Goal: Transaction & Acquisition: Book appointment/travel/reservation

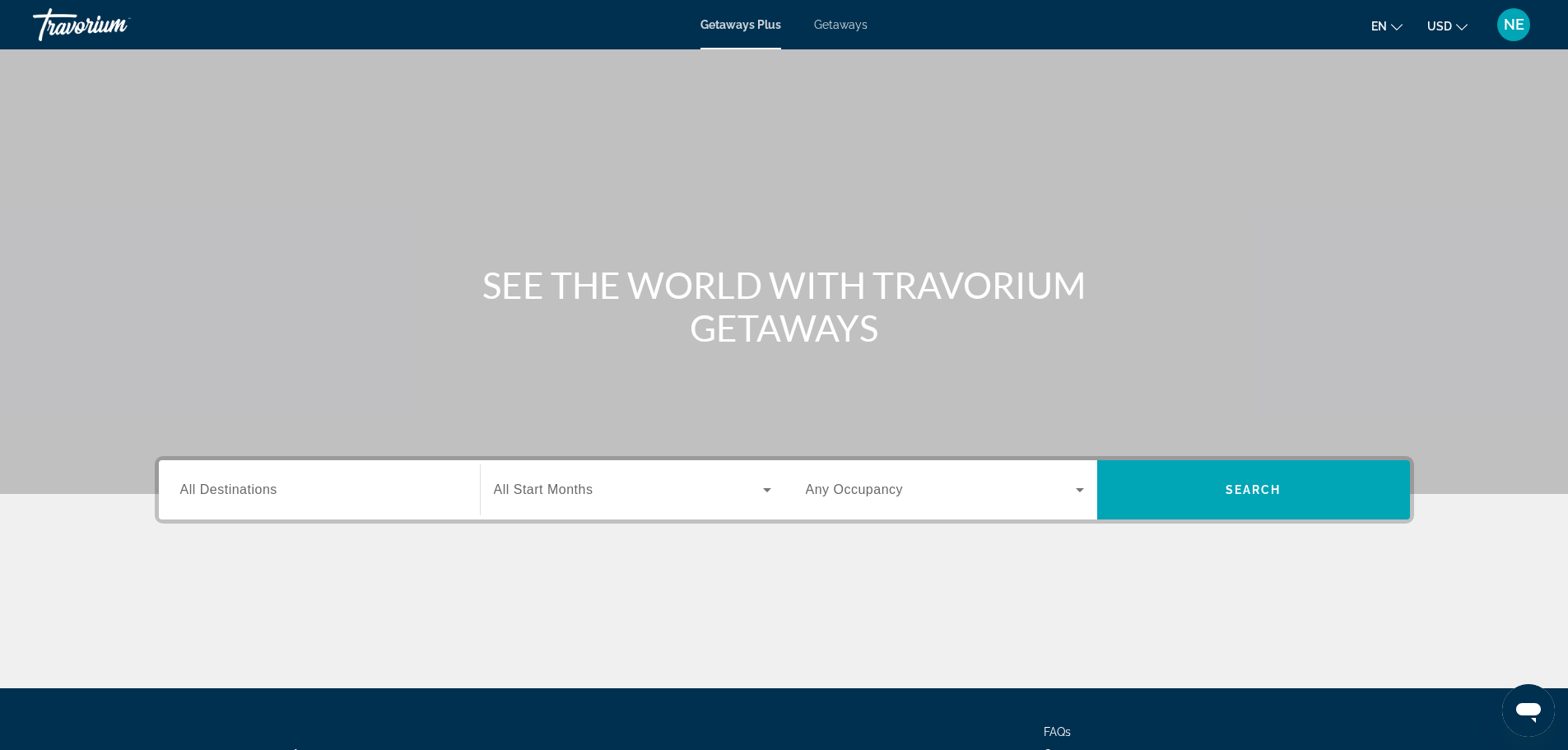
click at [277, 496] on span "All Destinations" at bounding box center [228, 489] width 97 height 14
click at [277, 496] on input "Destination All Destinations" at bounding box center [319, 491] width 279 height 20
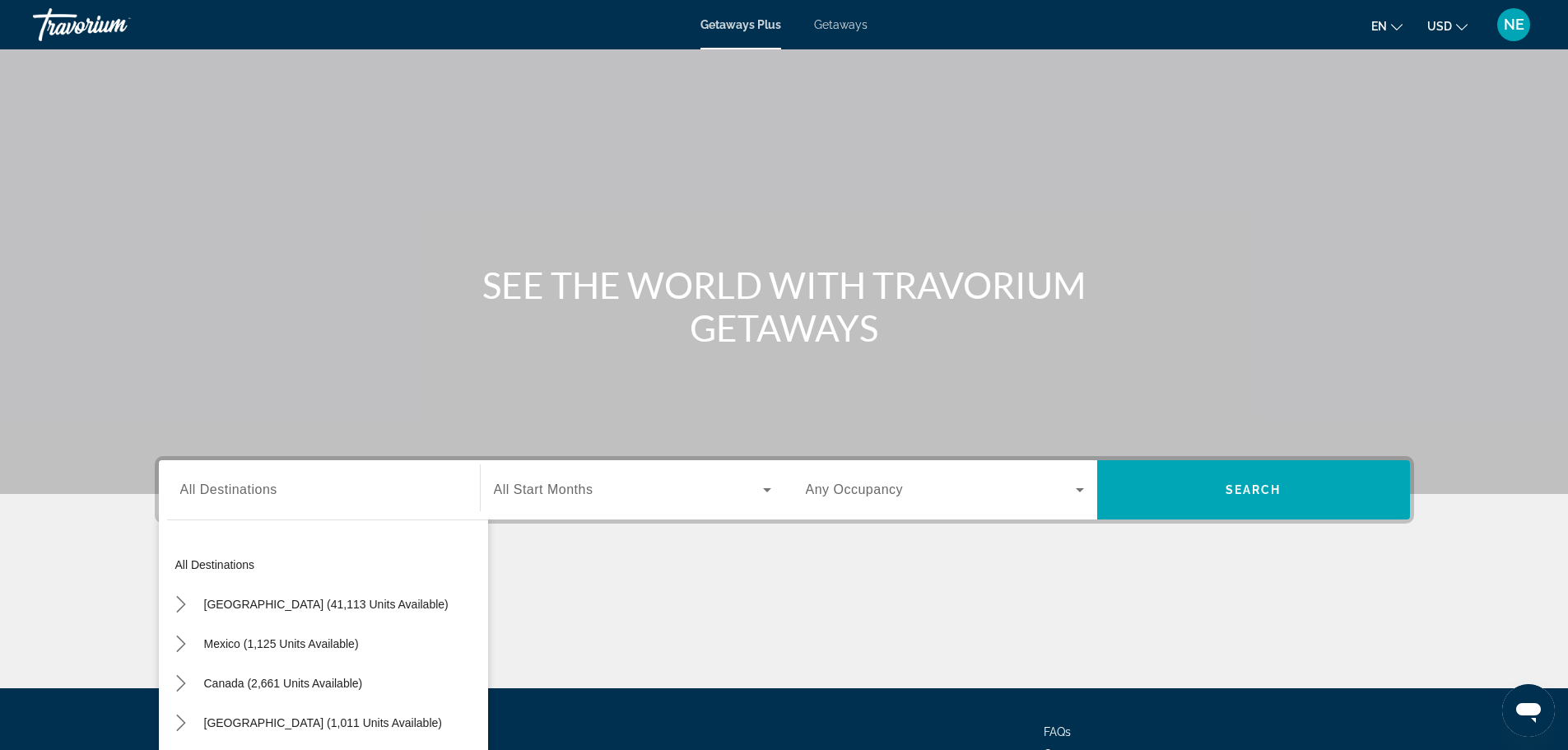
scroll to position [140, 0]
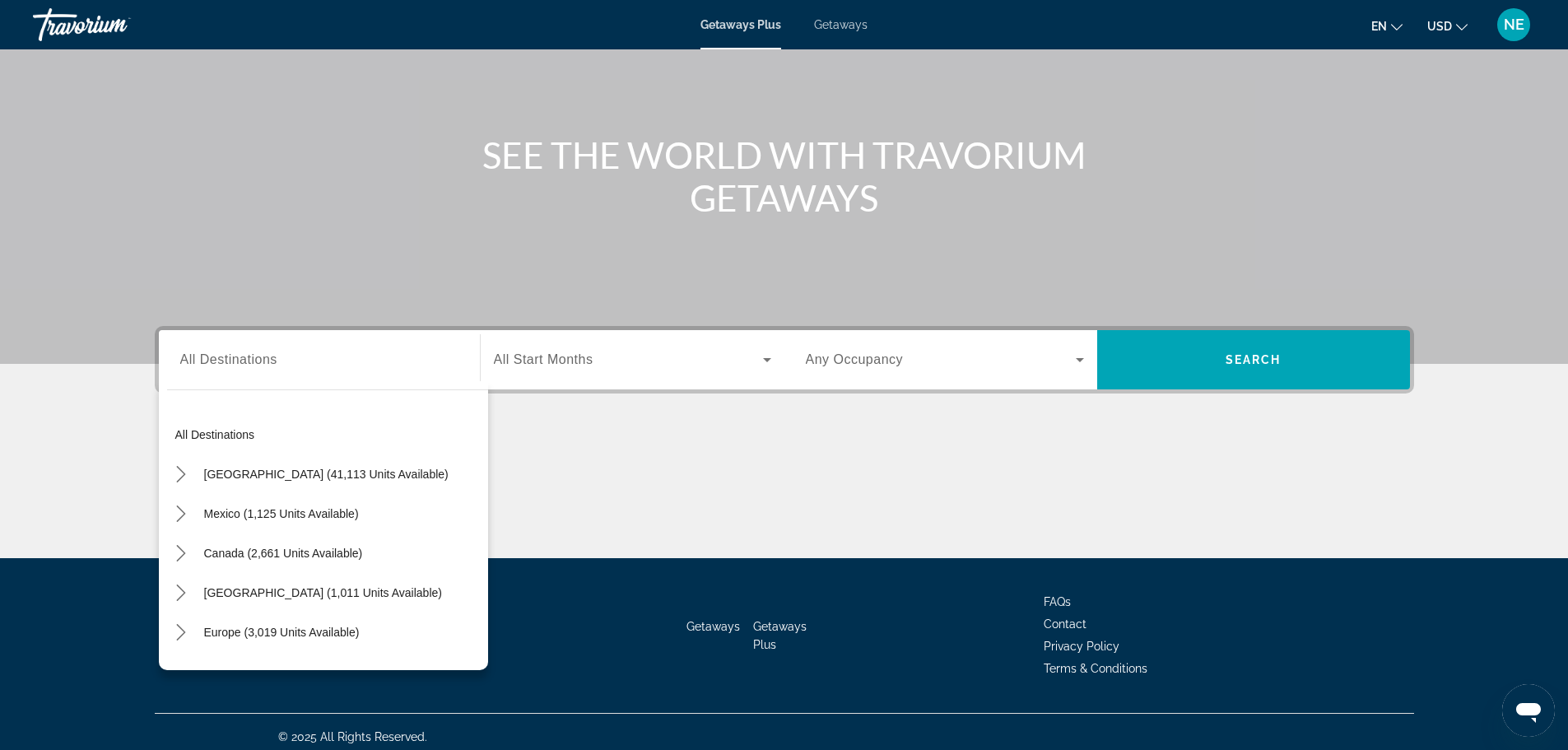
click at [277, 390] on div "Destination All Destinations All destinations [GEOGRAPHIC_DATA] (41,113 units a…" at bounding box center [319, 359] width 304 height 59
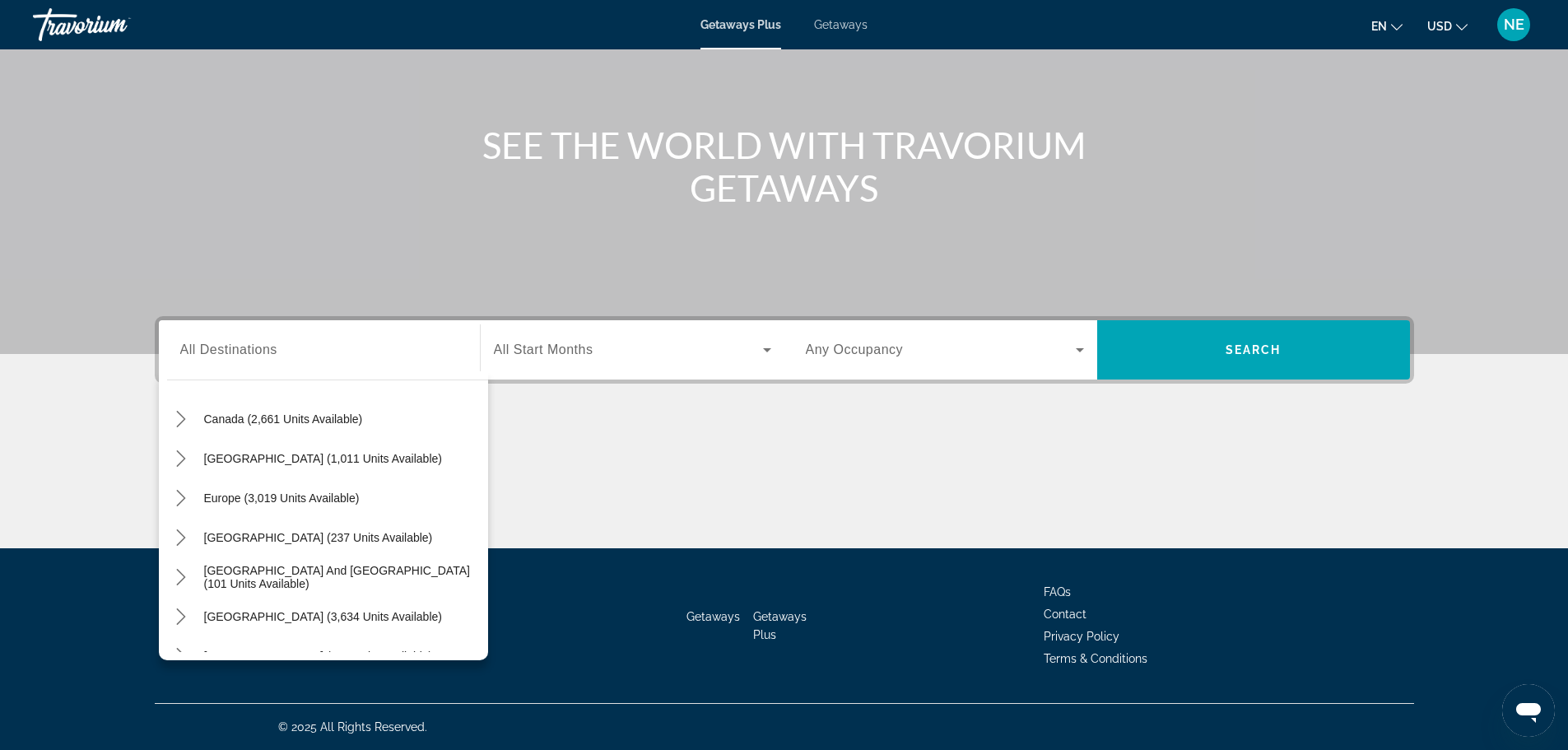
scroll to position [128, 0]
click at [181, 489] on icon "Toggle Europe (3,019 units available) submenu" at bounding box center [181, 495] width 17 height 17
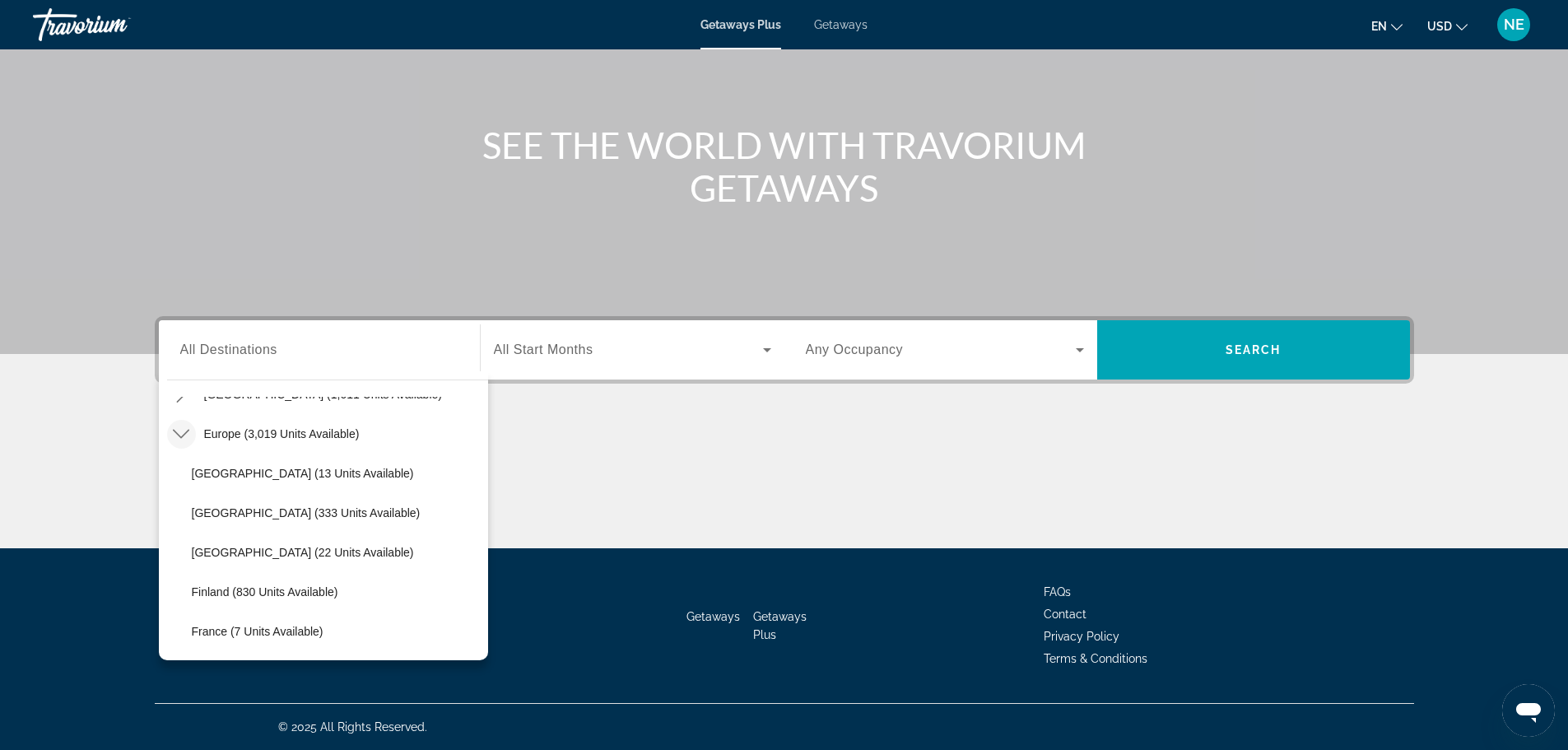
scroll to position [188, 0]
click at [183, 431] on icon "Toggle Europe (3,019 units available) submenu" at bounding box center [181, 435] width 17 height 17
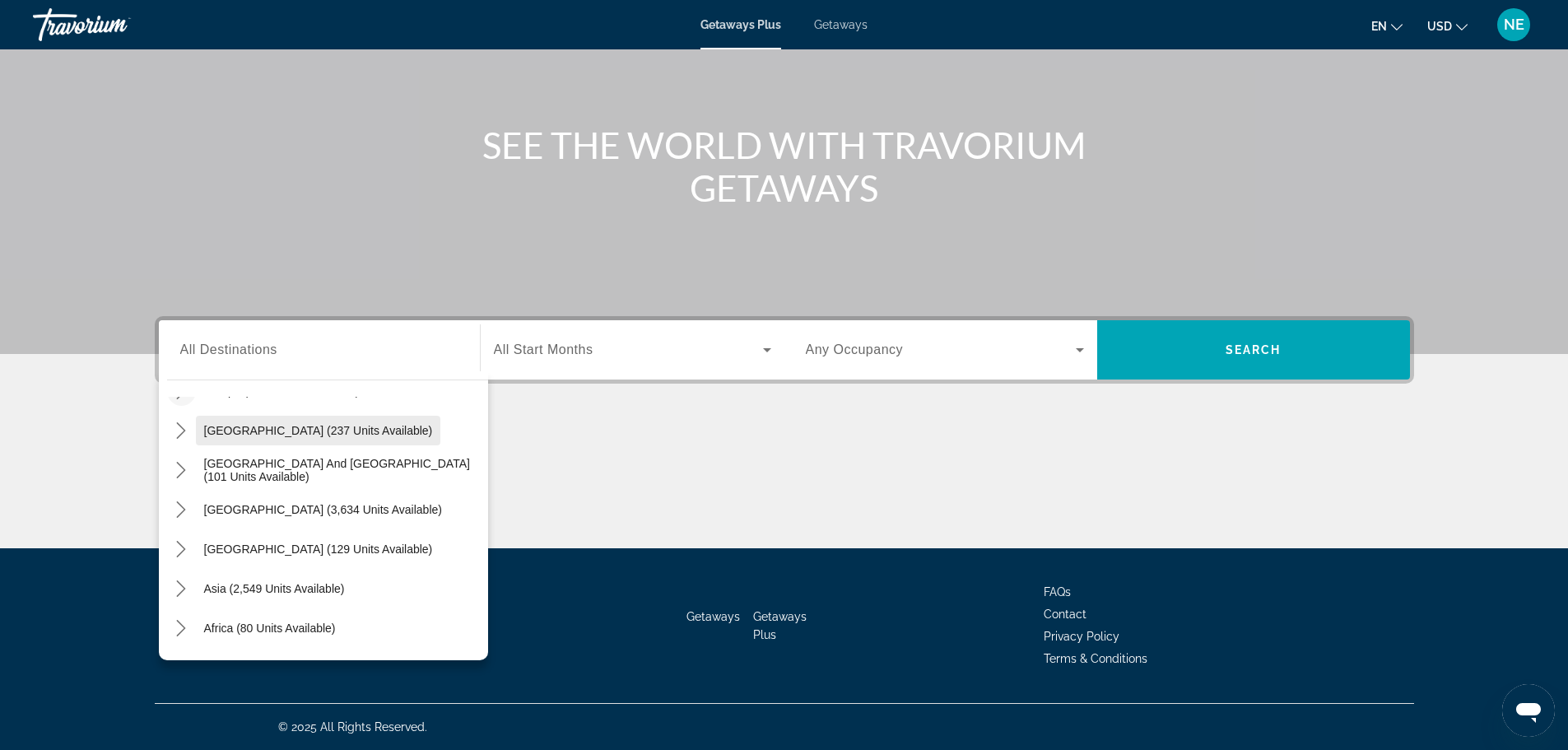
scroll to position [267, 0]
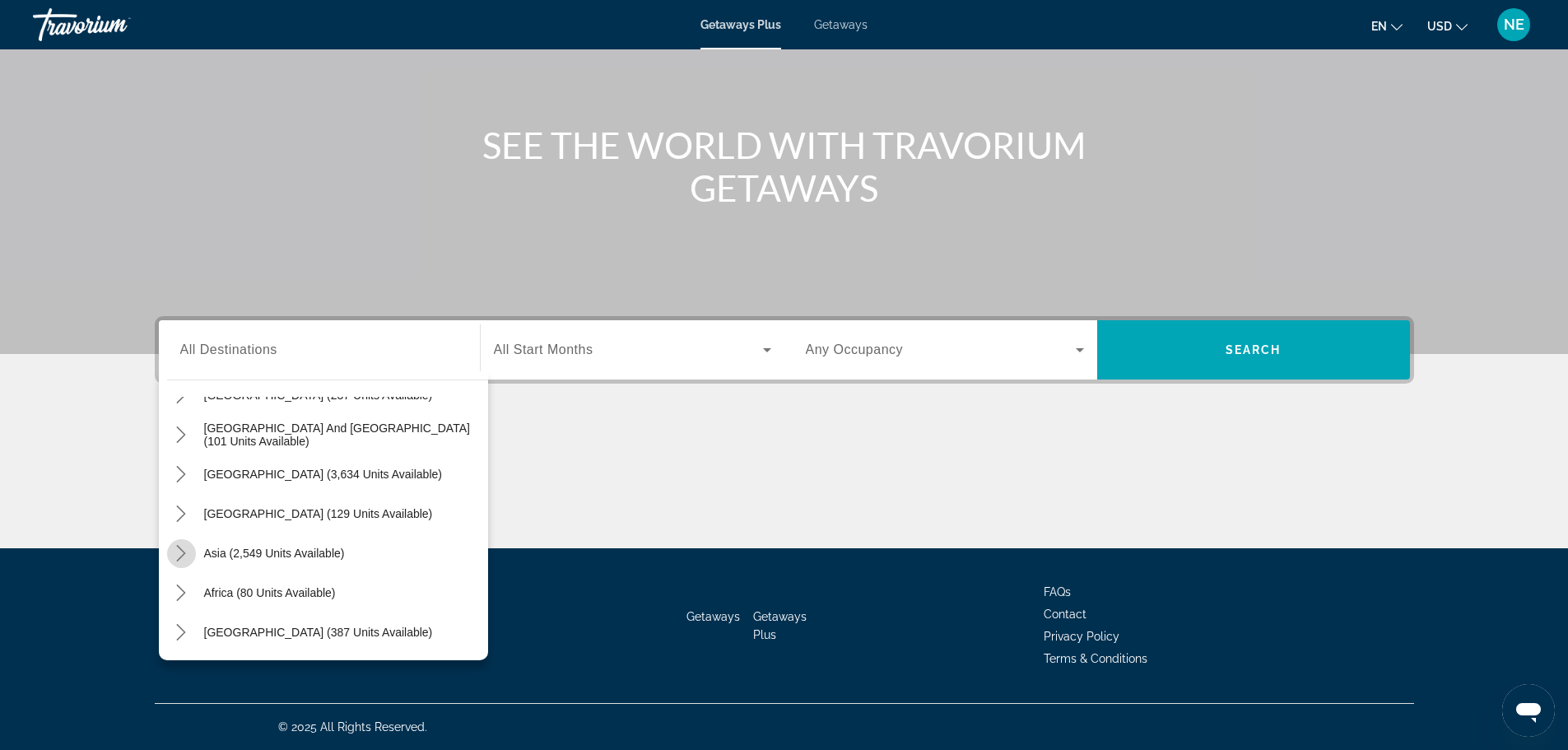
click at [186, 548] on icon "Toggle Asia (2,549 units available) submenu" at bounding box center [181, 553] width 17 height 17
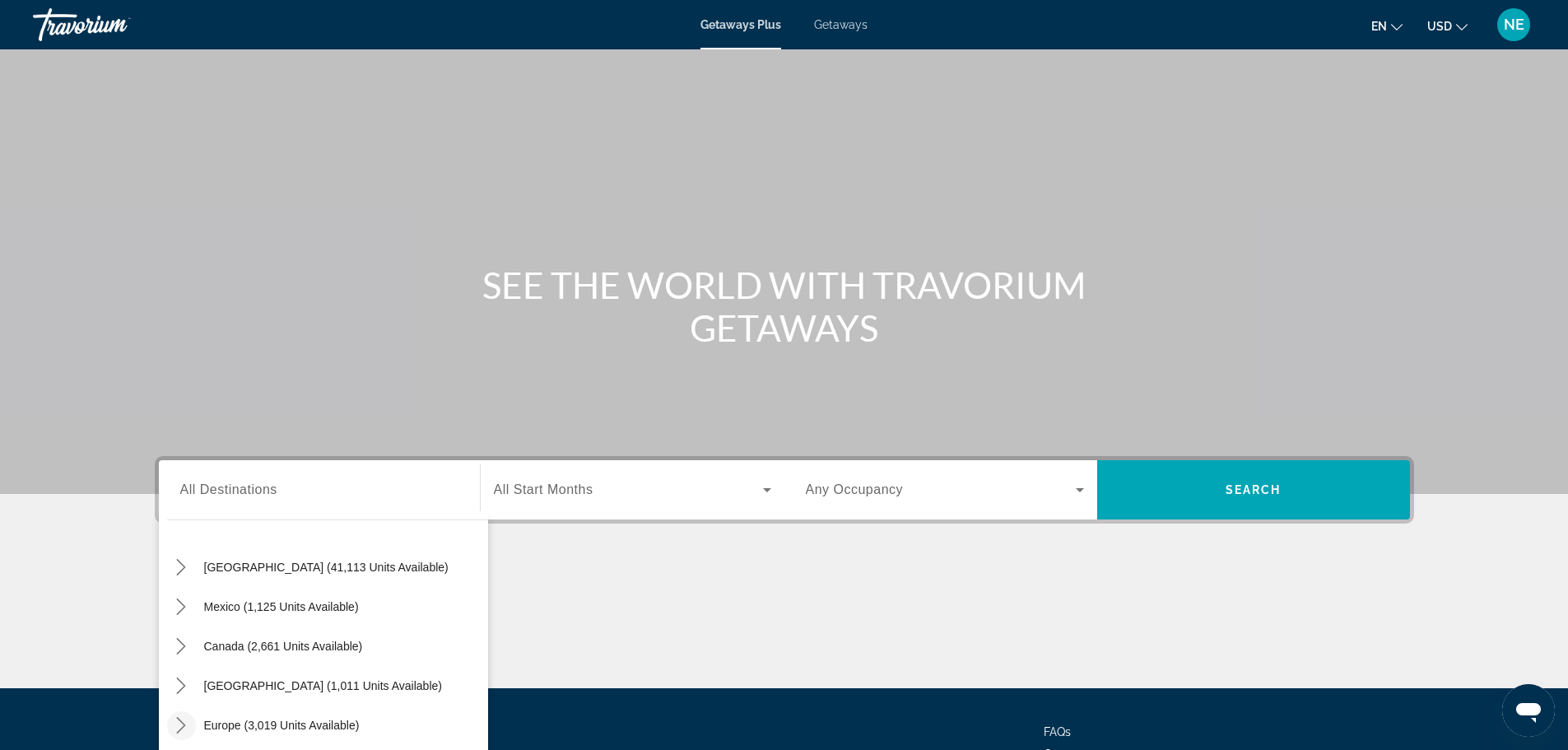
scroll to position [0, 0]
click at [223, 491] on span "All Destinations" at bounding box center [228, 489] width 97 height 14
click at [223, 491] on input "Destination All Destinations" at bounding box center [319, 491] width 279 height 20
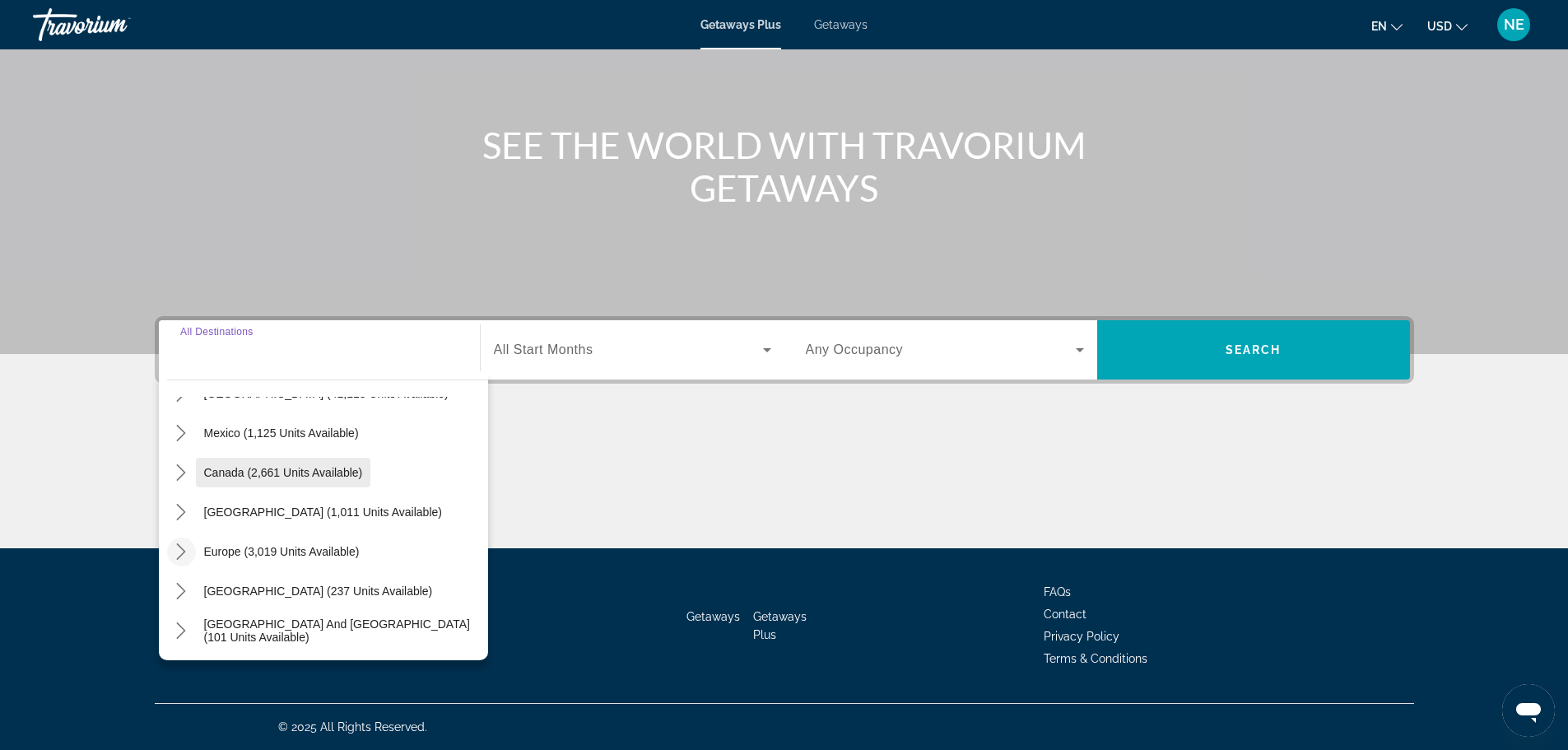
scroll to position [87, 0]
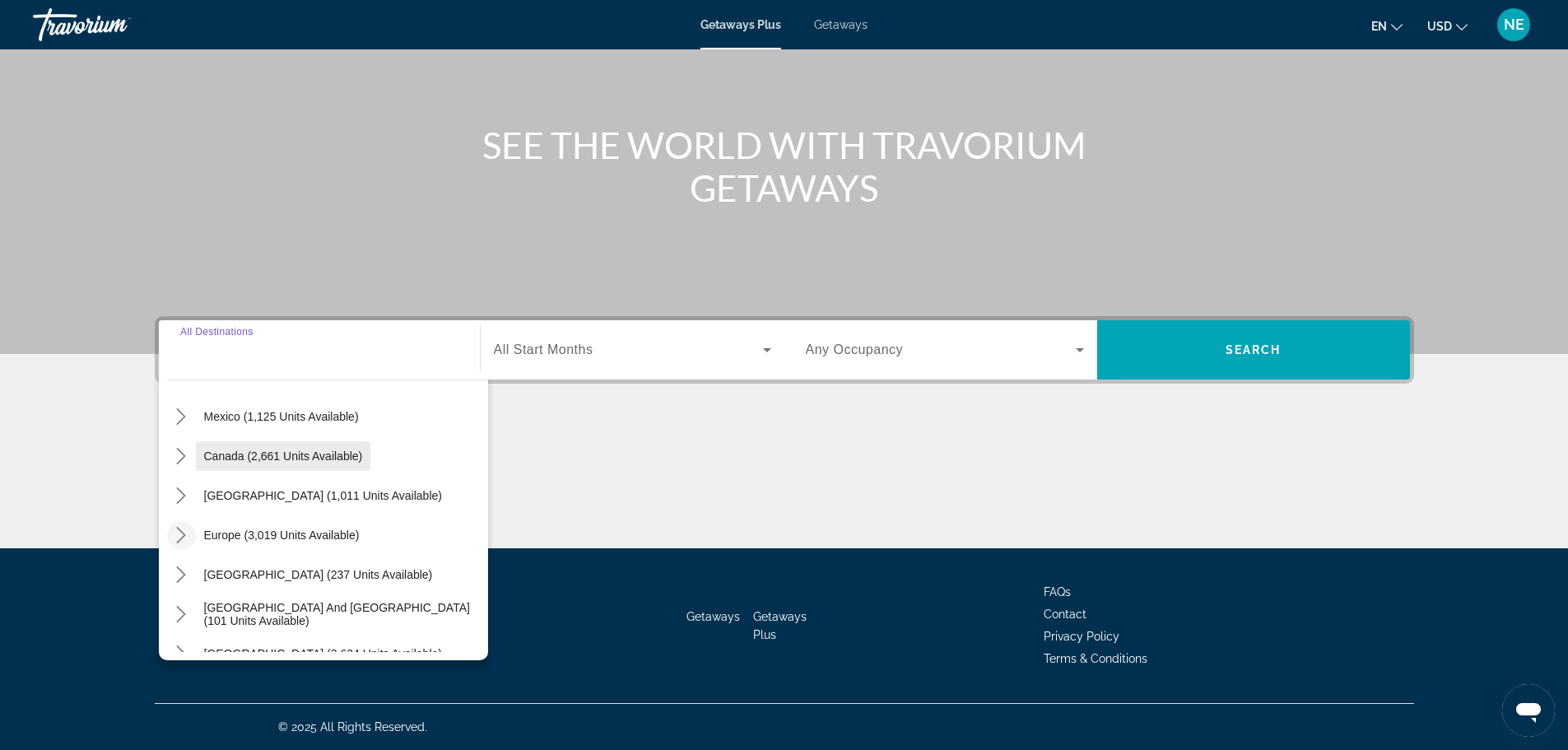
click at [294, 541] on span "Europe (3,019 units available)" at bounding box center [282, 535] width 156 height 13
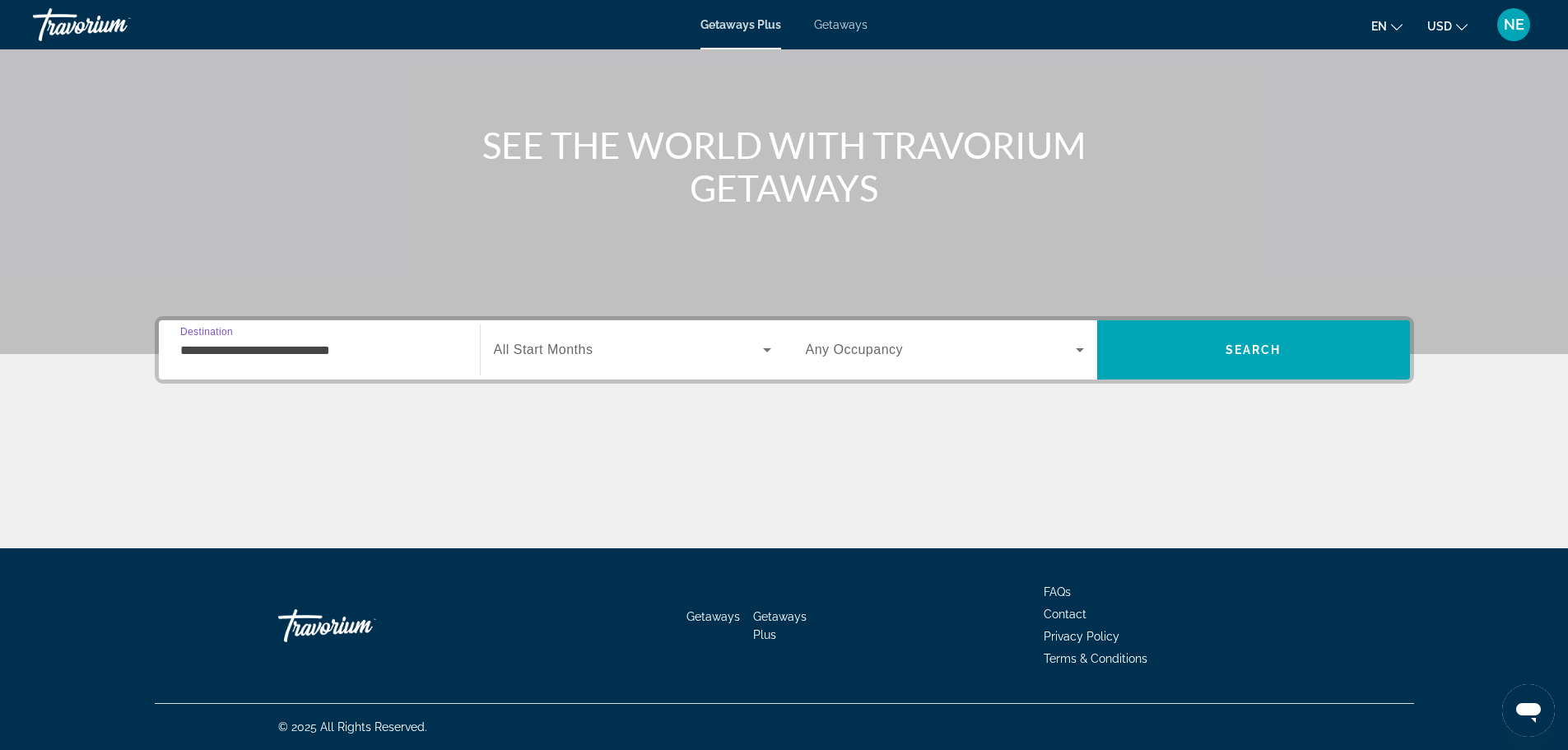
click at [337, 348] on input "**********" at bounding box center [319, 351] width 279 height 20
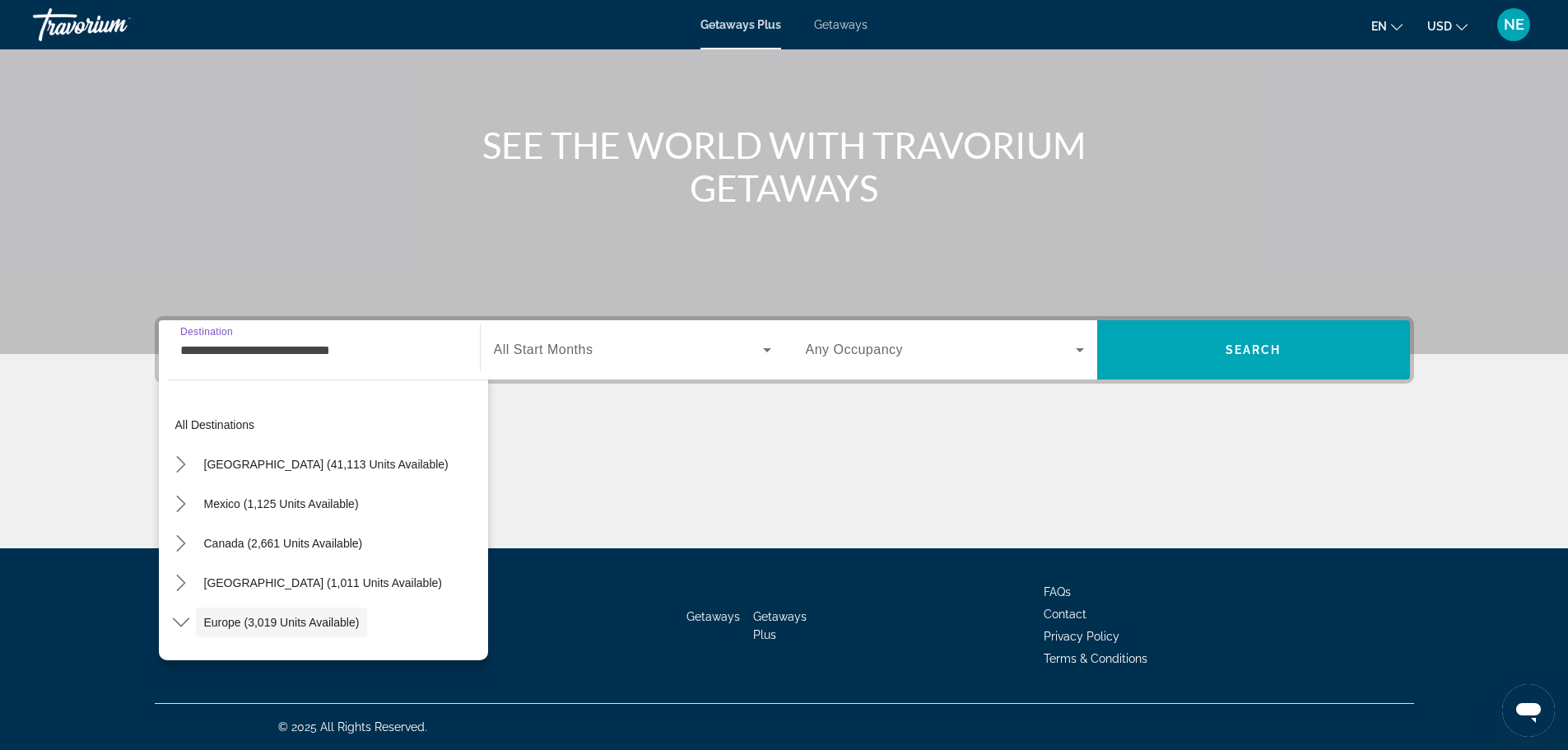
scroll to position [98, 0]
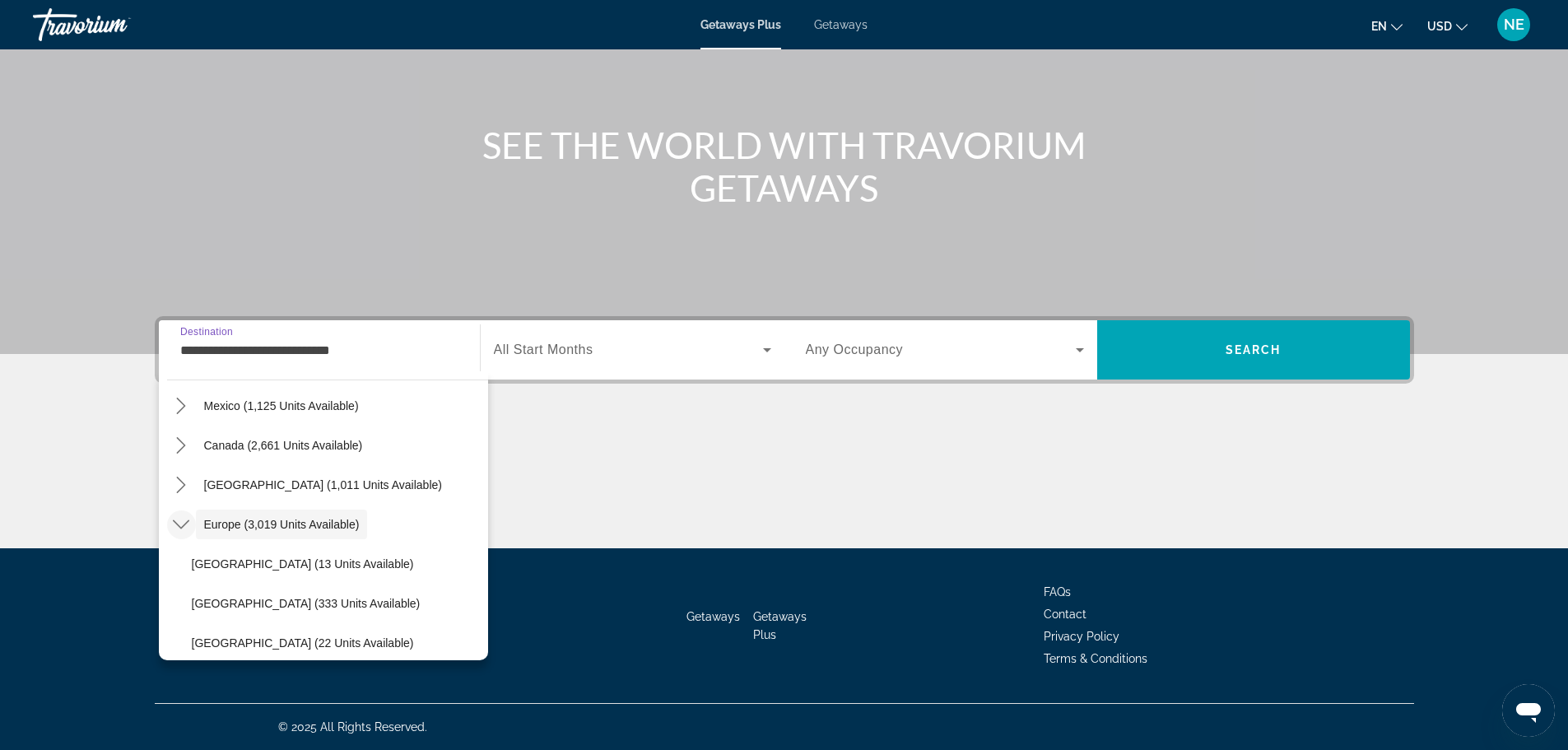
click at [177, 520] on icon "Toggle Europe (3,019 units available) submenu" at bounding box center [181, 524] width 17 height 17
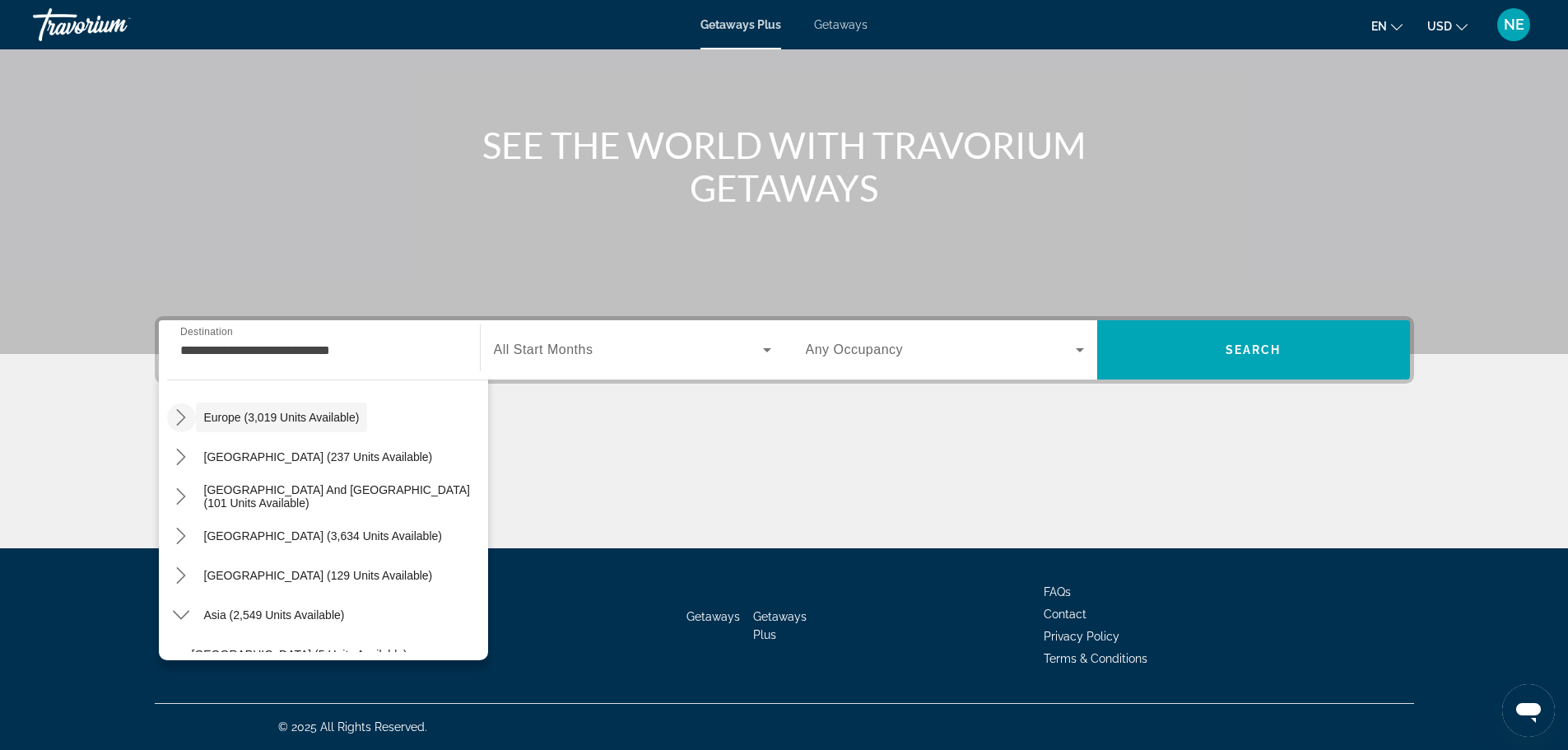
scroll to position [204, 0]
click at [183, 413] on icon "Toggle Europe (3,019 units available) submenu" at bounding box center [181, 418] width 17 height 17
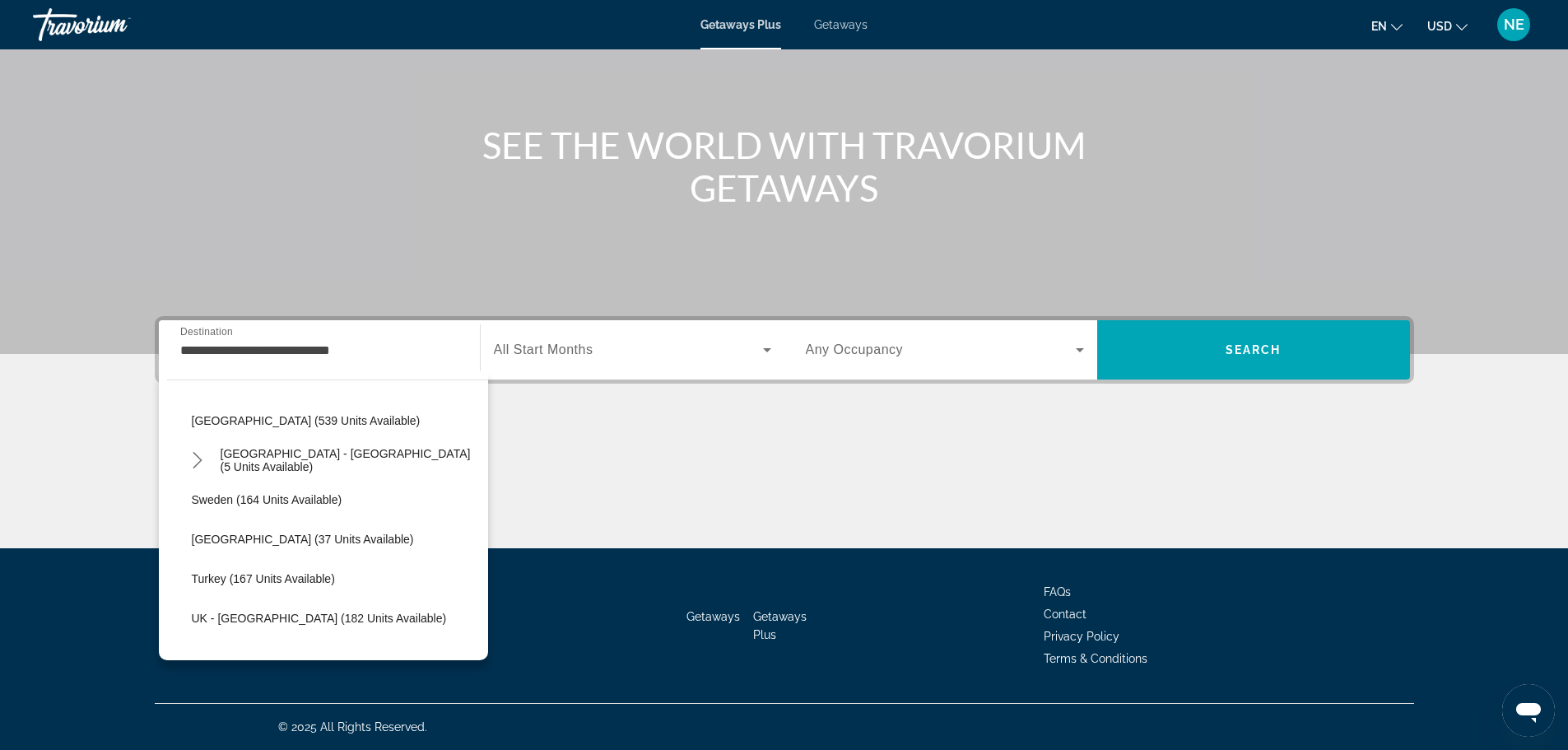
scroll to position [760, 0]
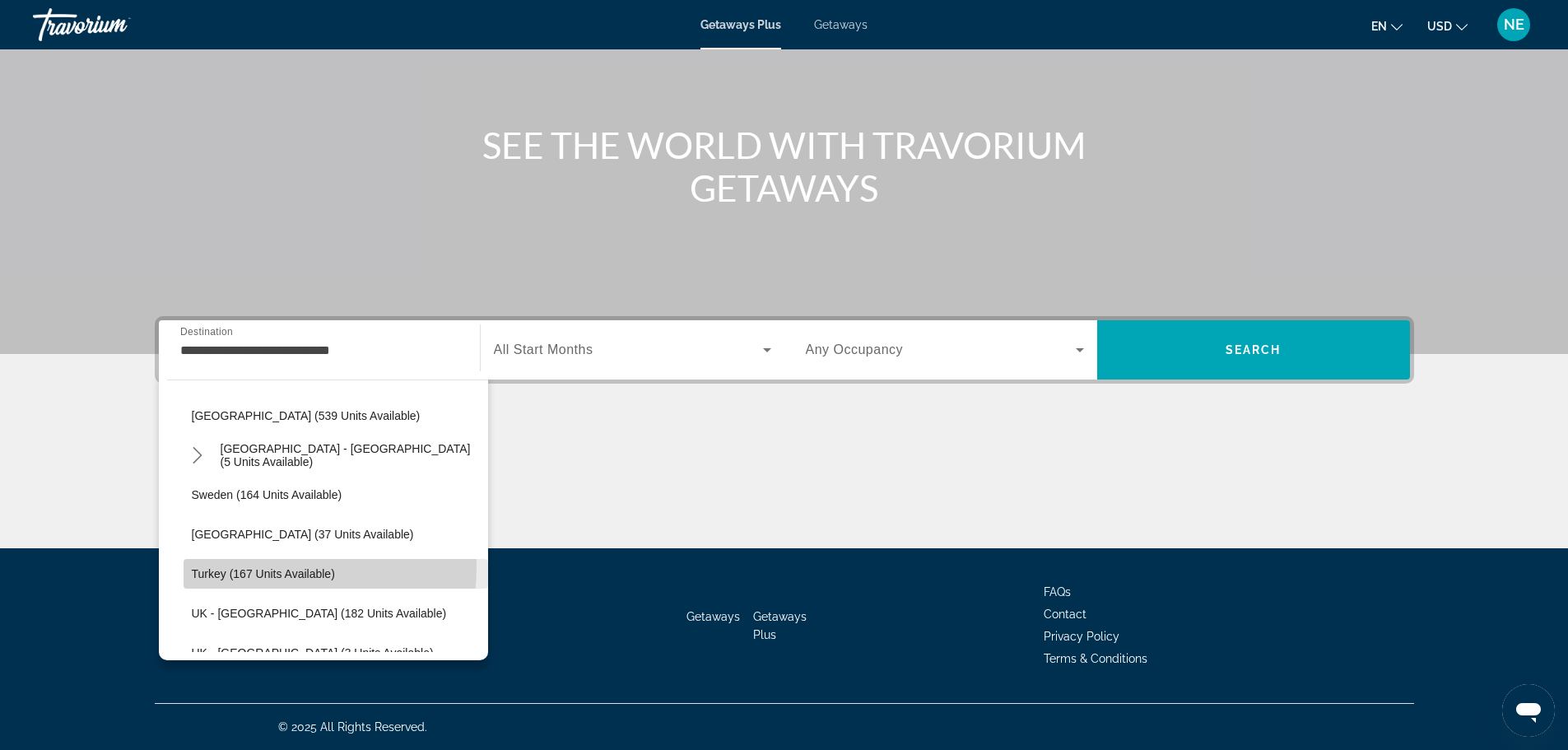
click at [267, 567] on span "Turkey (167 units available)" at bounding box center [263, 574] width 143 height 13
type input "**********"
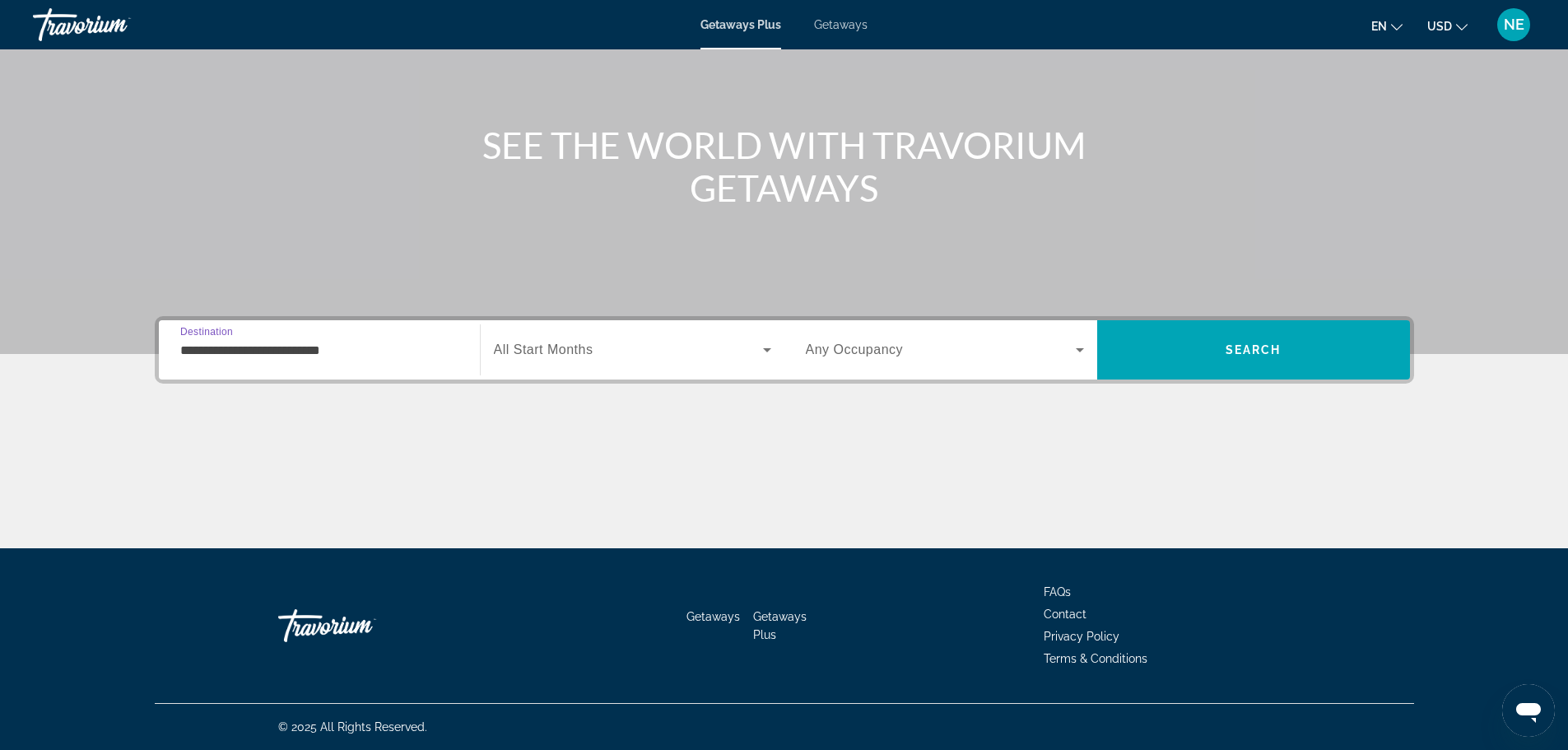
click at [577, 358] on span "Search widget" at bounding box center [629, 350] width 269 height 20
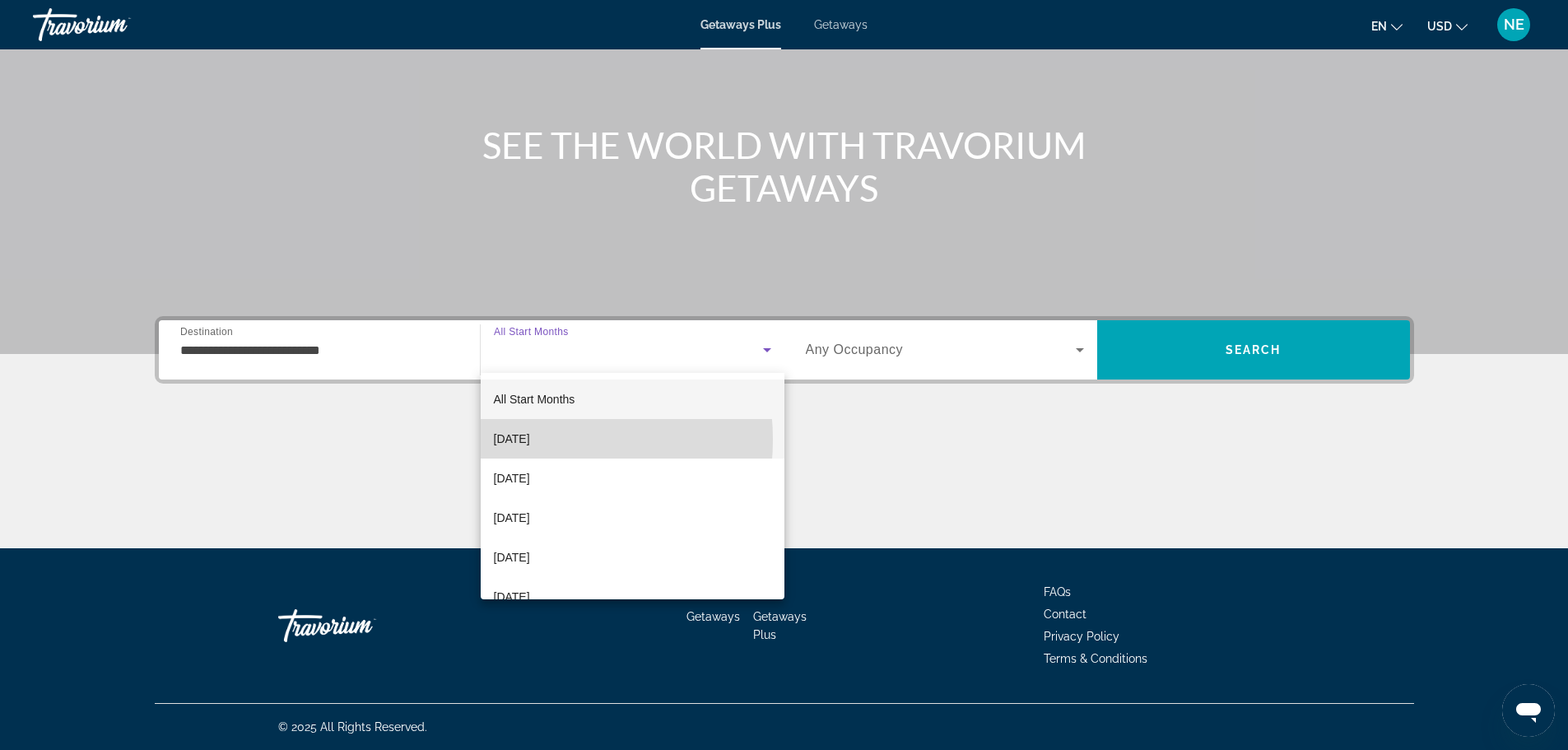
click at [528, 440] on span "[DATE]" at bounding box center [512, 439] width 36 height 20
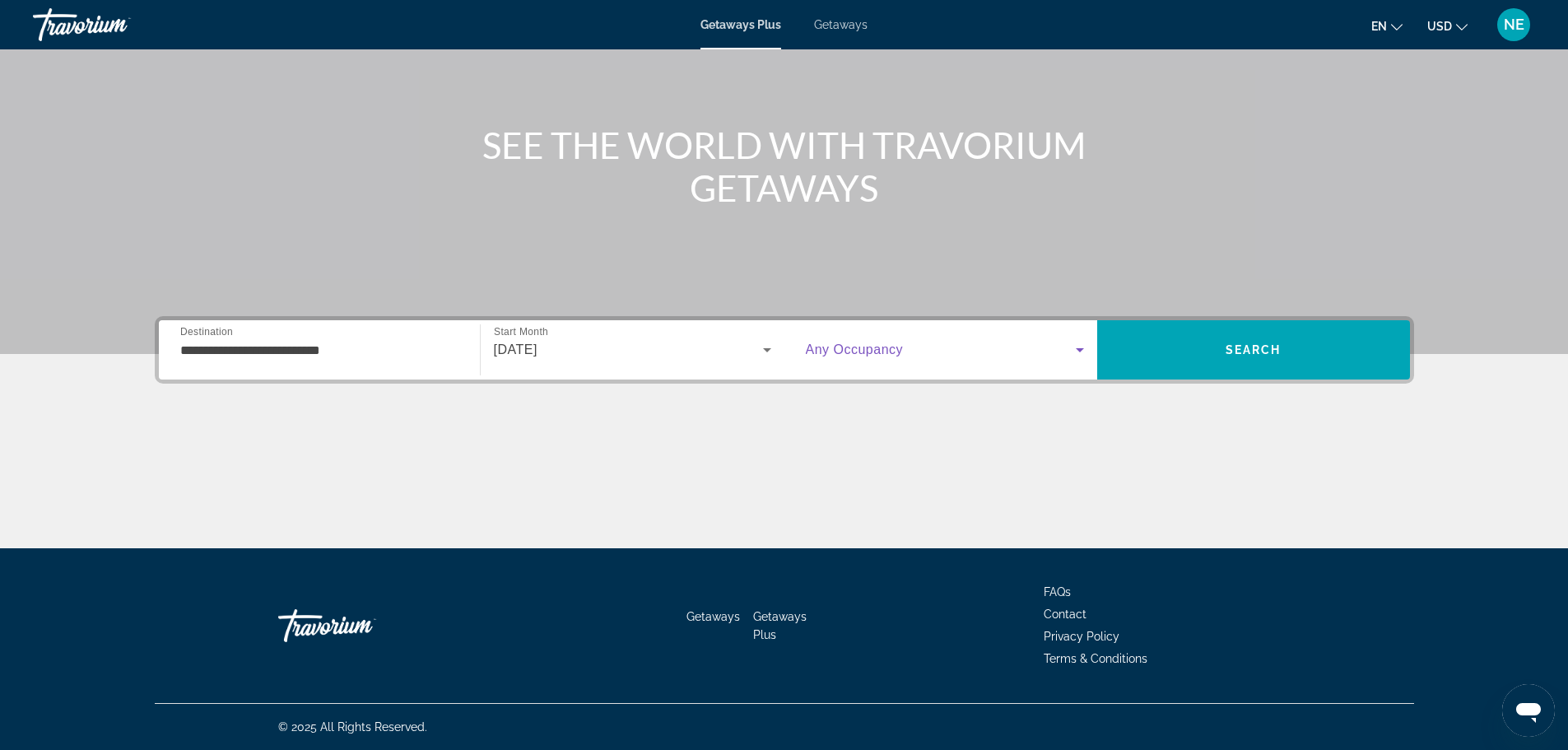
click at [1081, 343] on icon "Search widget" at bounding box center [1080, 350] width 20 height 20
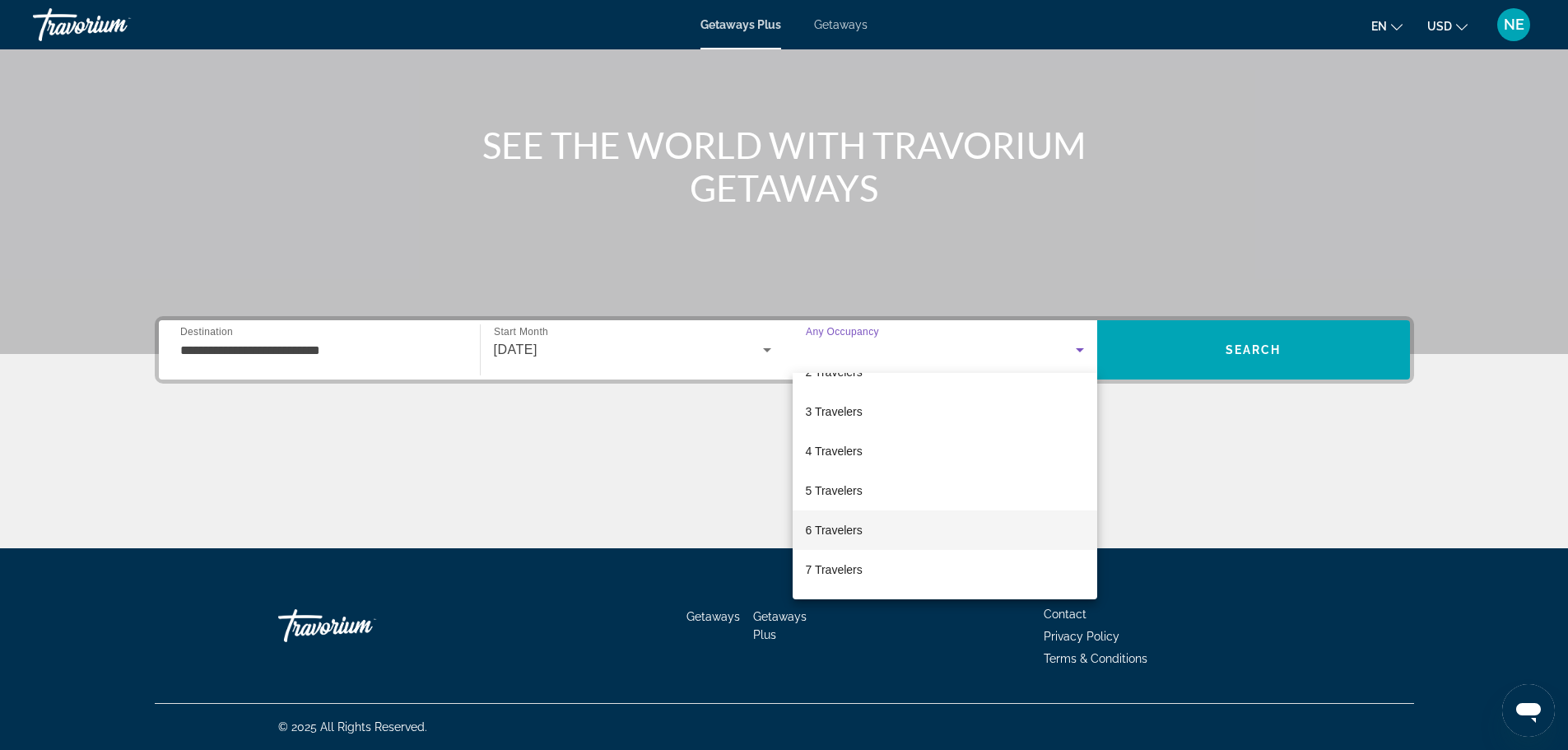
scroll to position [143, 0]
click at [862, 535] on mat-option "8 Travelers" at bounding box center [944, 533] width 304 height 40
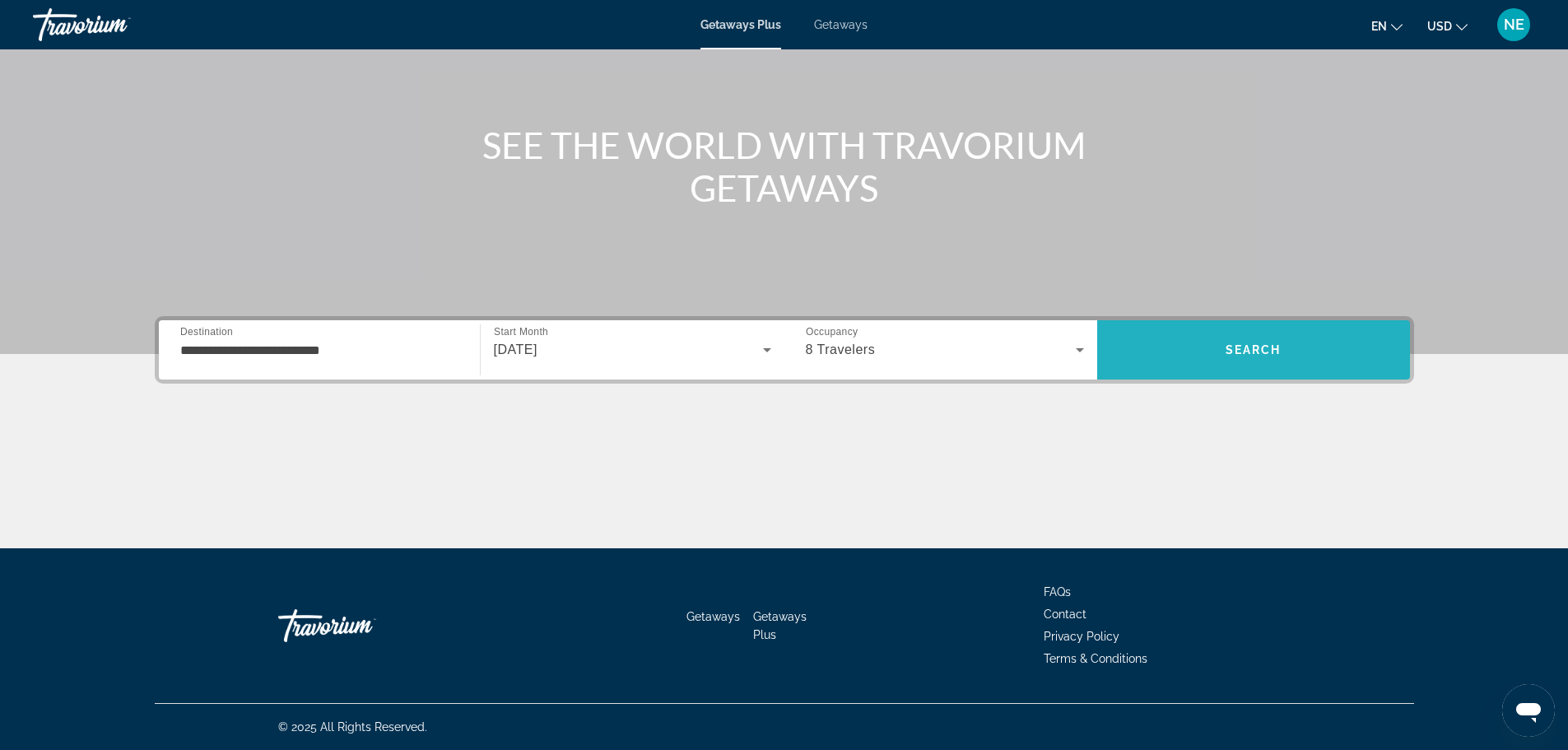
click at [1265, 344] on span "Search" at bounding box center [1254, 350] width 56 height 13
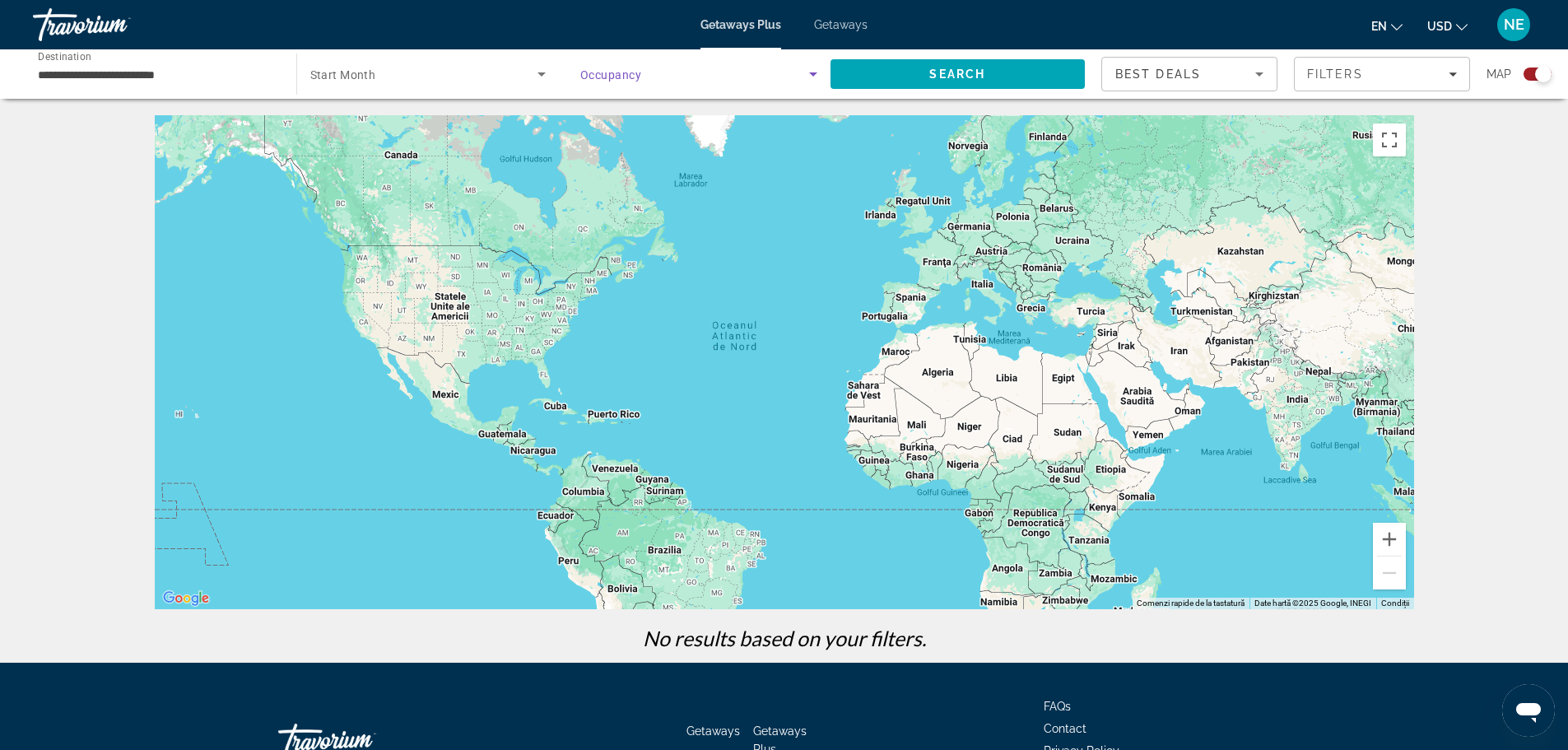
click at [818, 68] on icon "Search widget" at bounding box center [813, 74] width 20 height 20
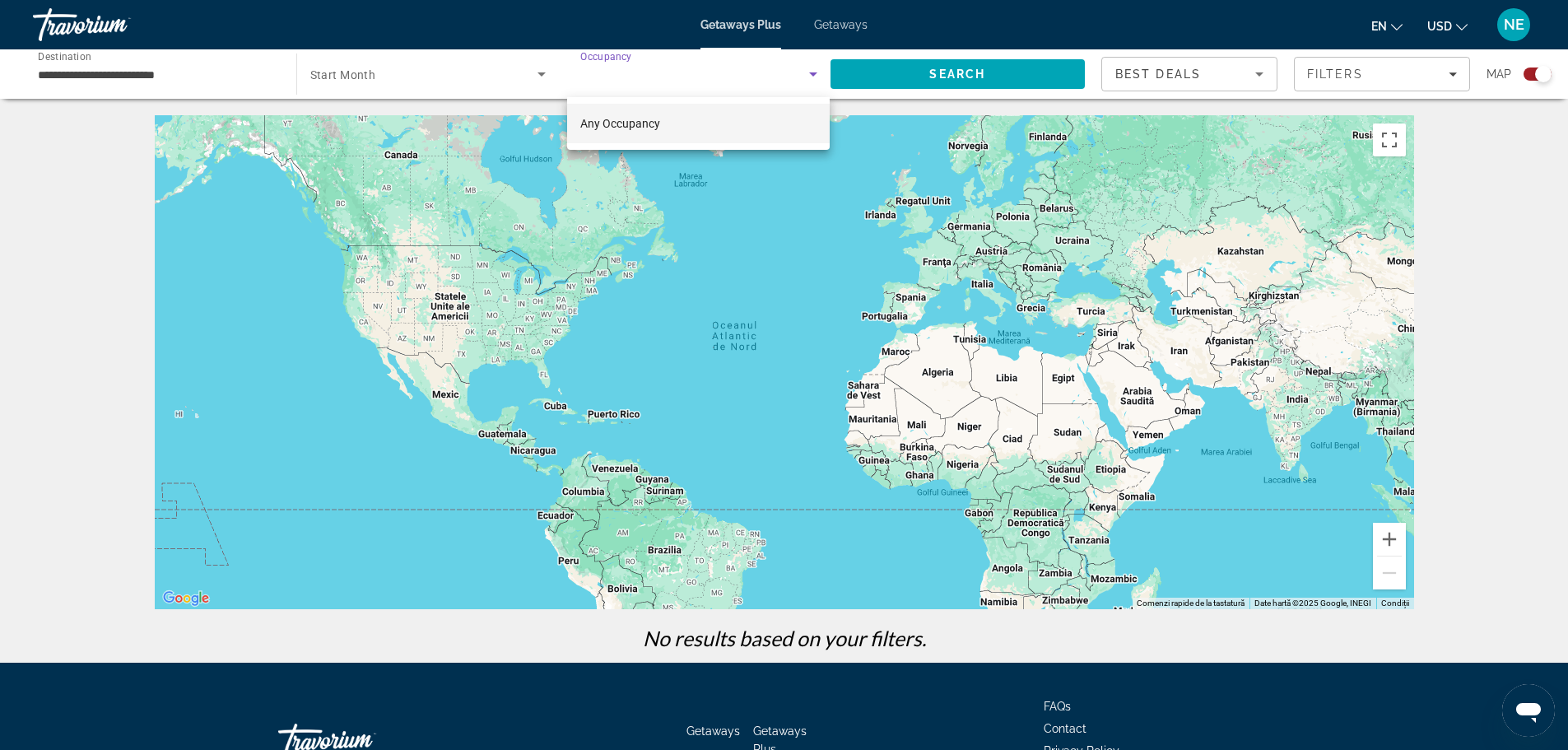
click at [807, 76] on div at bounding box center [784, 375] width 1568 height 750
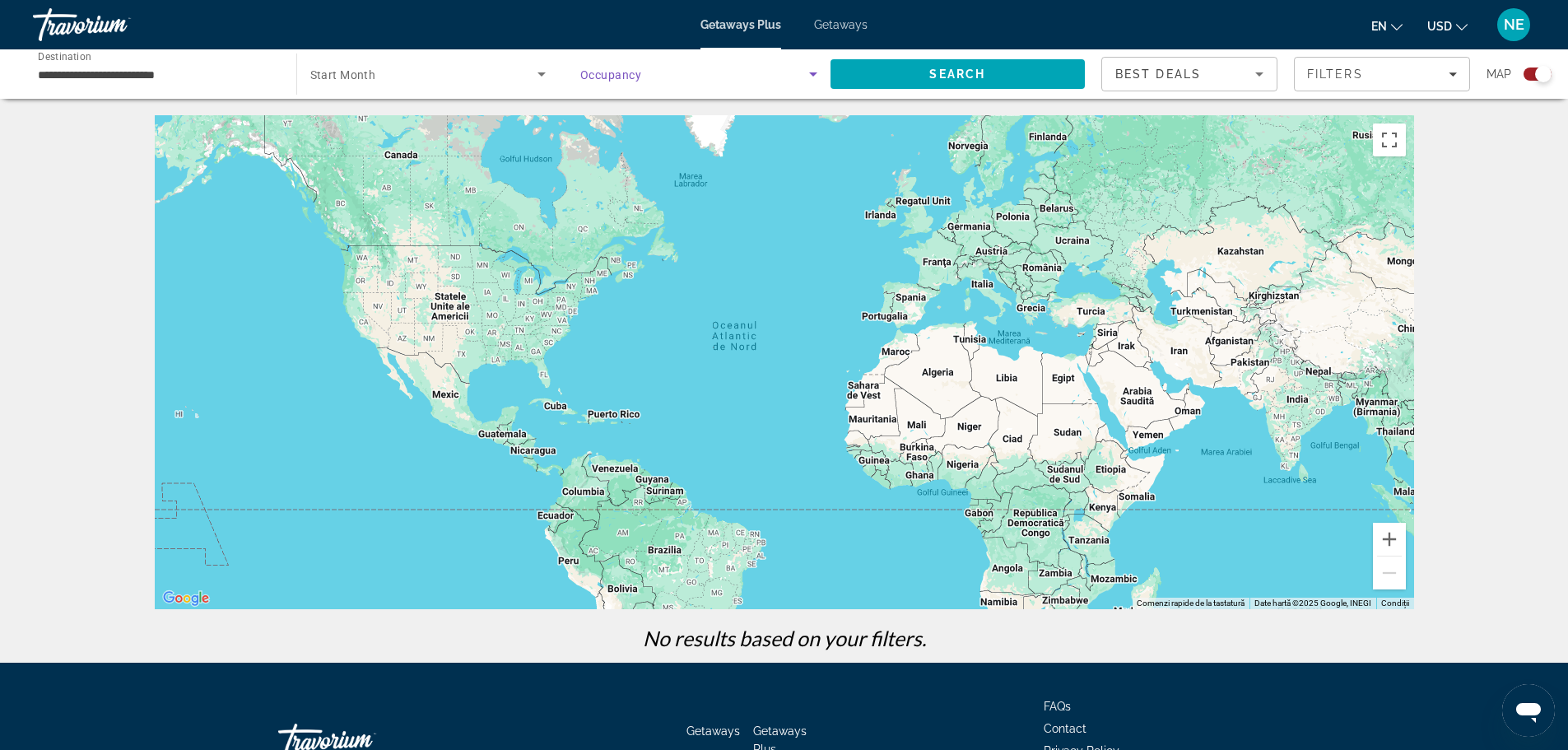
click at [808, 72] on icon "Search widget" at bounding box center [813, 74] width 20 height 20
click at [661, 126] on mat-option "Any Occupancy" at bounding box center [698, 124] width 263 height 40
click at [905, 79] on span "Search" at bounding box center [959, 75] width 255 height 40
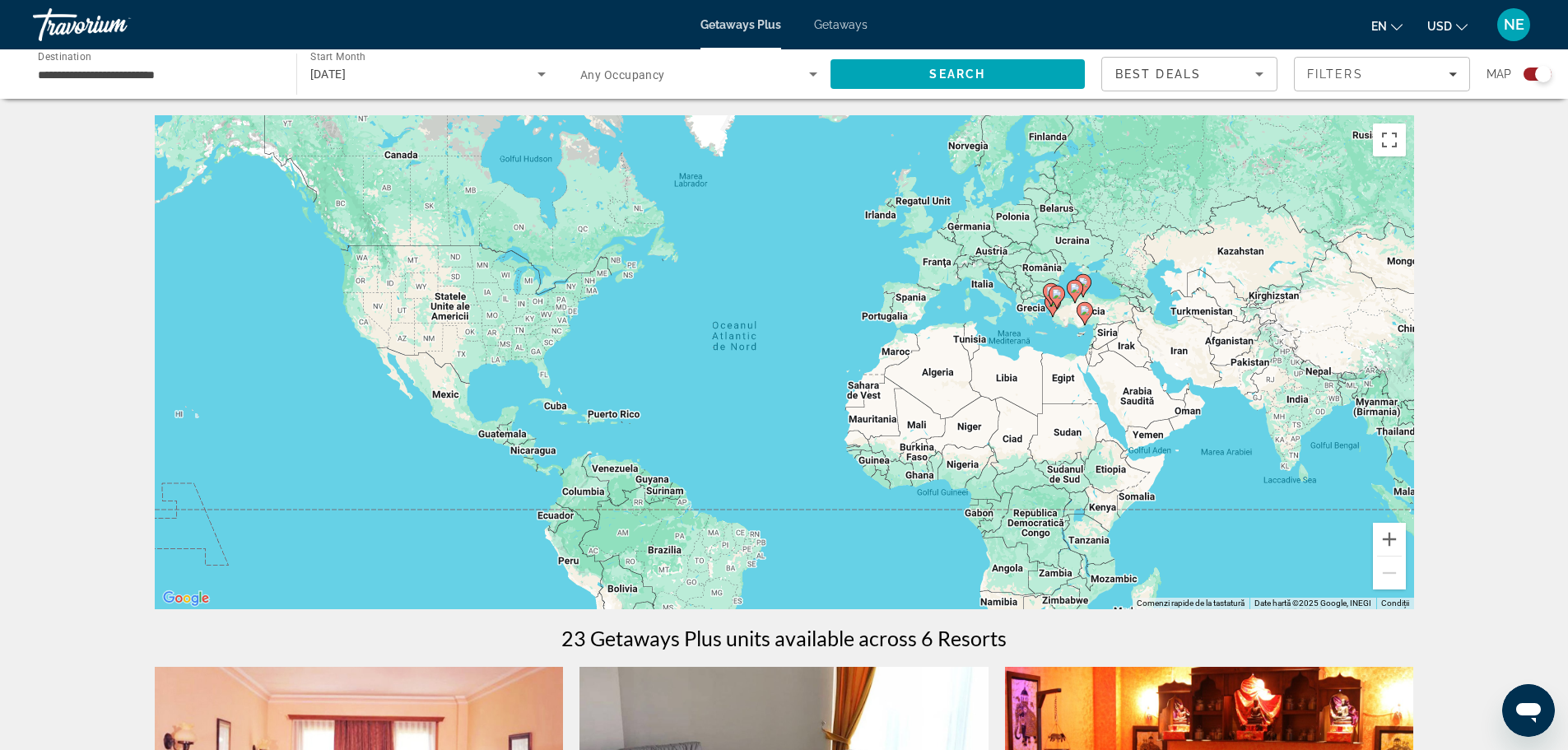
click at [841, 22] on span "Getaways" at bounding box center [841, 25] width 54 height 13
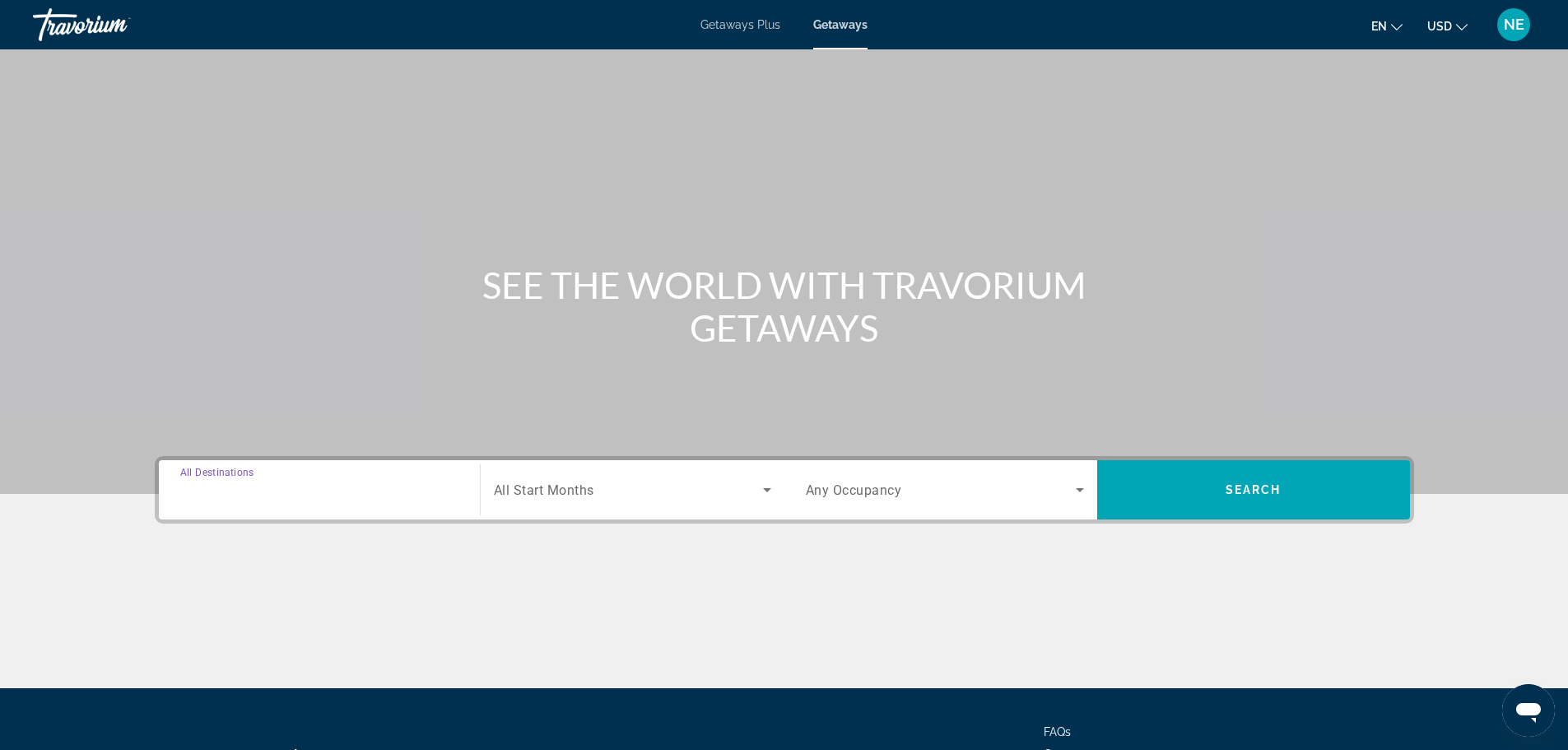
click at [284, 492] on input "Destination All Destinations" at bounding box center [319, 491] width 279 height 20
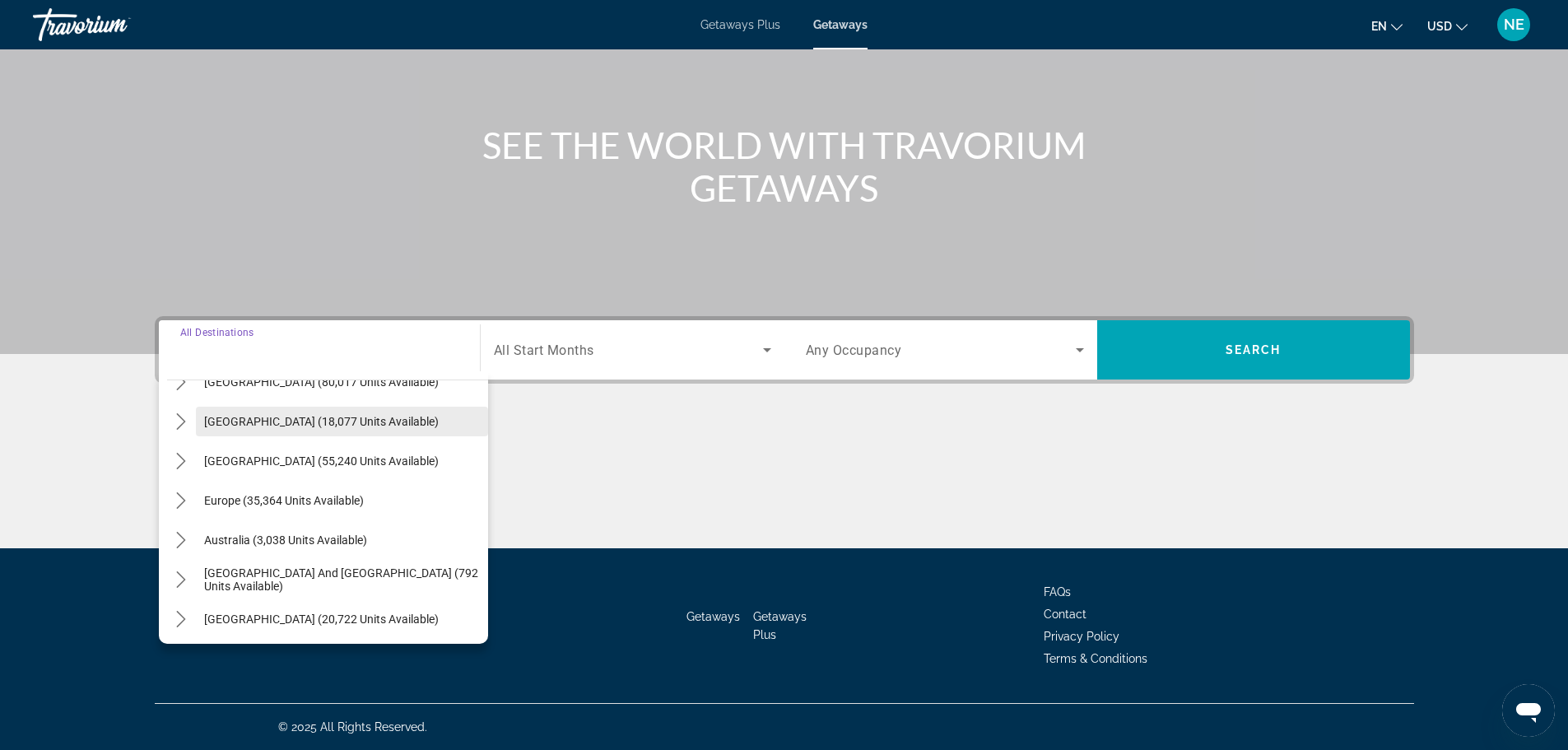
scroll to position [106, 0]
click at [183, 499] on icon "Toggle Europe (35,364 units available) submenu" at bounding box center [181, 500] width 9 height 17
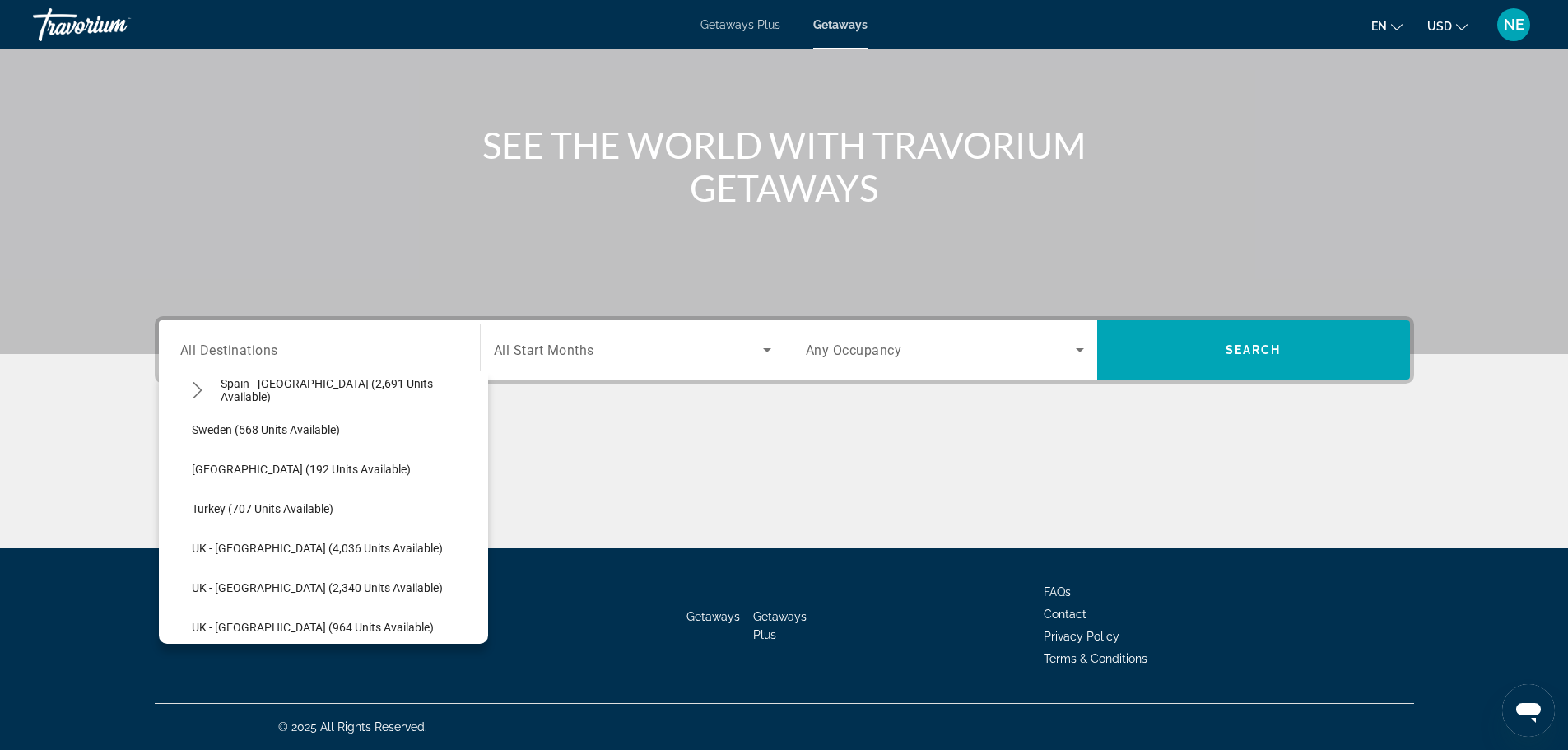
scroll to position [930, 0]
click at [269, 503] on span "Turkey (707 units available)" at bounding box center [262, 507] width 142 height 13
type input "**********"
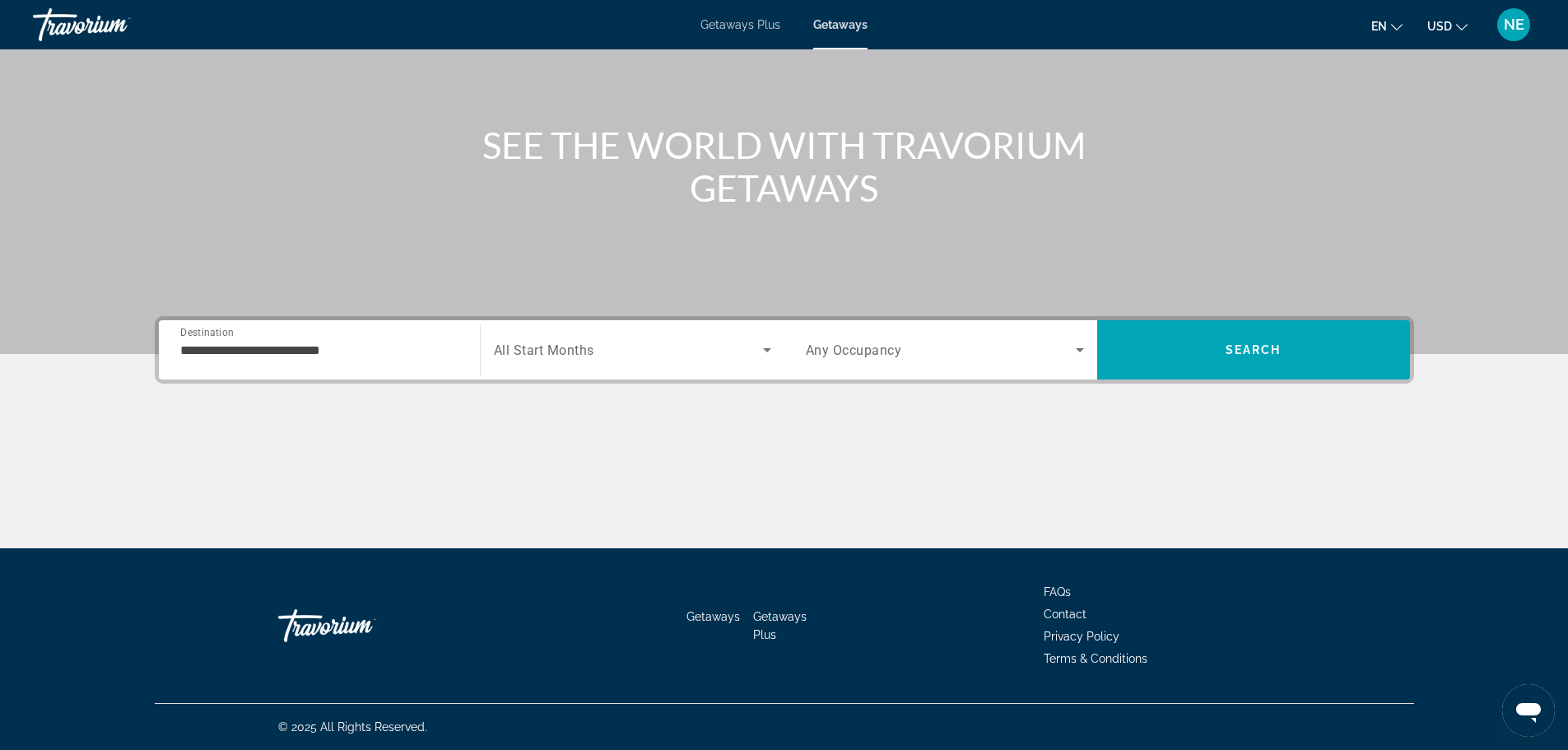
click at [562, 348] on span "All Start Months" at bounding box center [544, 350] width 100 height 16
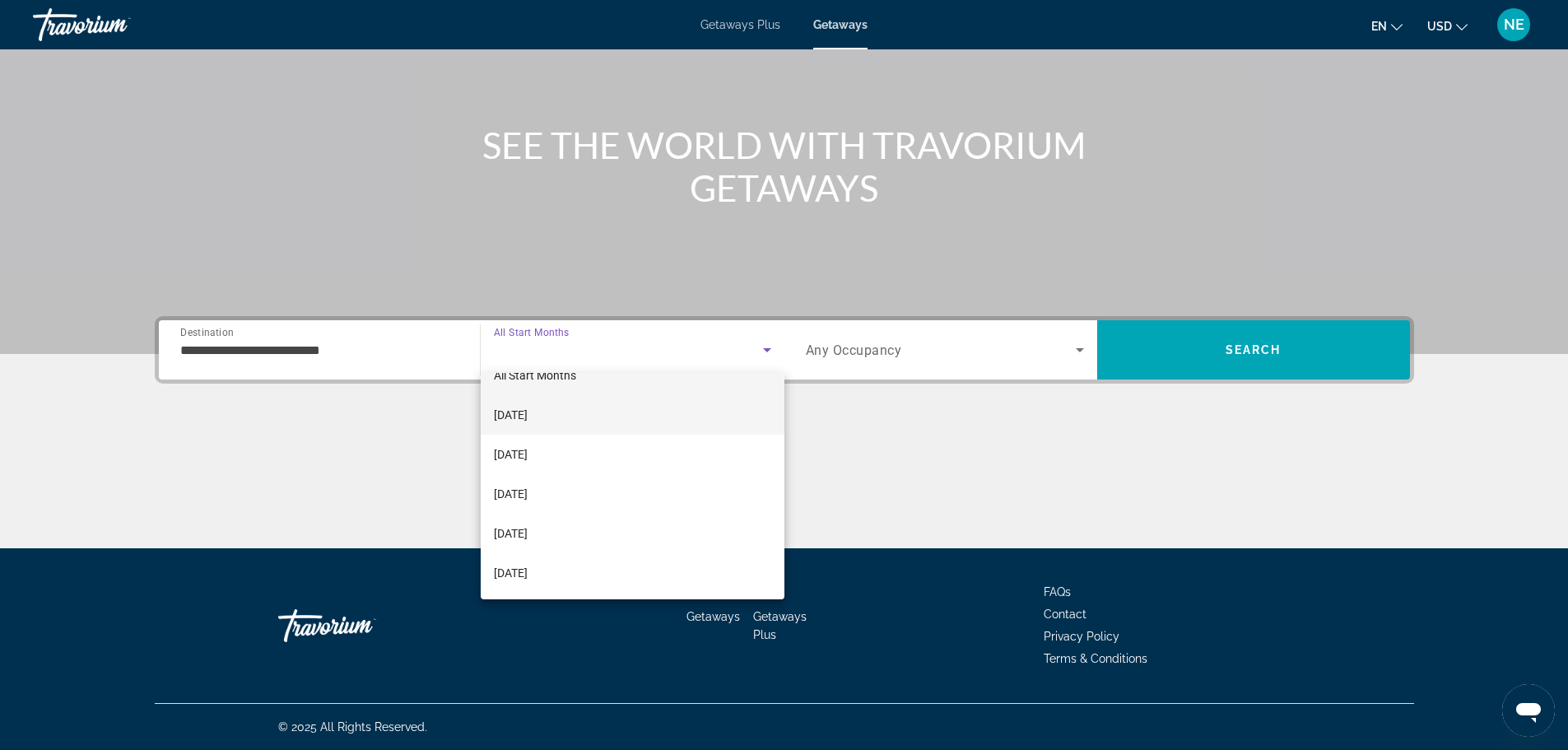
scroll to position [0, 0]
click at [527, 446] on span "[DATE]" at bounding box center [511, 439] width 34 height 20
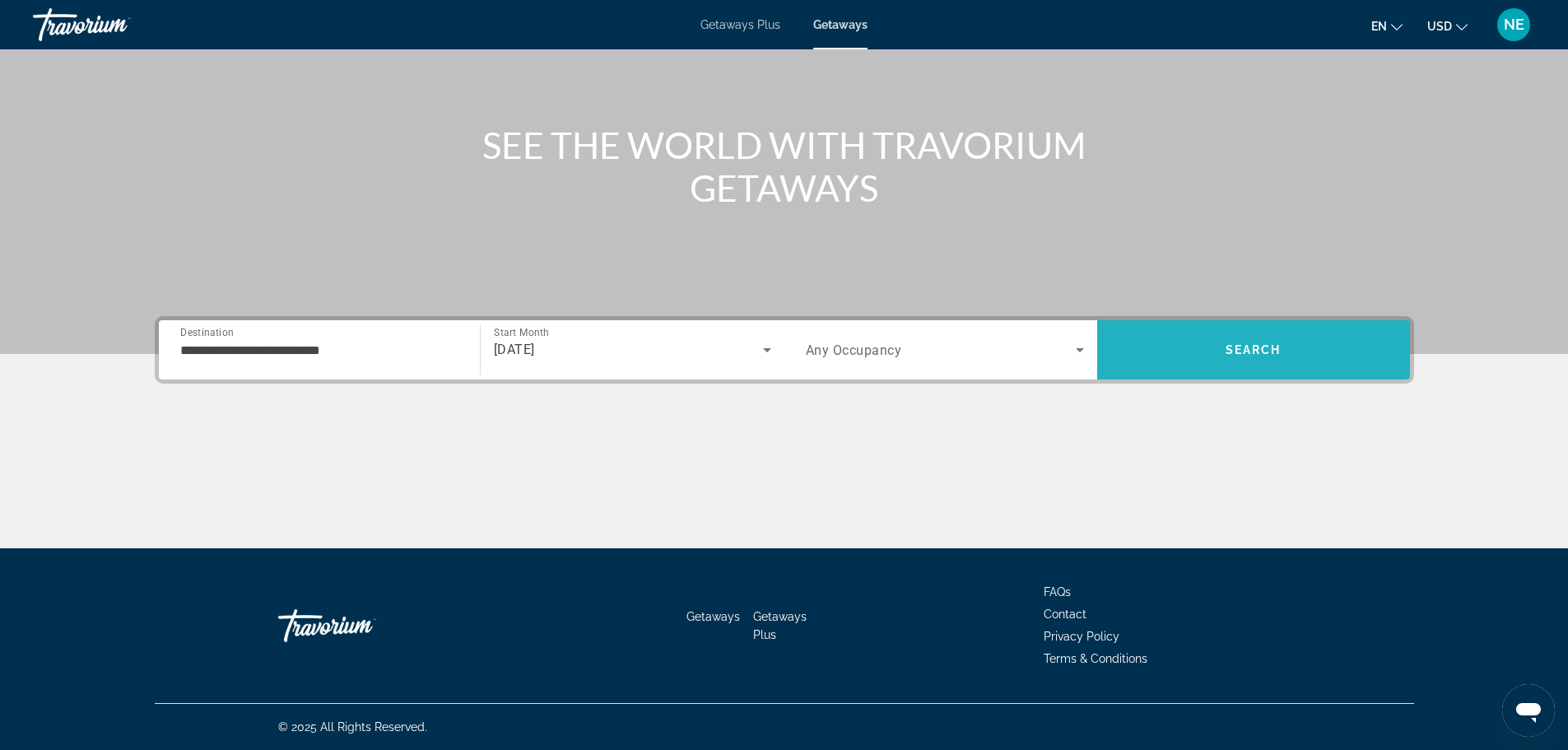
click at [1229, 366] on span "Search" at bounding box center [1253, 350] width 313 height 40
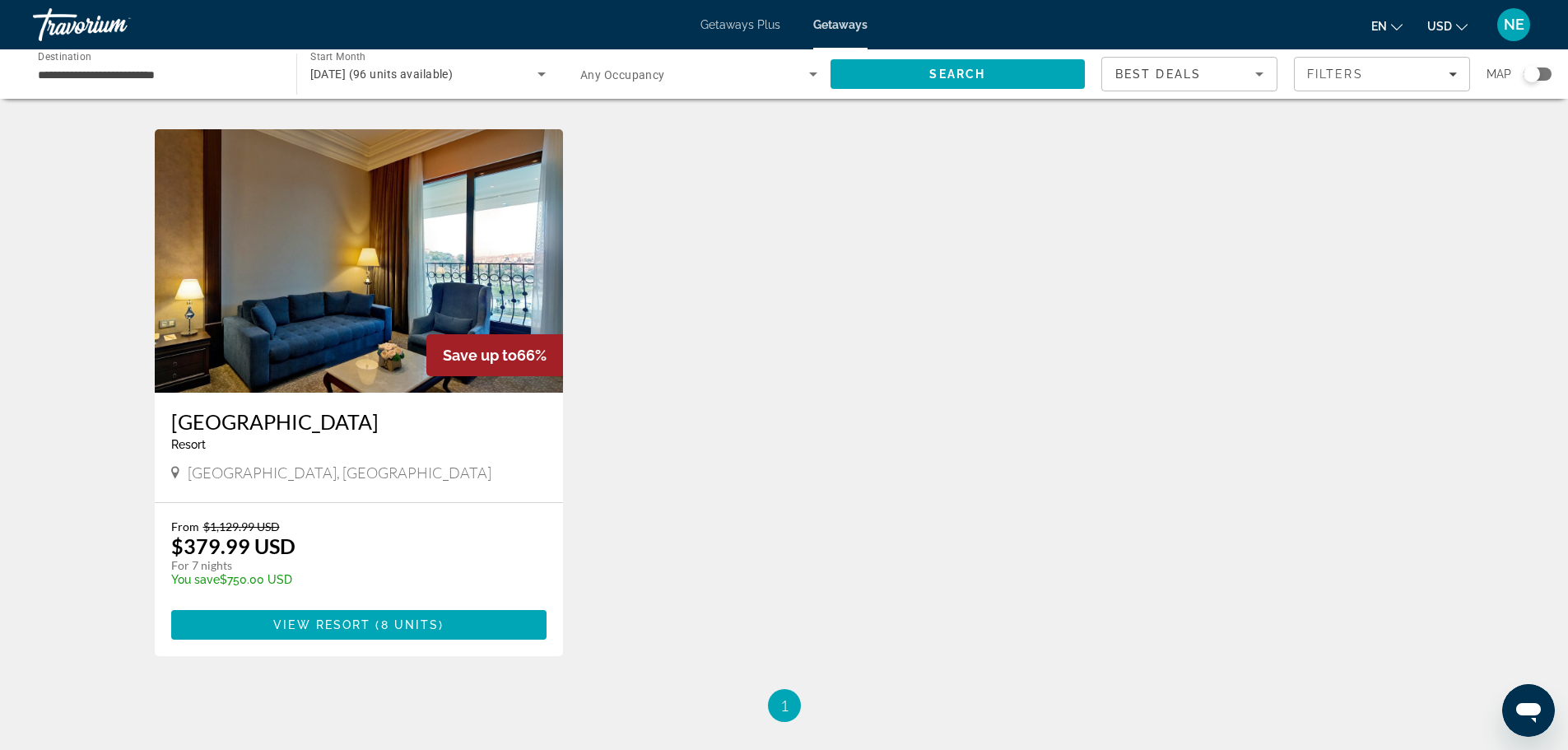
scroll to position [1709, 0]
click at [419, 309] on img "Main content" at bounding box center [359, 261] width 409 height 264
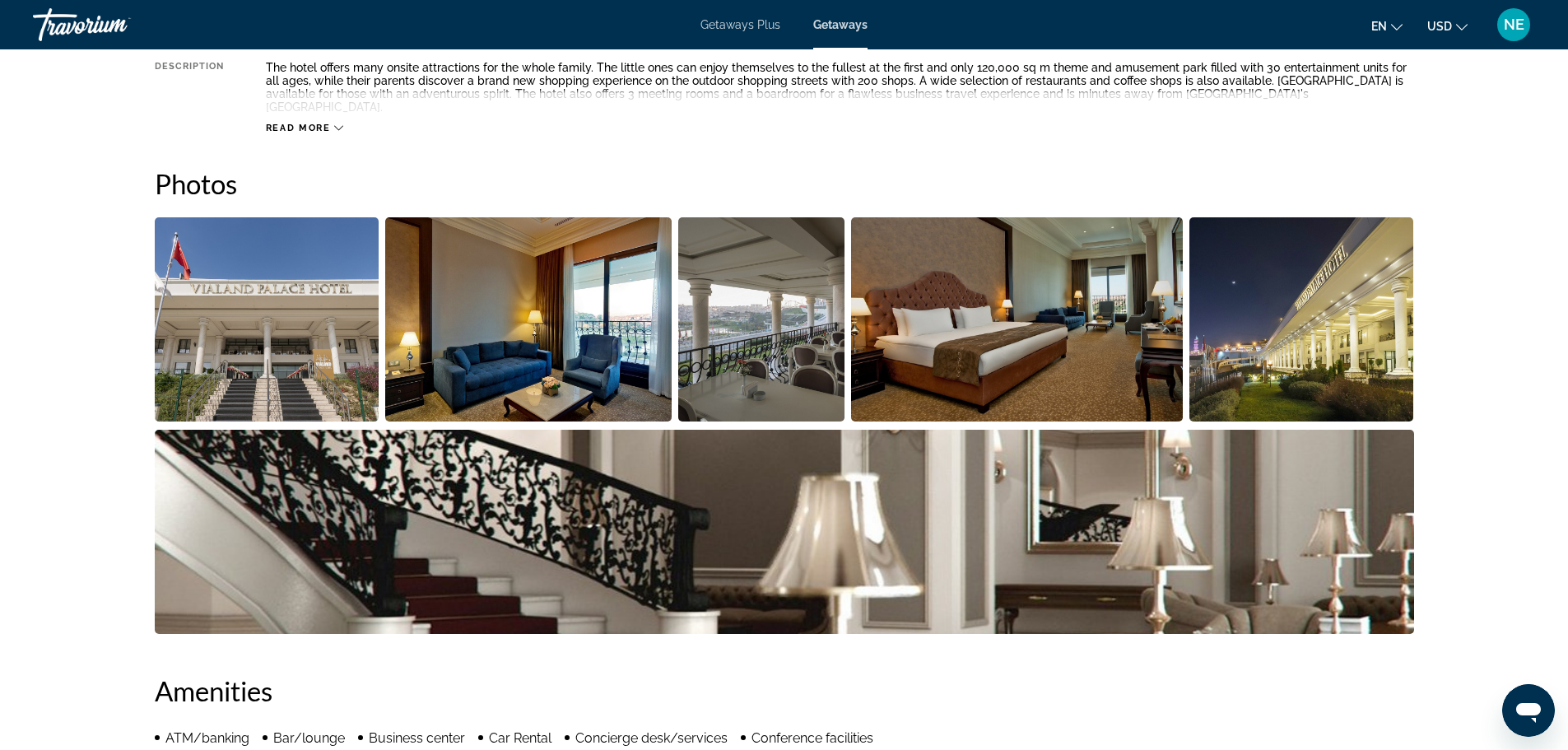
scroll to position [679, 0]
click at [259, 298] on img "Open full-screen image slider" at bounding box center [267, 319] width 225 height 204
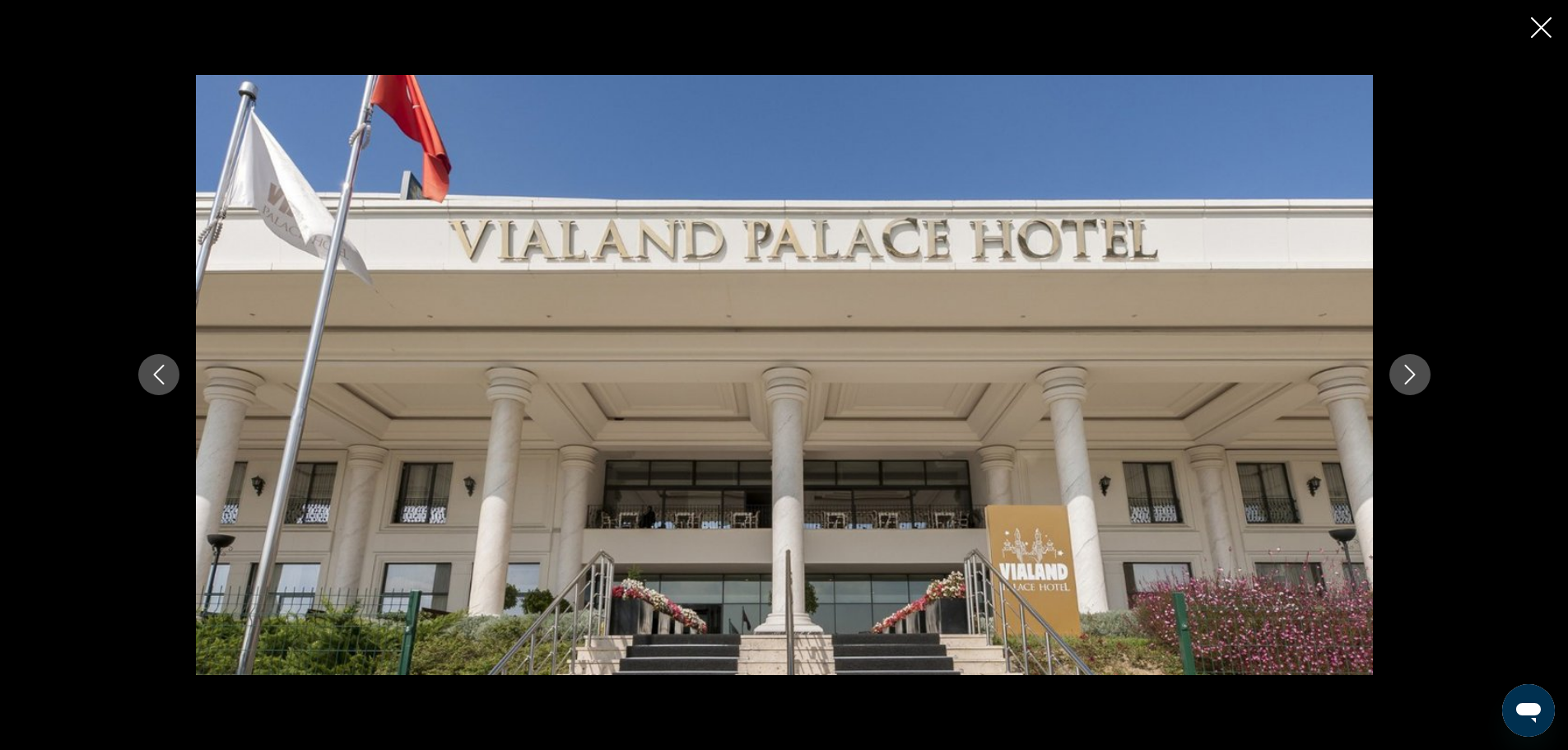
click at [1408, 379] on icon "Next image" at bounding box center [1410, 375] width 20 height 20
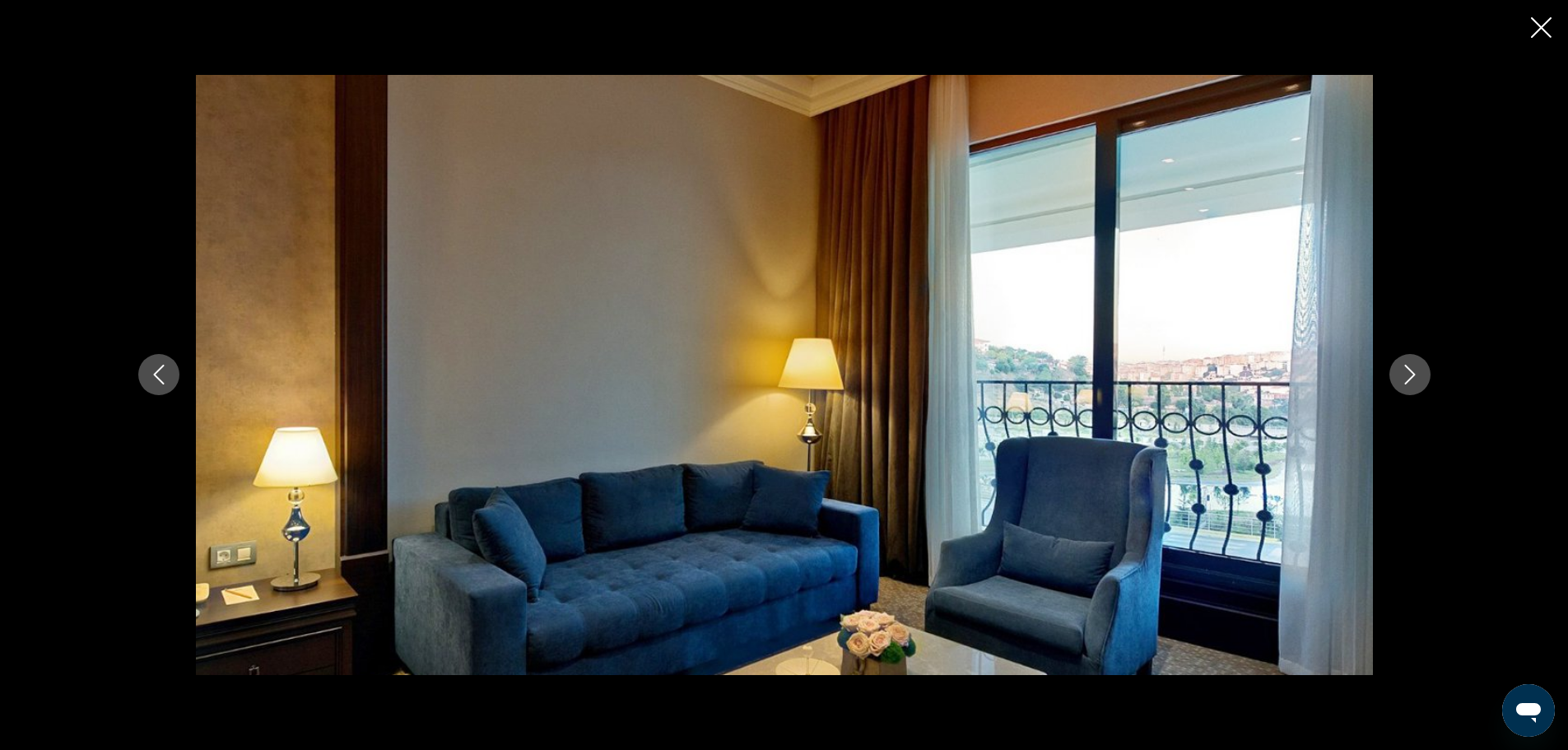
click at [1408, 379] on icon "Next image" at bounding box center [1410, 375] width 20 height 20
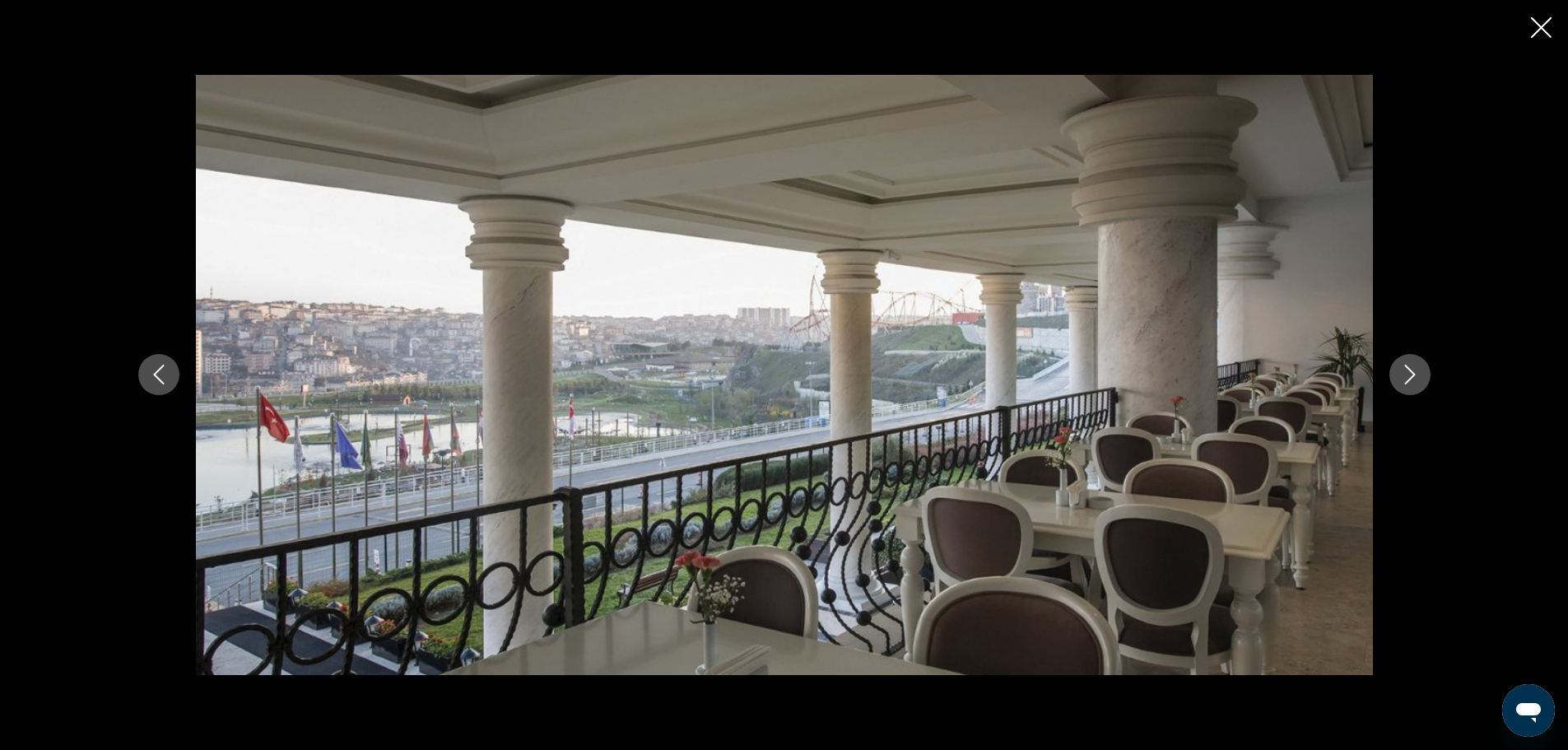
click at [1408, 379] on icon "Next image" at bounding box center [1410, 375] width 20 height 20
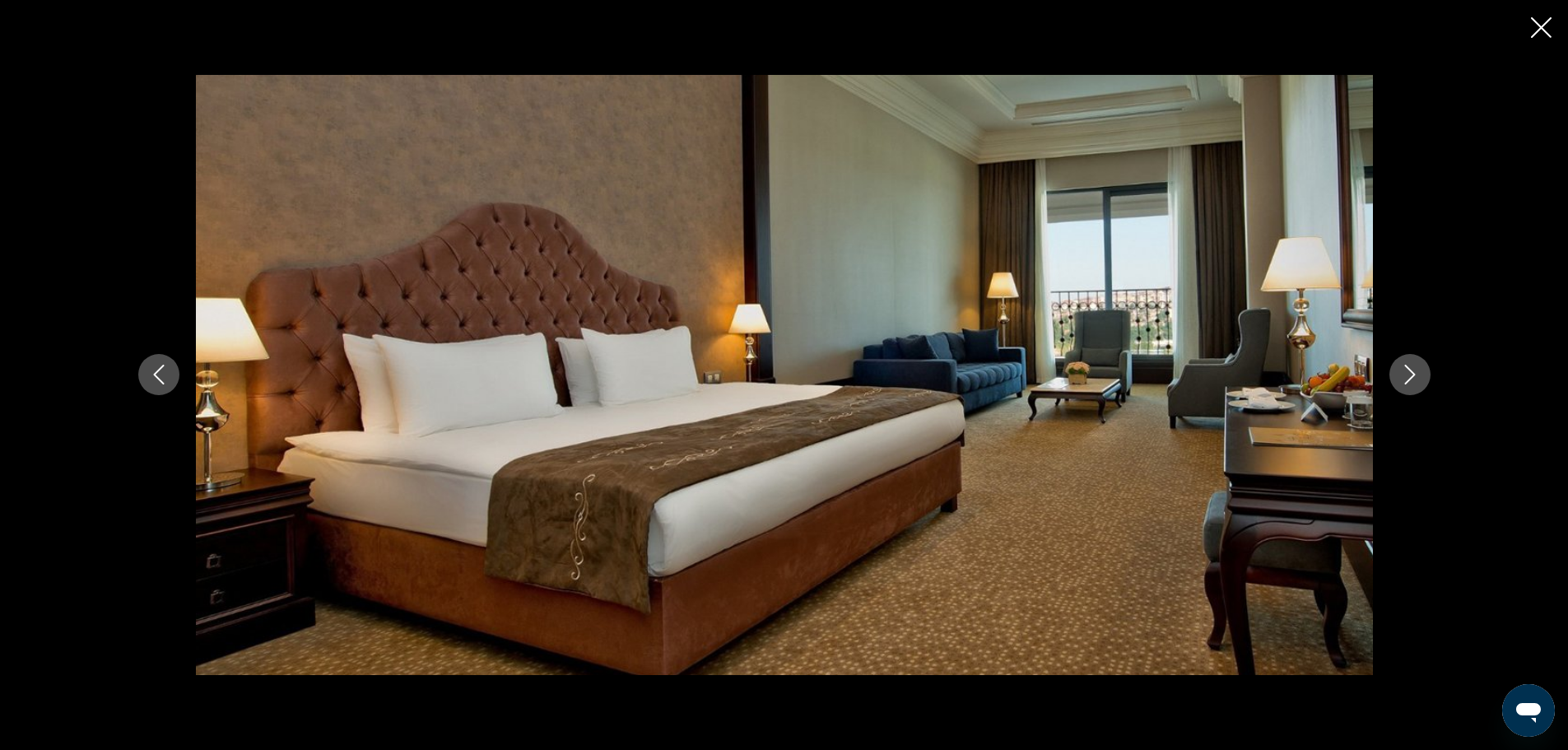
click at [1408, 379] on icon "Next image" at bounding box center [1410, 375] width 20 height 20
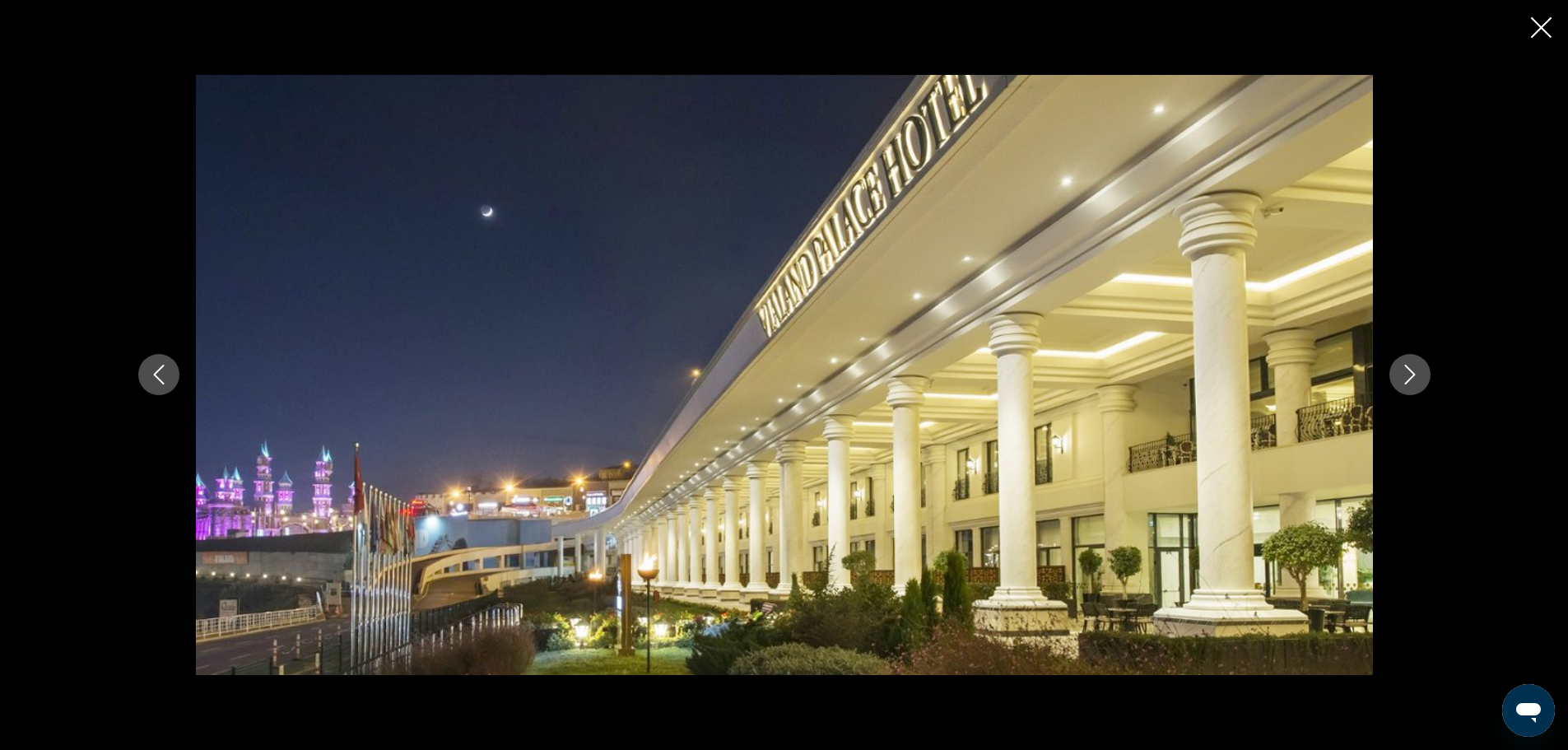
click at [1408, 379] on icon "Next image" at bounding box center [1410, 375] width 20 height 20
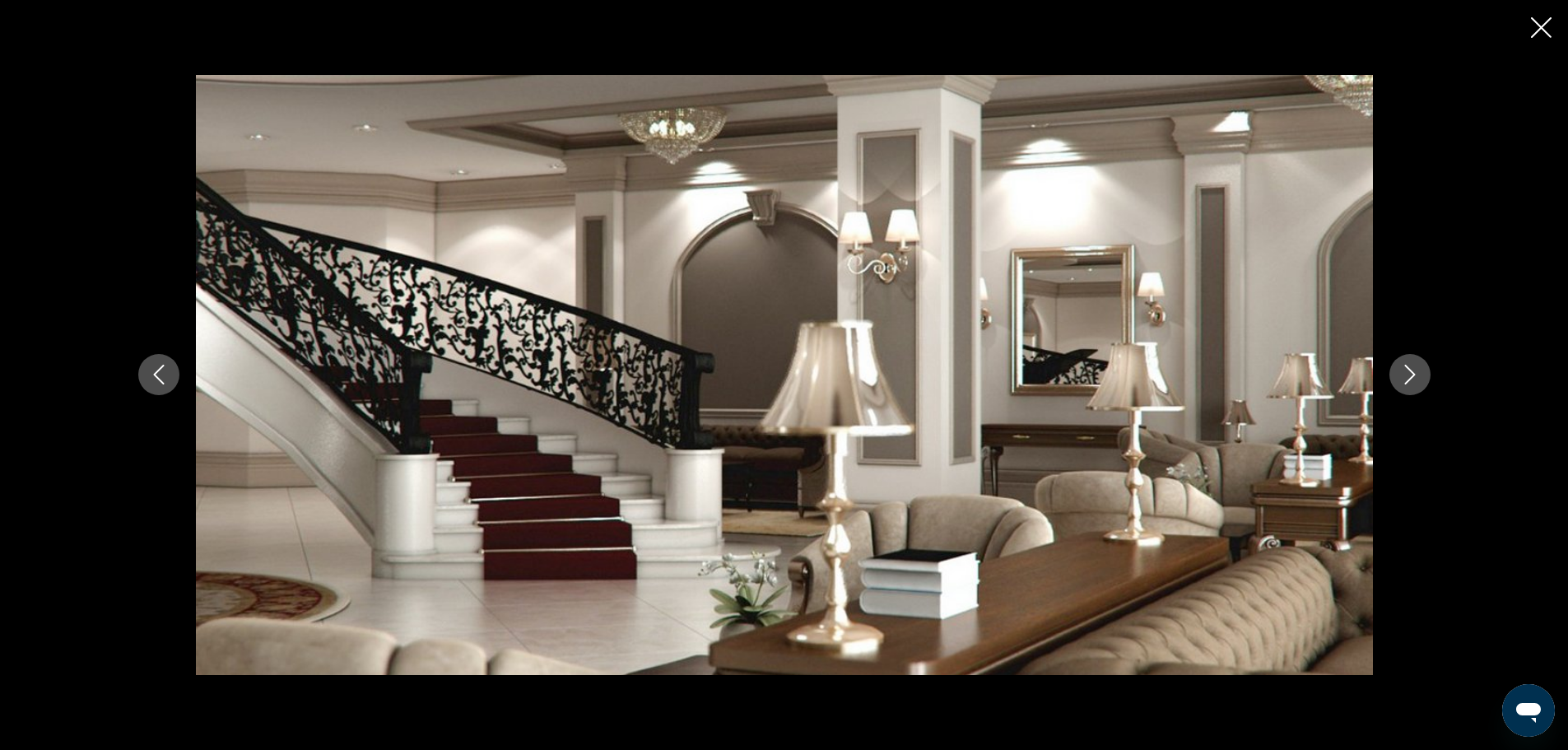
click at [1408, 379] on icon "Next image" at bounding box center [1410, 375] width 20 height 20
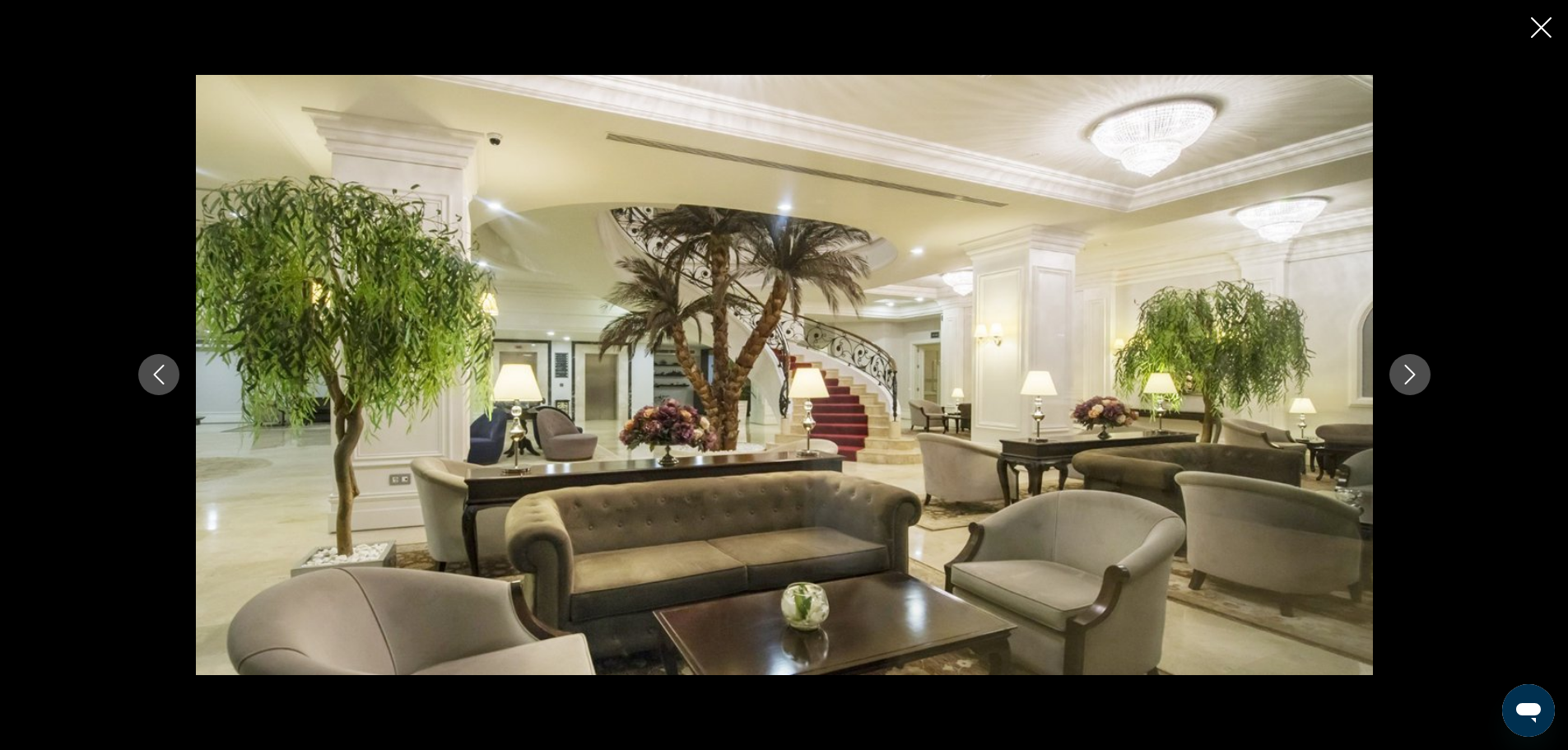
click at [1408, 379] on icon "Next image" at bounding box center [1410, 375] width 20 height 20
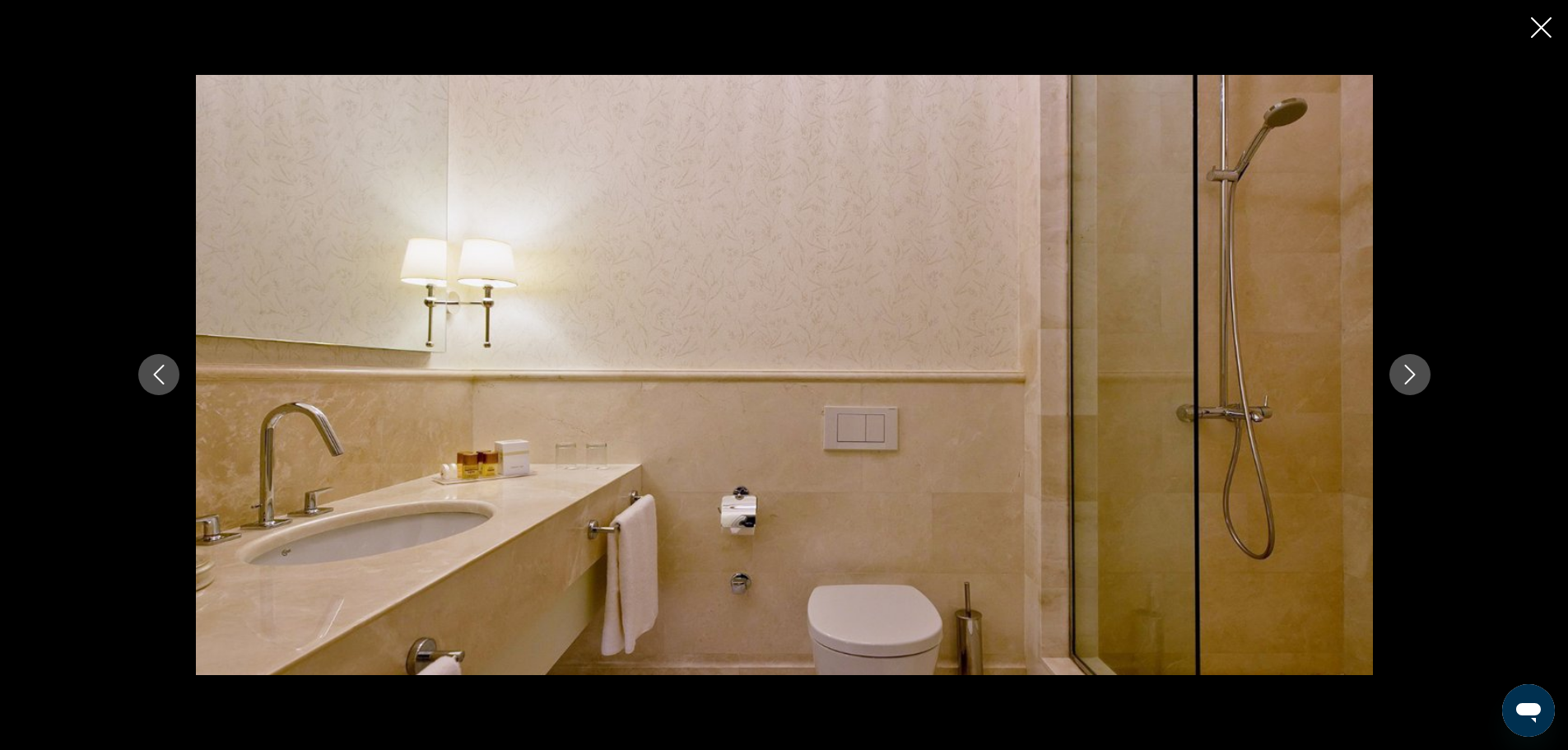
click at [1408, 379] on icon "Next image" at bounding box center [1410, 375] width 20 height 20
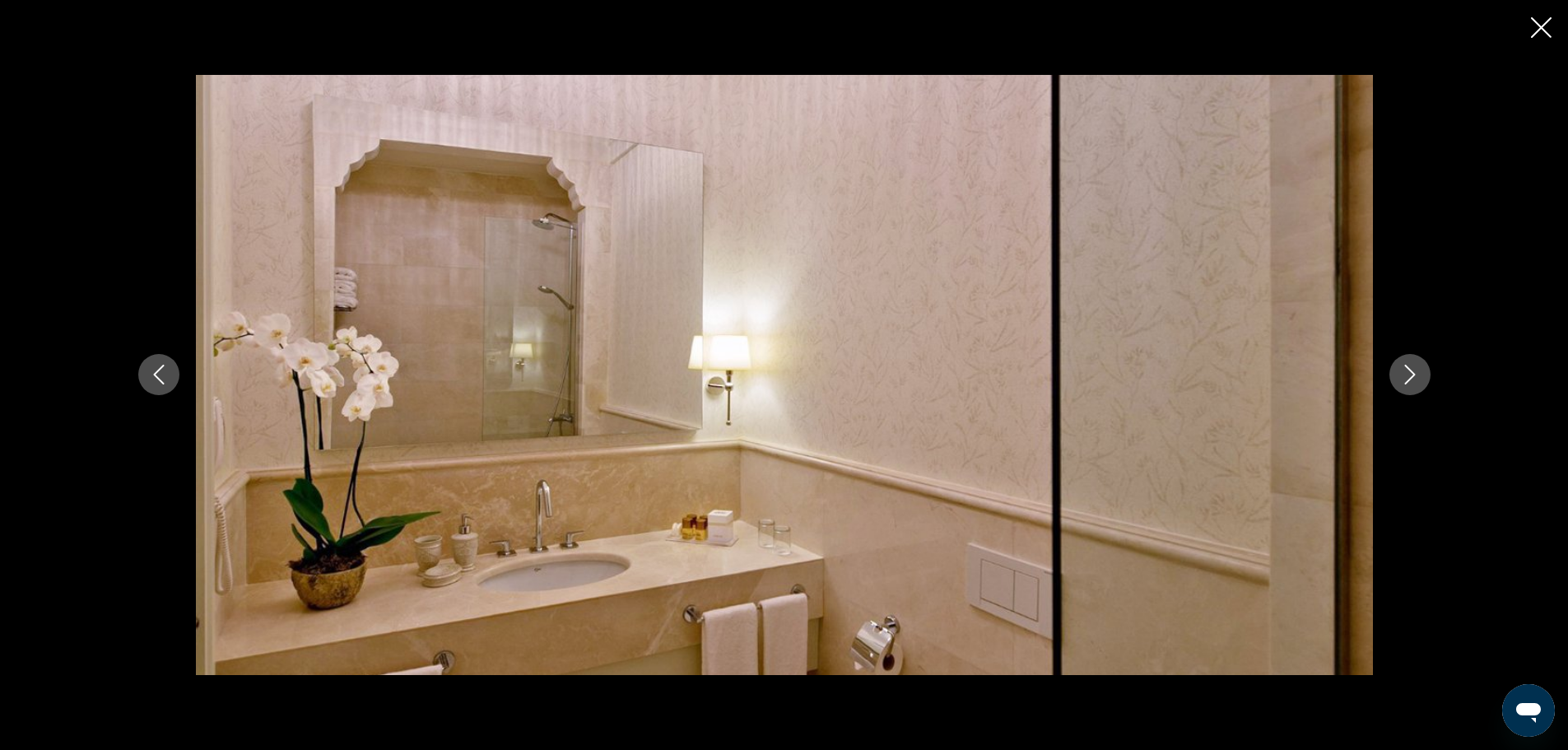
click at [1408, 379] on icon "Next image" at bounding box center [1410, 375] width 20 height 20
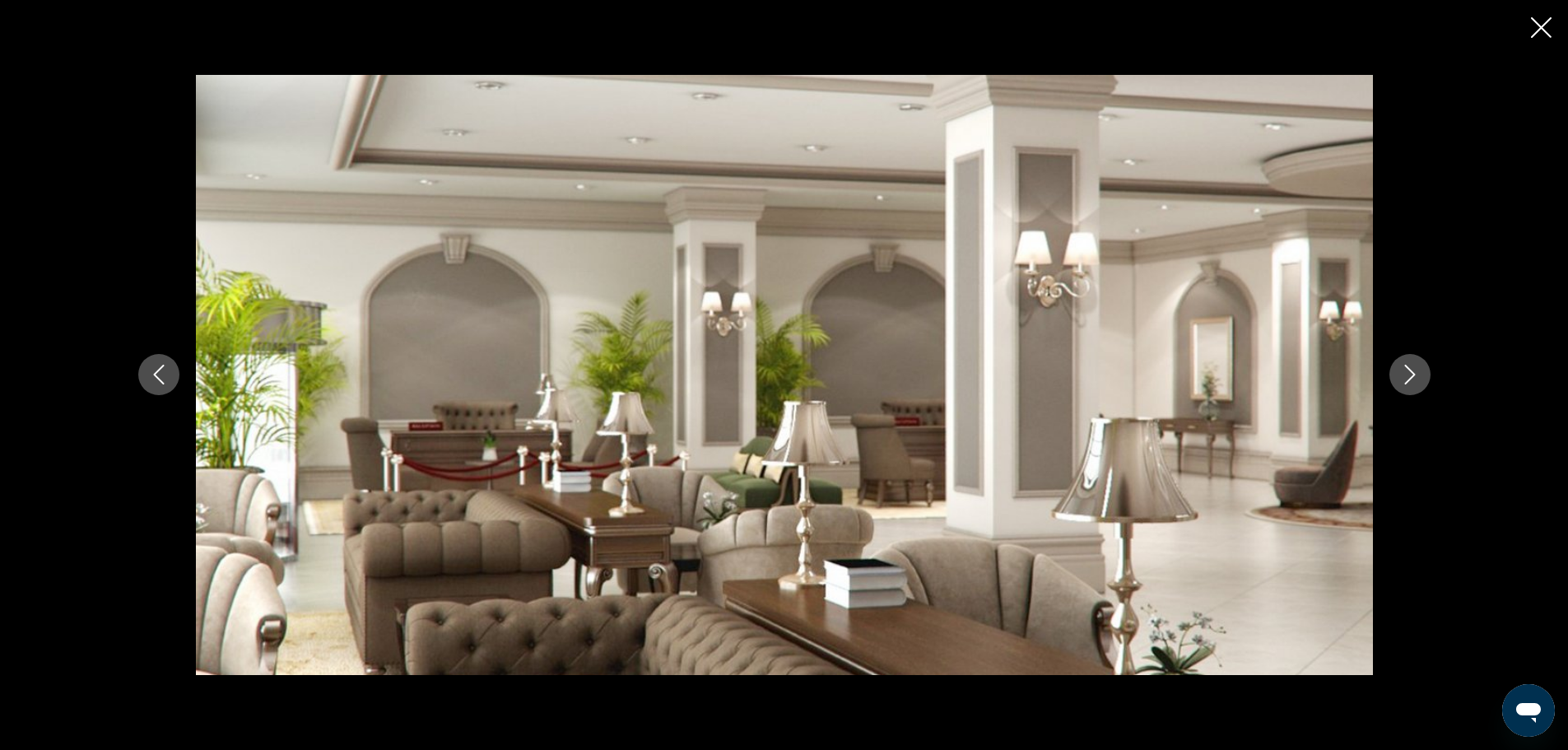
click at [1408, 379] on icon "Next image" at bounding box center [1410, 375] width 20 height 20
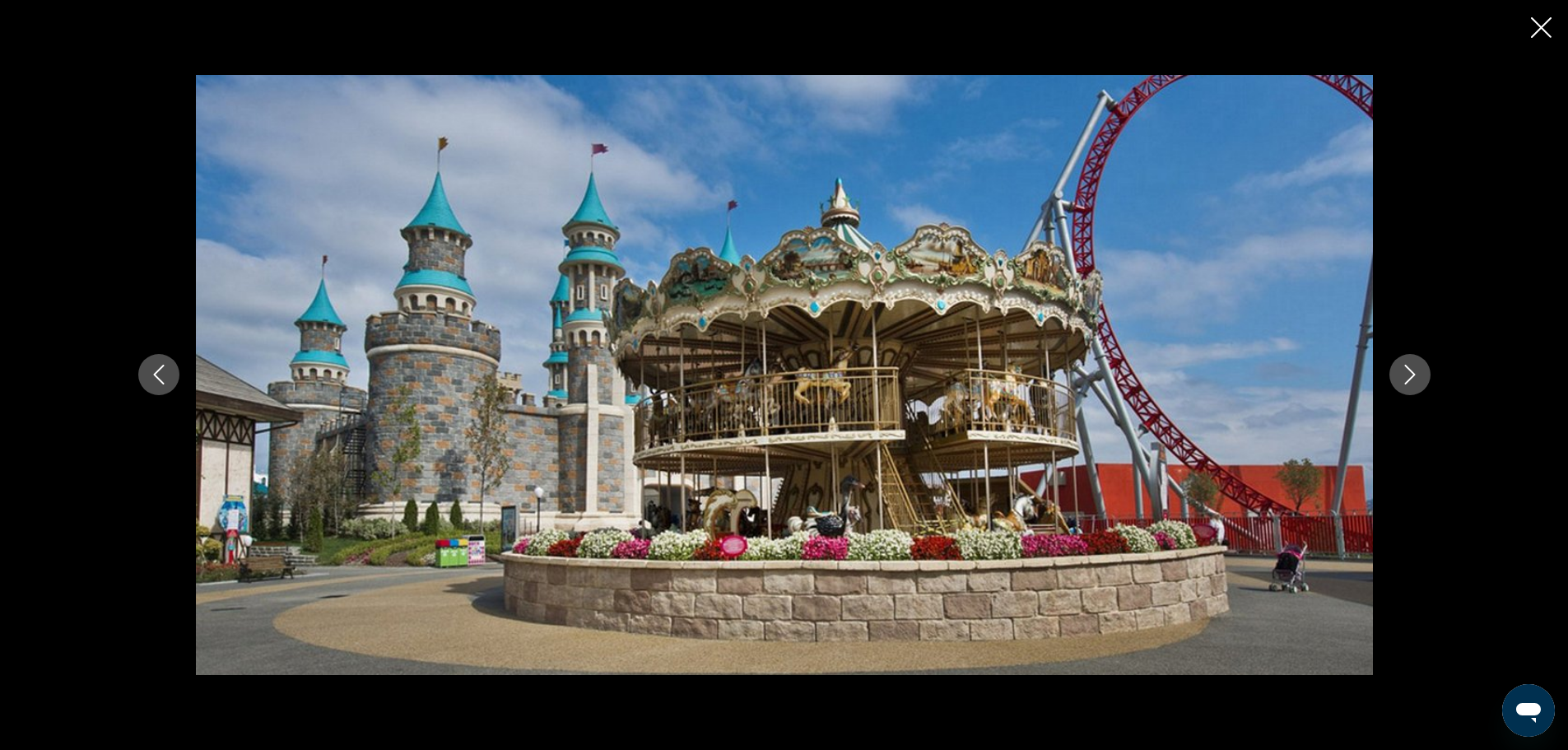
click at [1408, 379] on icon "Next image" at bounding box center [1410, 375] width 20 height 20
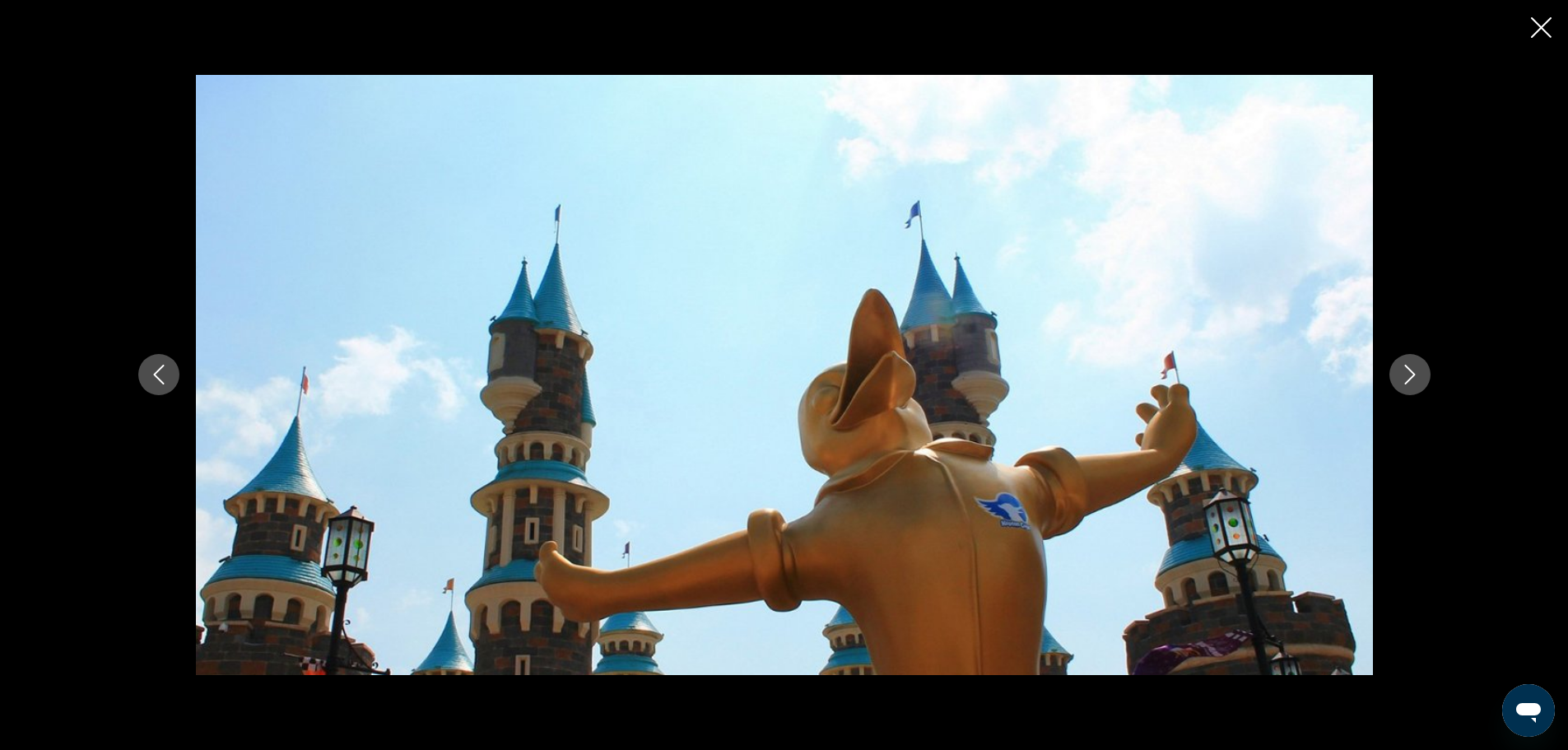
click at [1408, 379] on icon "Next image" at bounding box center [1410, 375] width 20 height 20
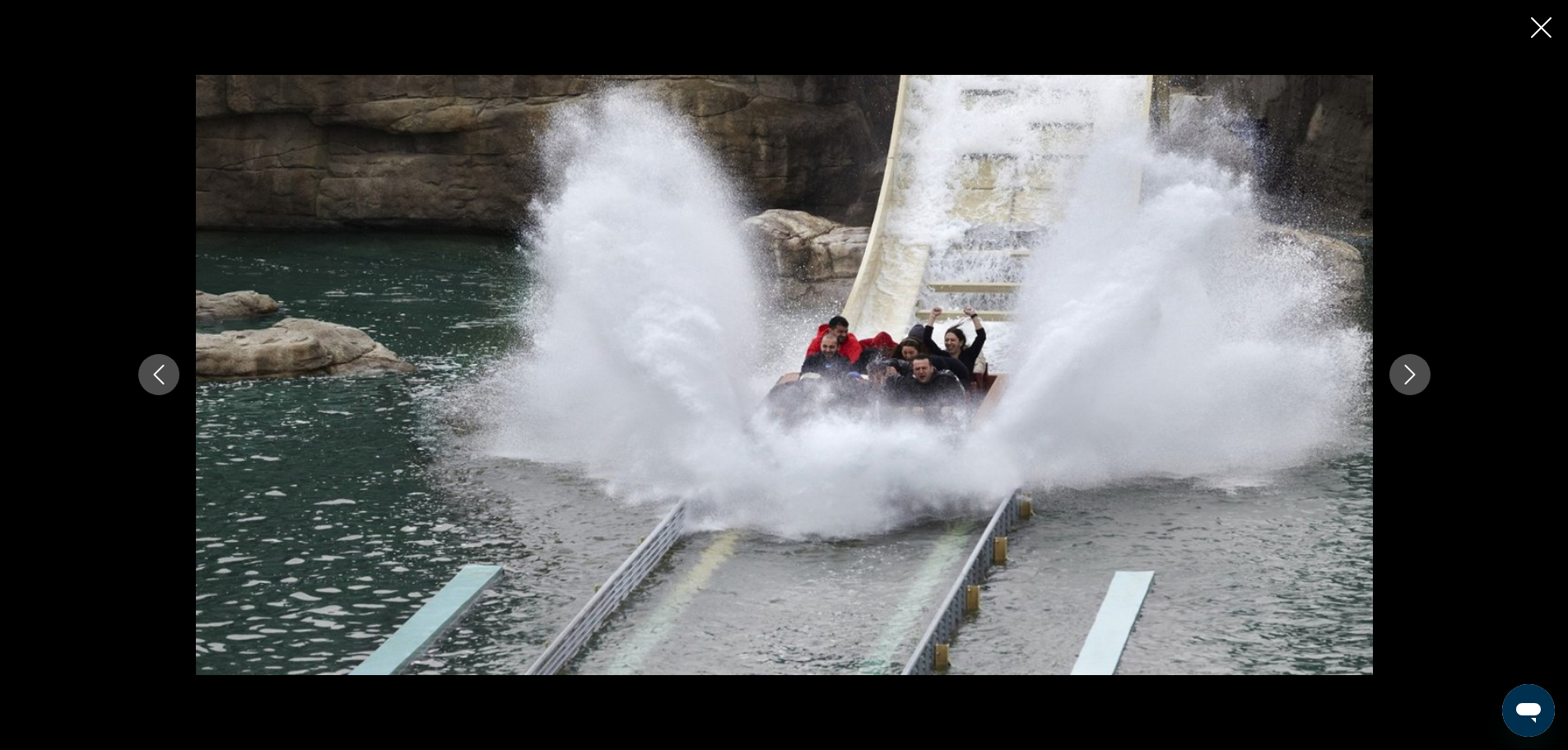
click at [1408, 379] on icon "Next image" at bounding box center [1410, 375] width 20 height 20
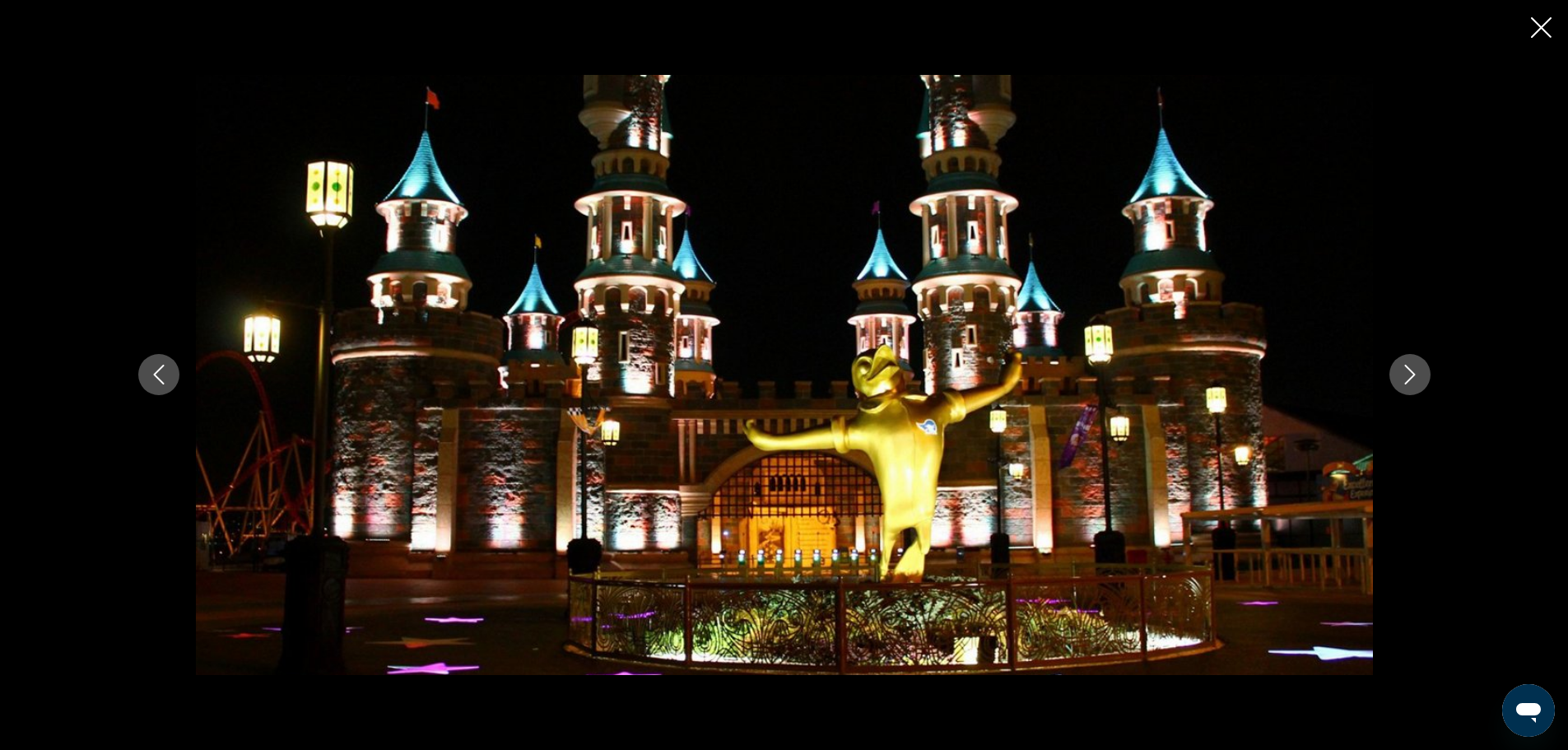
click at [1408, 379] on icon "Next image" at bounding box center [1410, 375] width 20 height 20
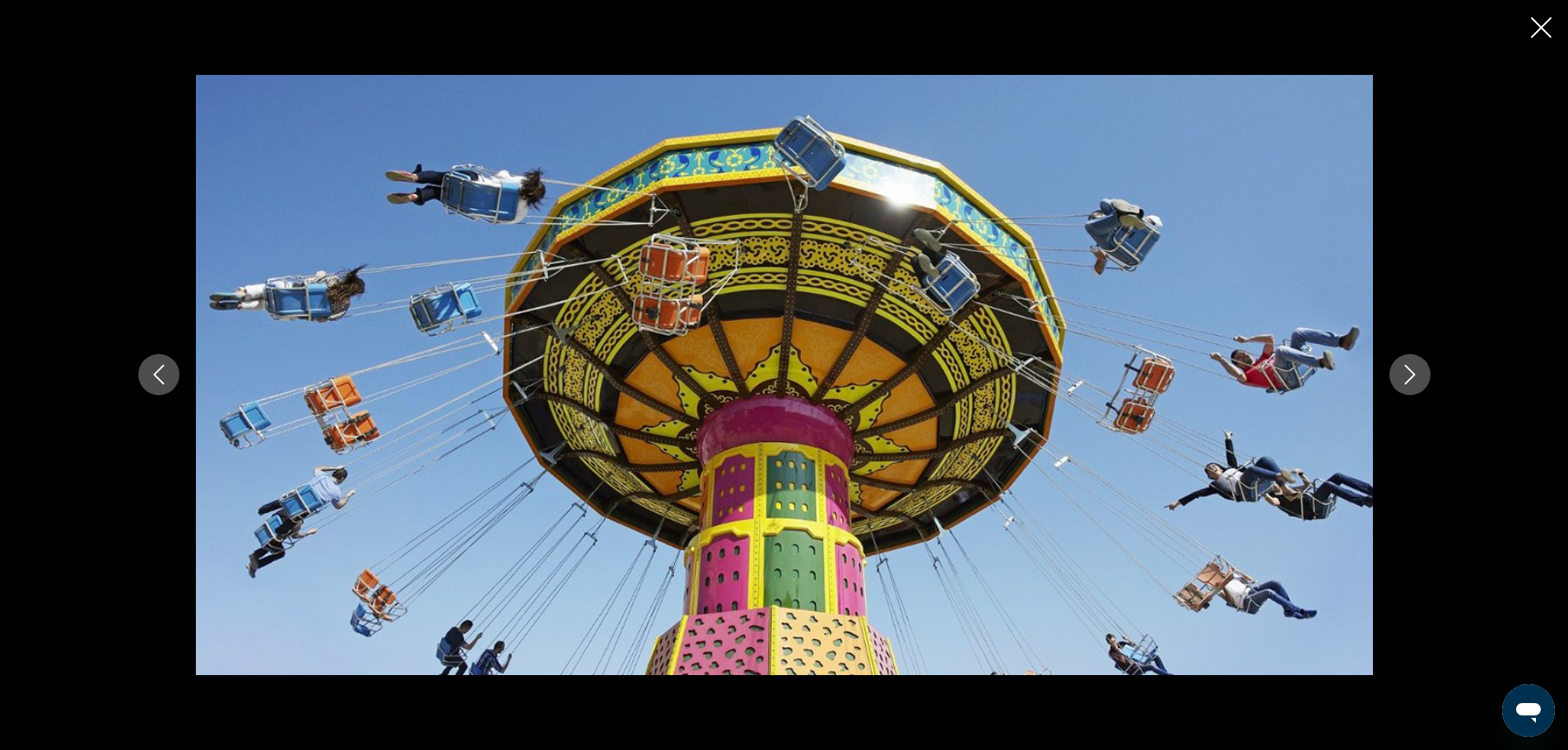
click at [1408, 379] on icon "Next image" at bounding box center [1410, 375] width 20 height 20
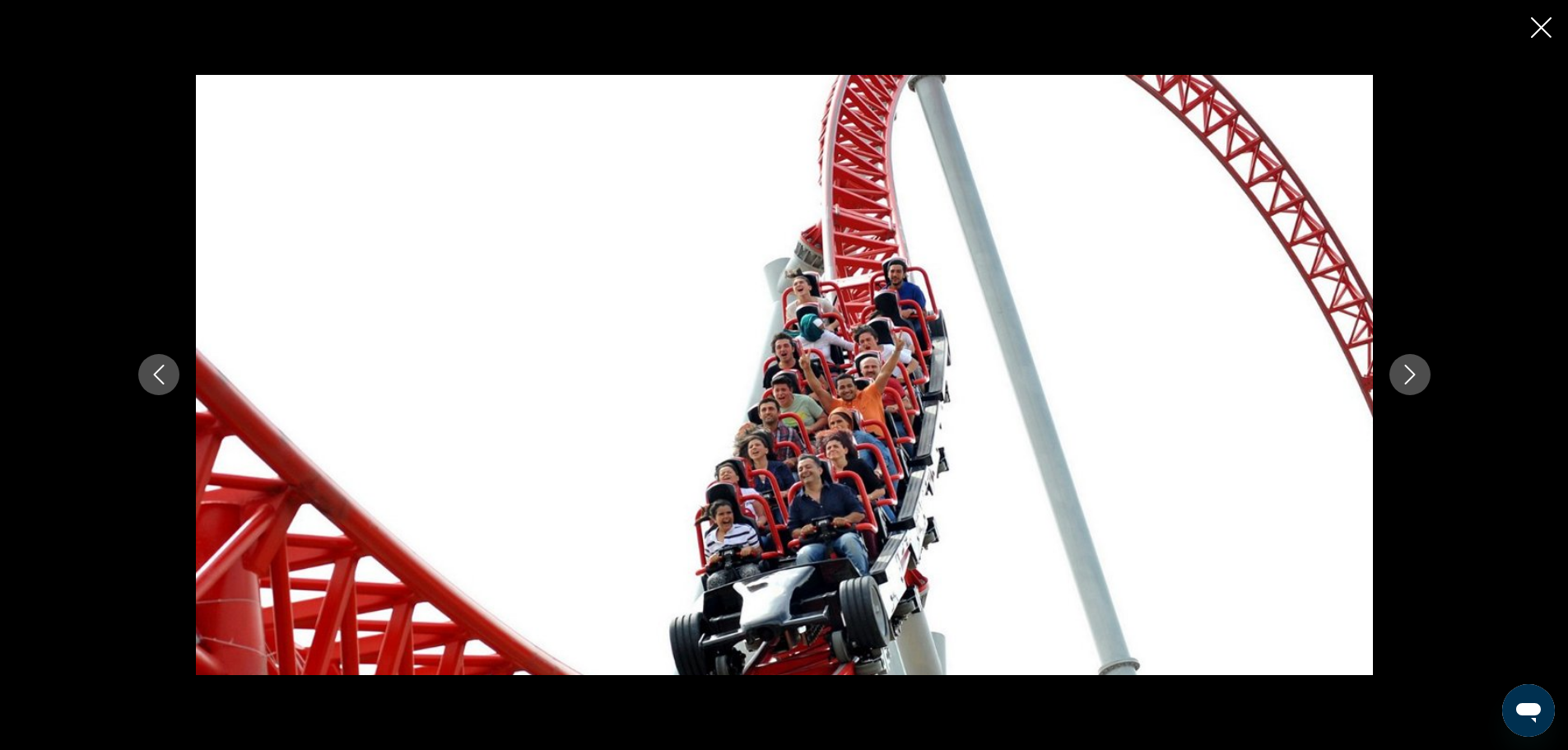
click at [1408, 379] on icon "Next image" at bounding box center [1410, 375] width 20 height 20
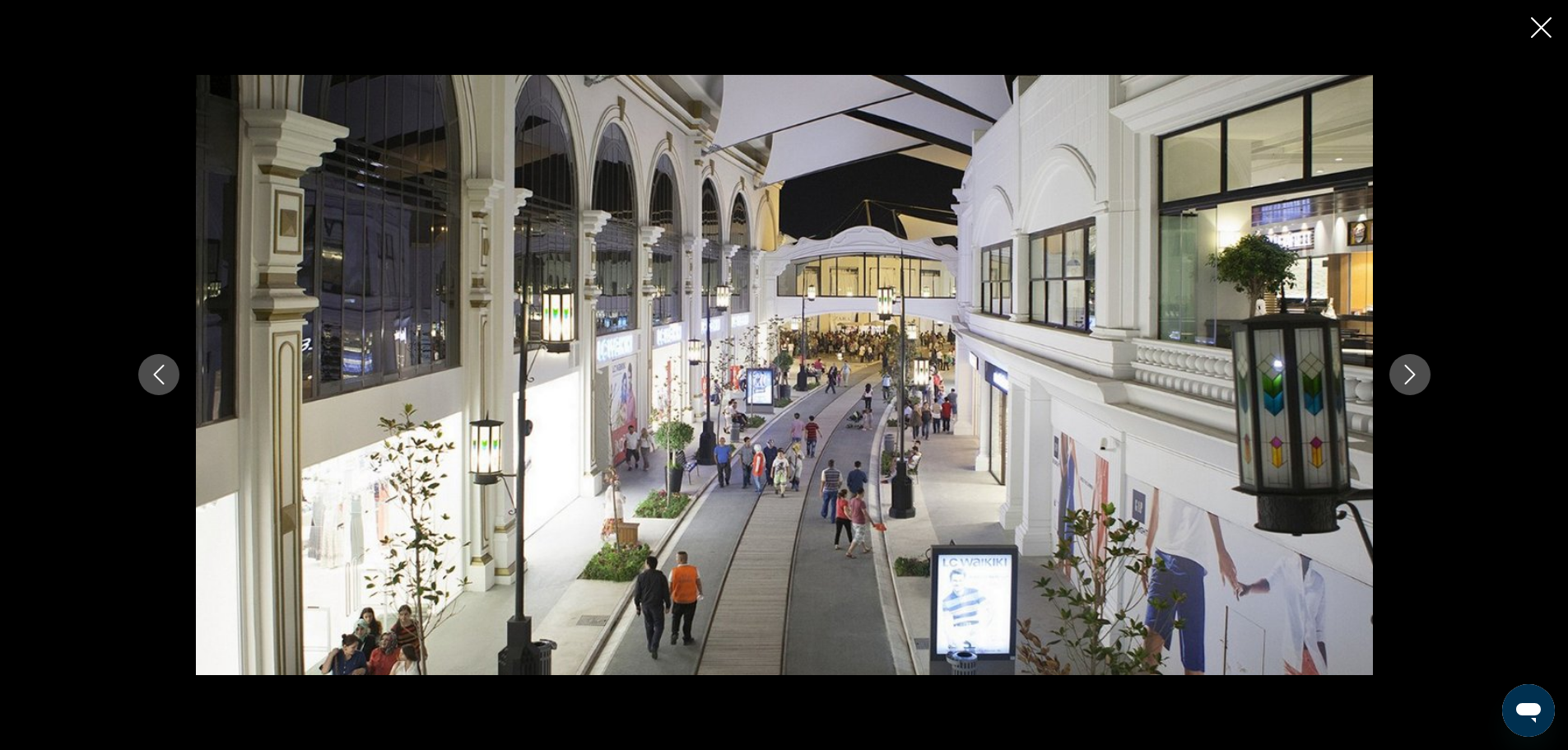
click at [1408, 379] on icon "Next image" at bounding box center [1410, 375] width 20 height 20
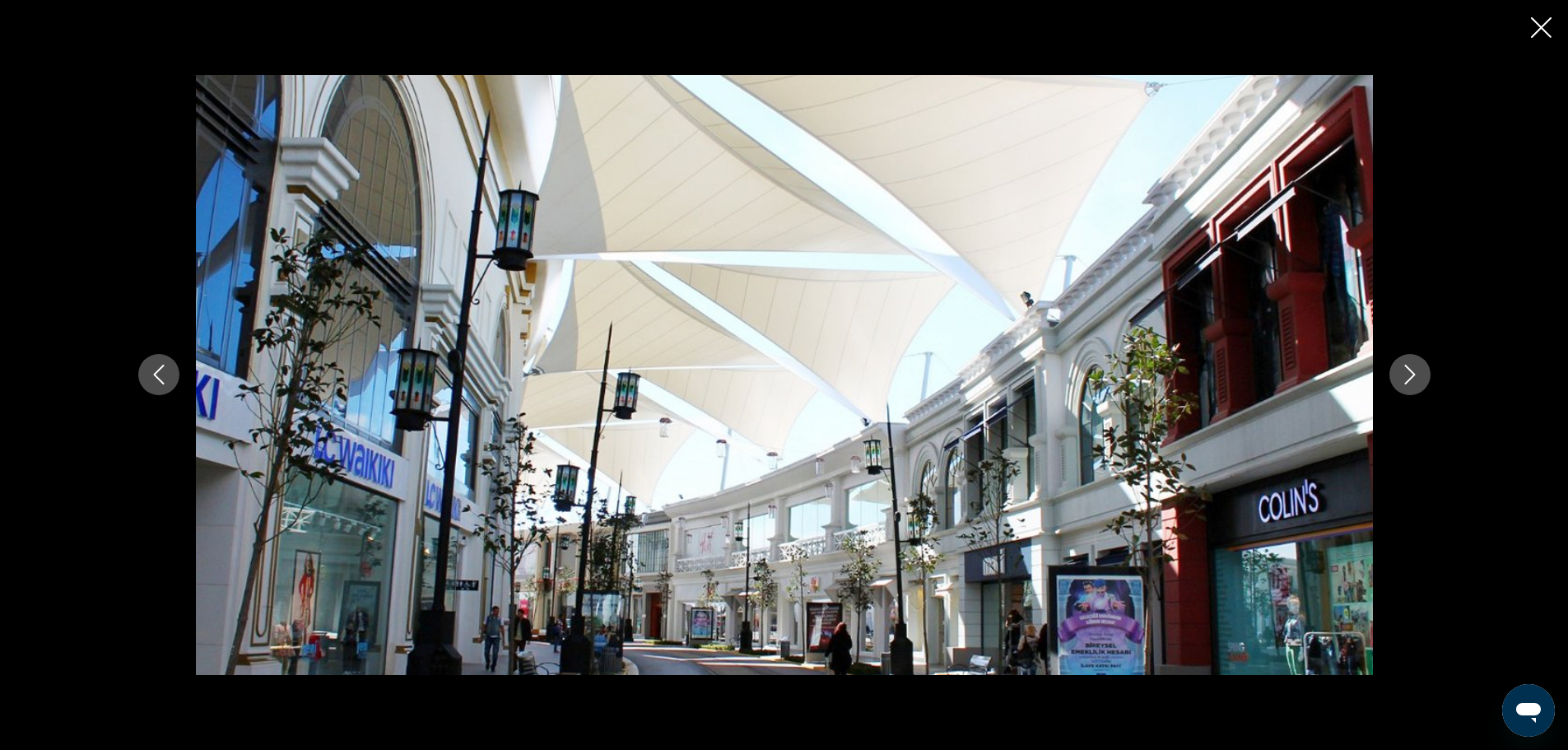
click at [1408, 379] on icon "Next image" at bounding box center [1410, 375] width 20 height 20
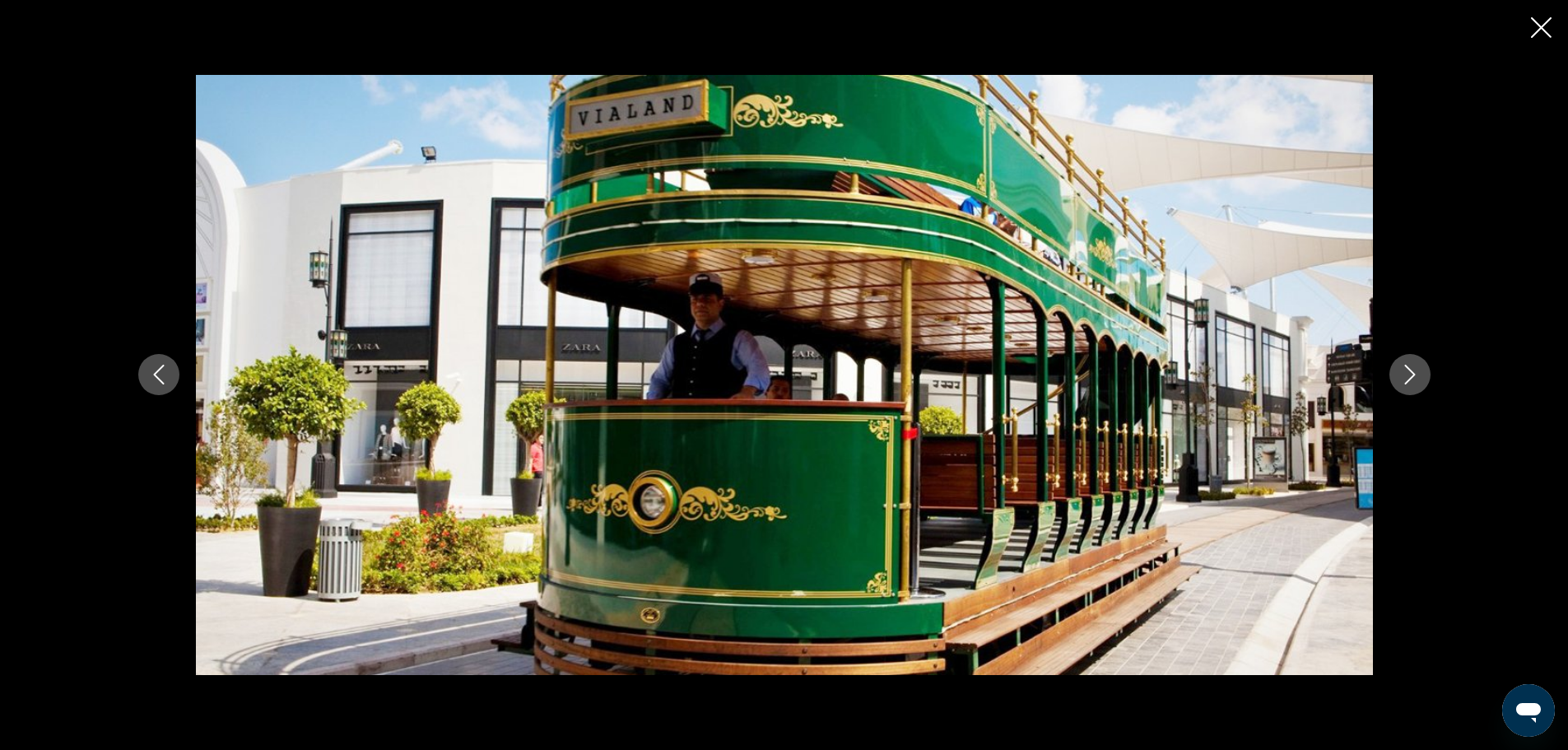
click at [1408, 379] on icon "Next image" at bounding box center [1410, 375] width 20 height 20
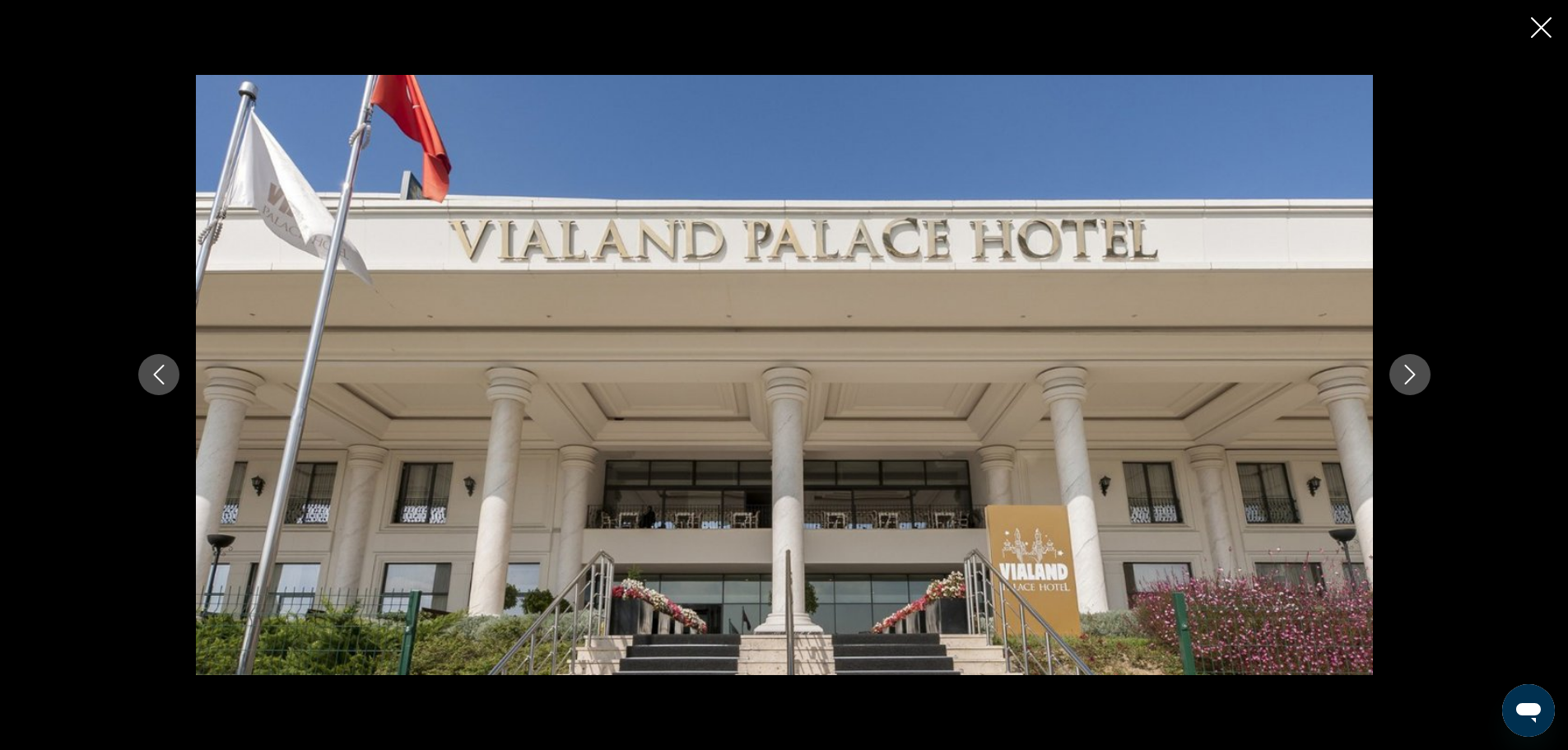
click at [1541, 30] on icon "Close slideshow" at bounding box center [1541, 27] width 21 height 21
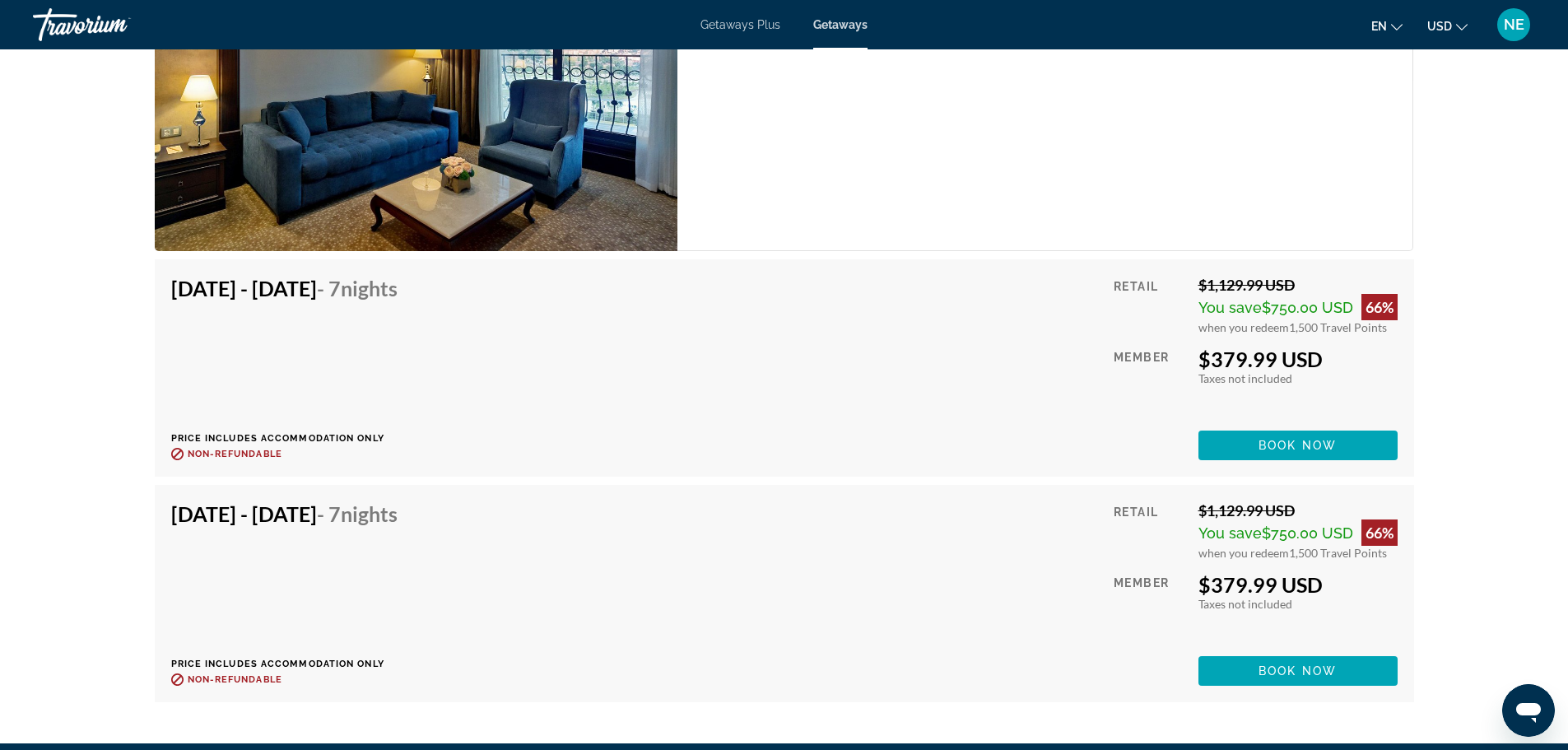
scroll to position [2637, 0]
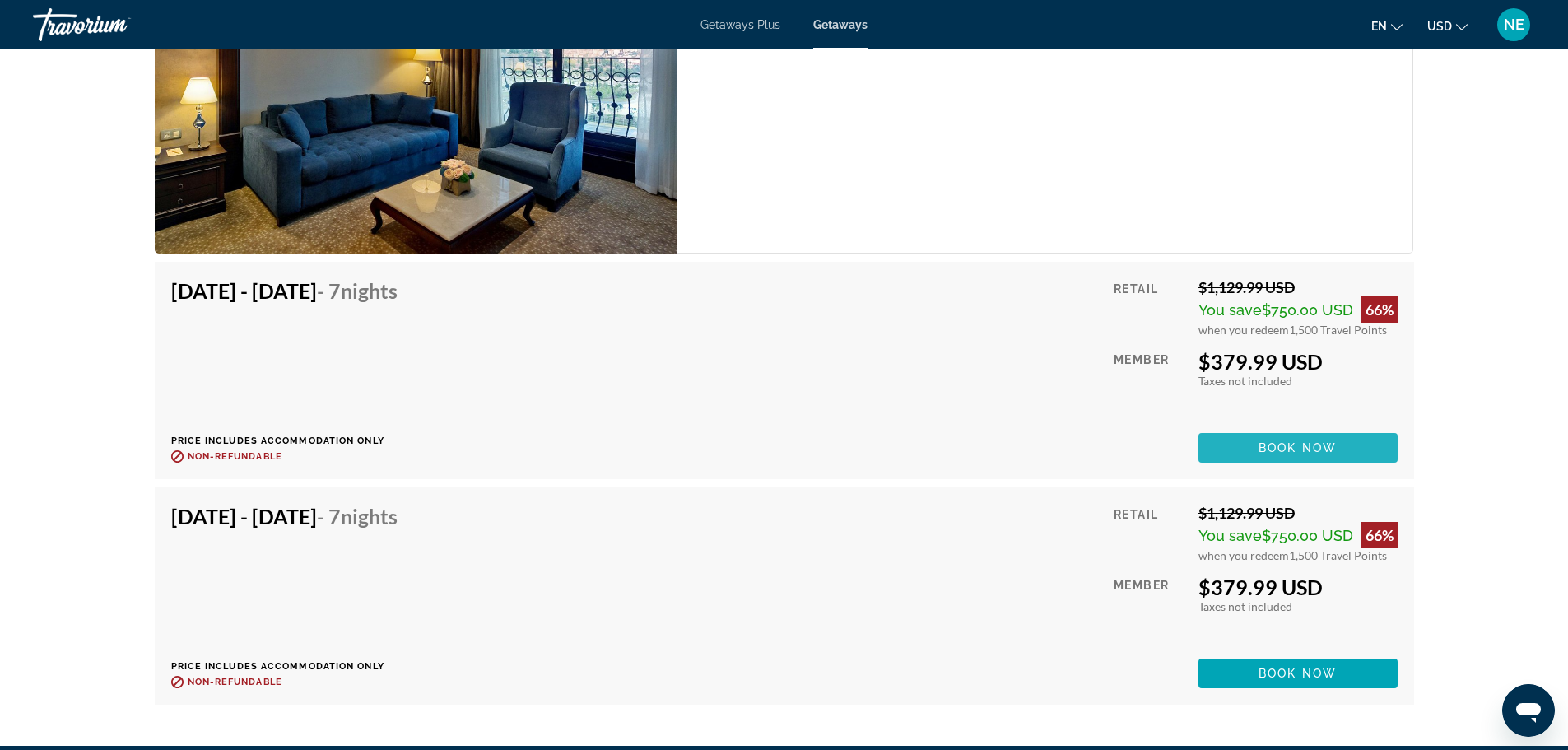
click at [1303, 441] on span "Book now" at bounding box center [1298, 448] width 78 height 13
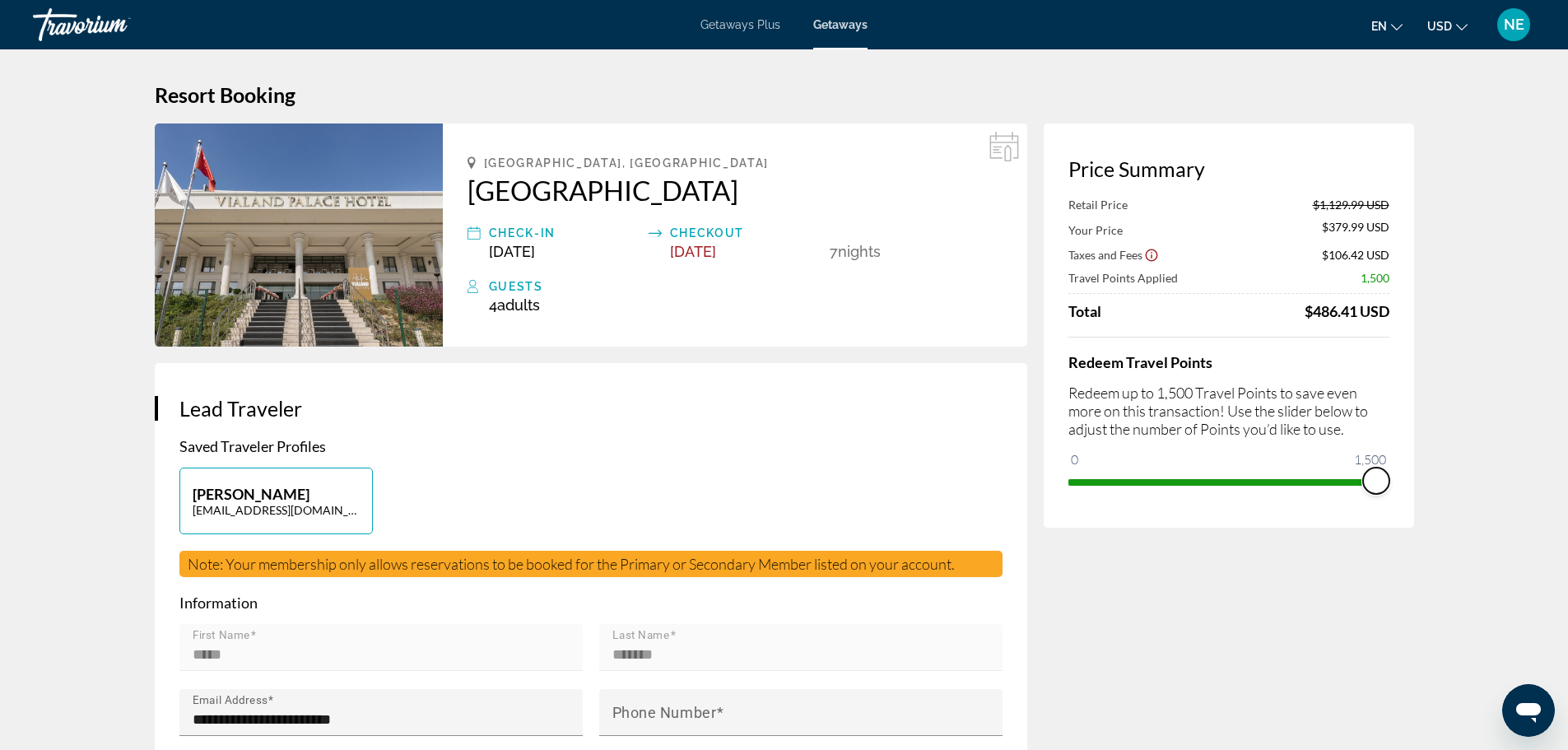
drag, startPoint x: 1377, startPoint y: 474, endPoint x: 1396, endPoint y: 485, distance: 22.0
click at [1396, 485] on div "Price Summary Retail Price $1,129.99 USD Your Price $379.99 USD Taxes and Fees …" at bounding box center [1229, 325] width 371 height 404
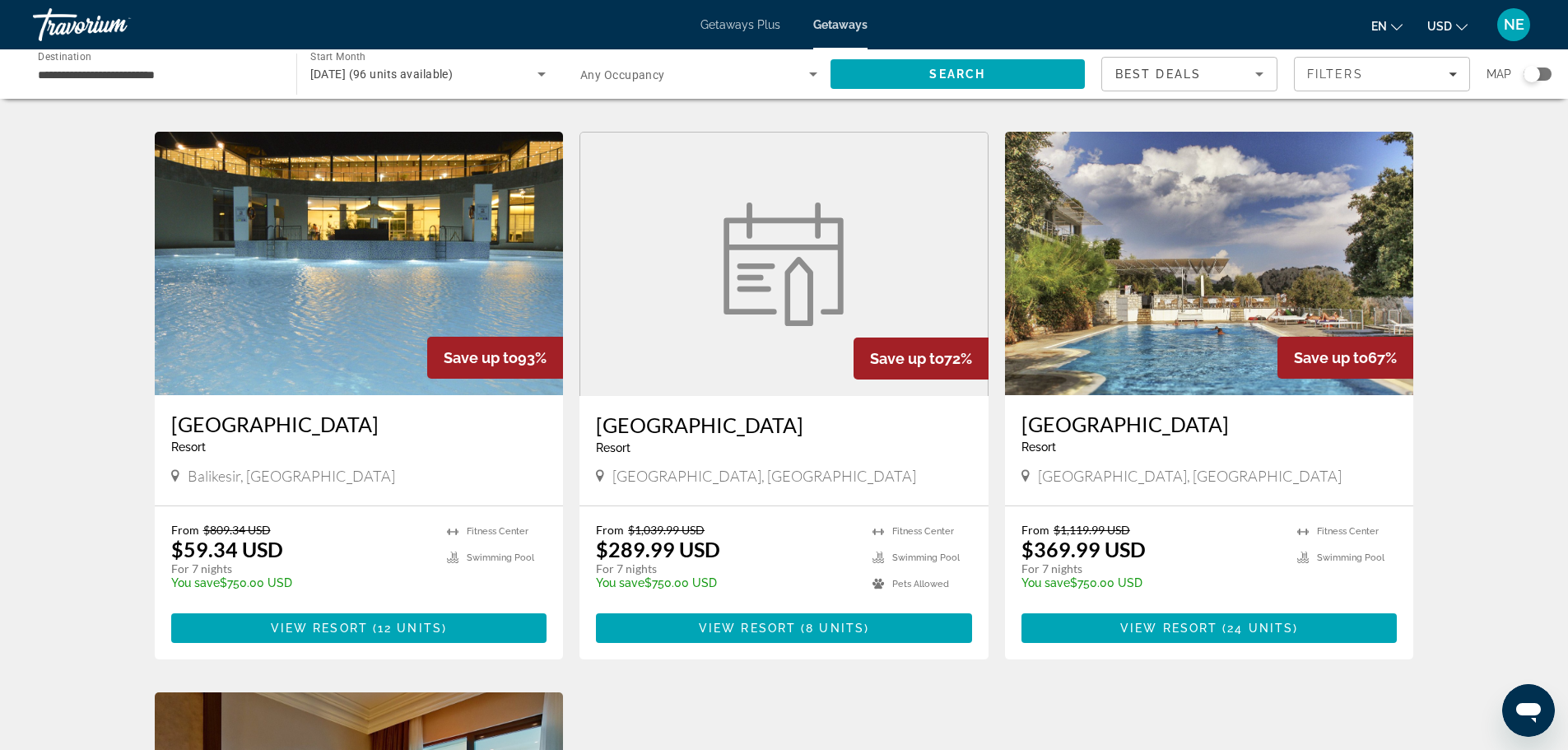
scroll to position [1146, 0]
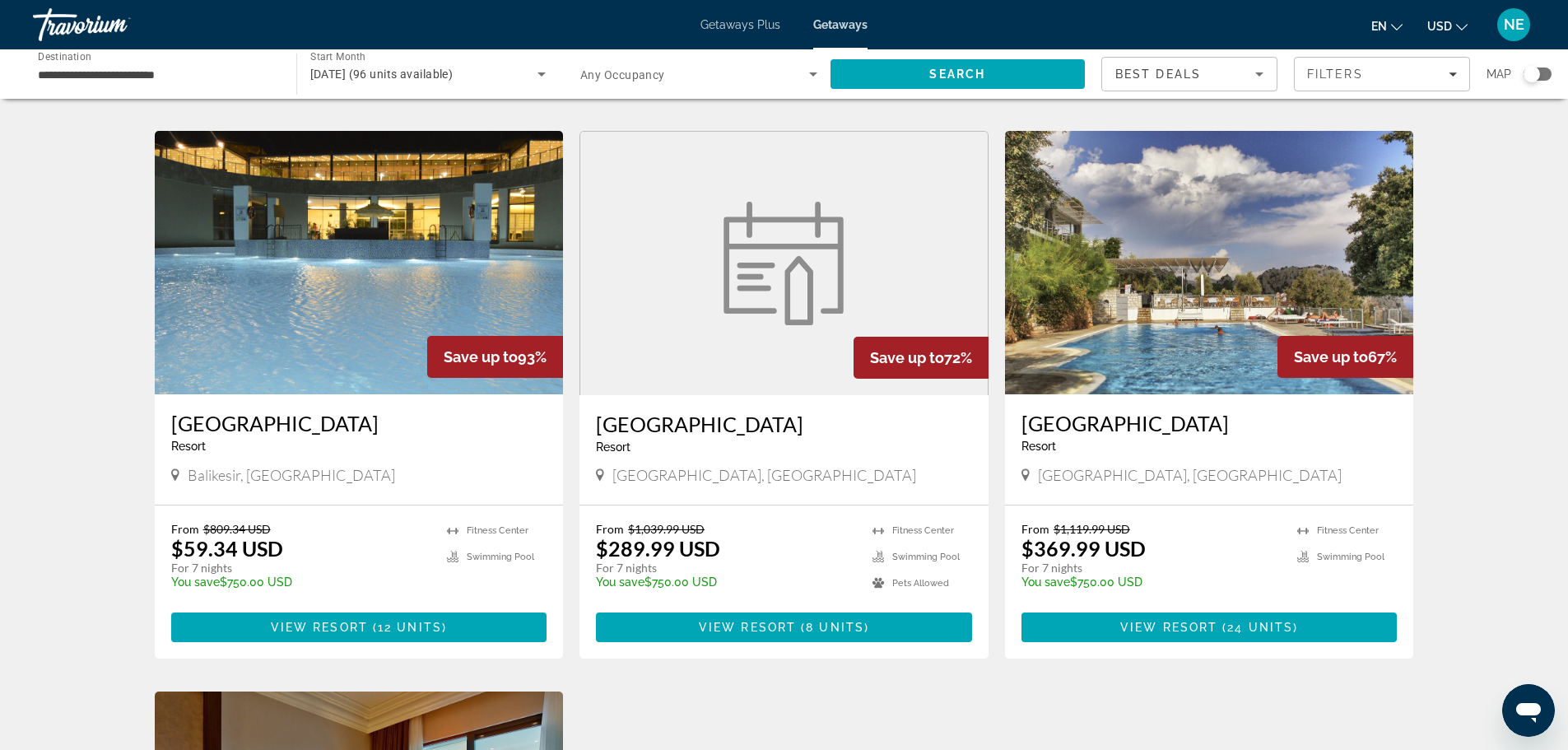
click at [726, 231] on img "Main content" at bounding box center [784, 263] width 140 height 124
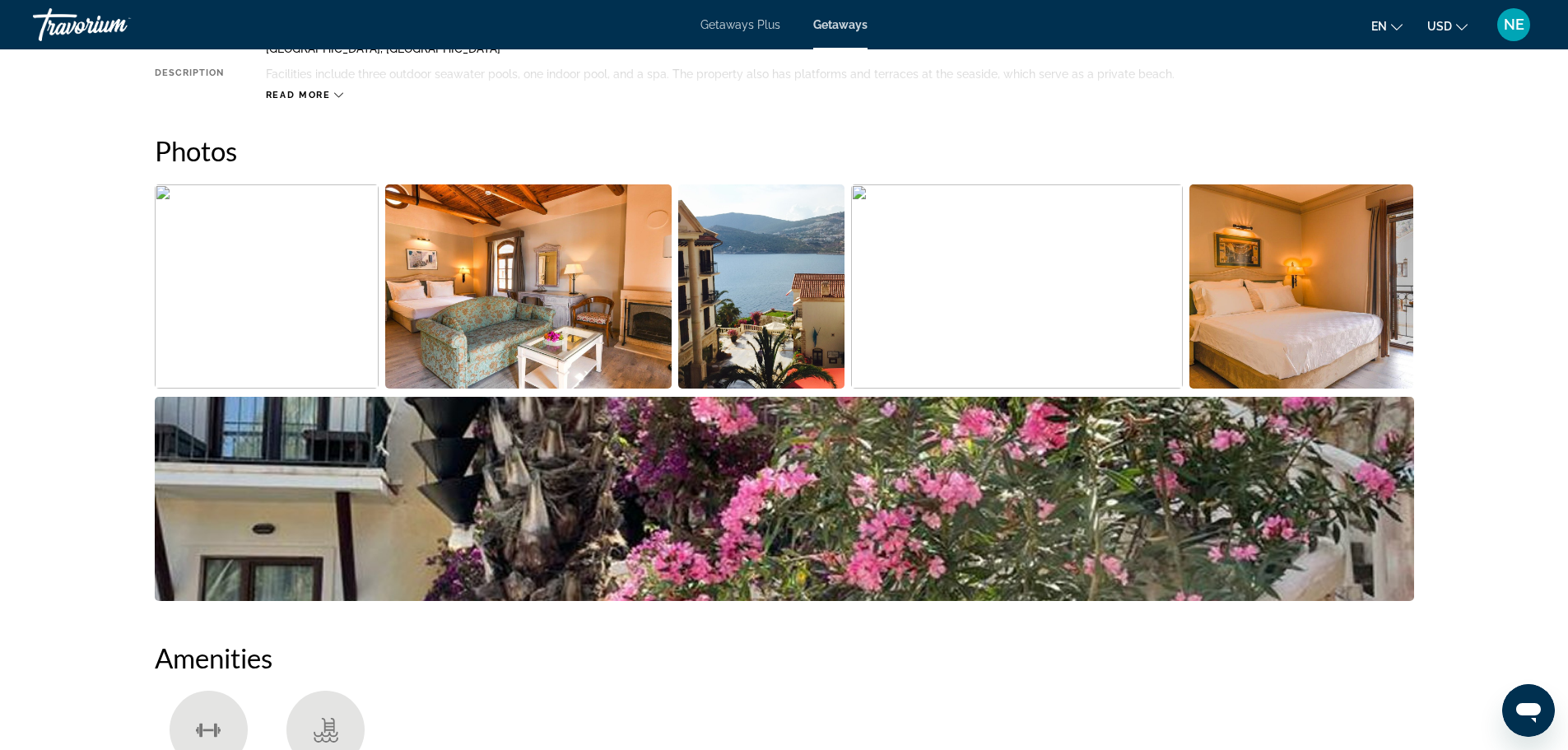
scroll to position [686, 0]
click at [500, 281] on img "Open full-screen image slider" at bounding box center [528, 285] width 286 height 204
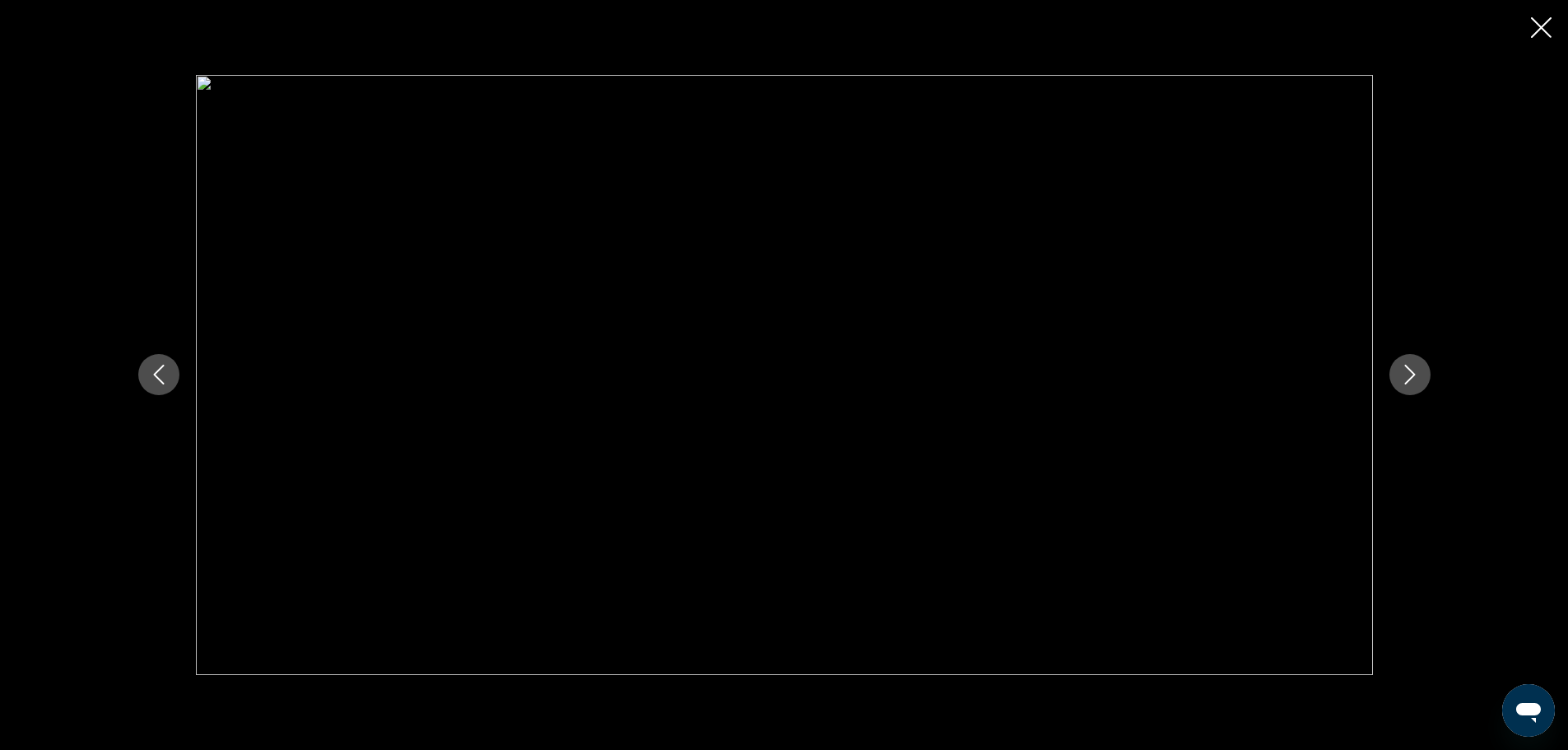
click at [1415, 378] on icon "Next image" at bounding box center [1410, 375] width 20 height 20
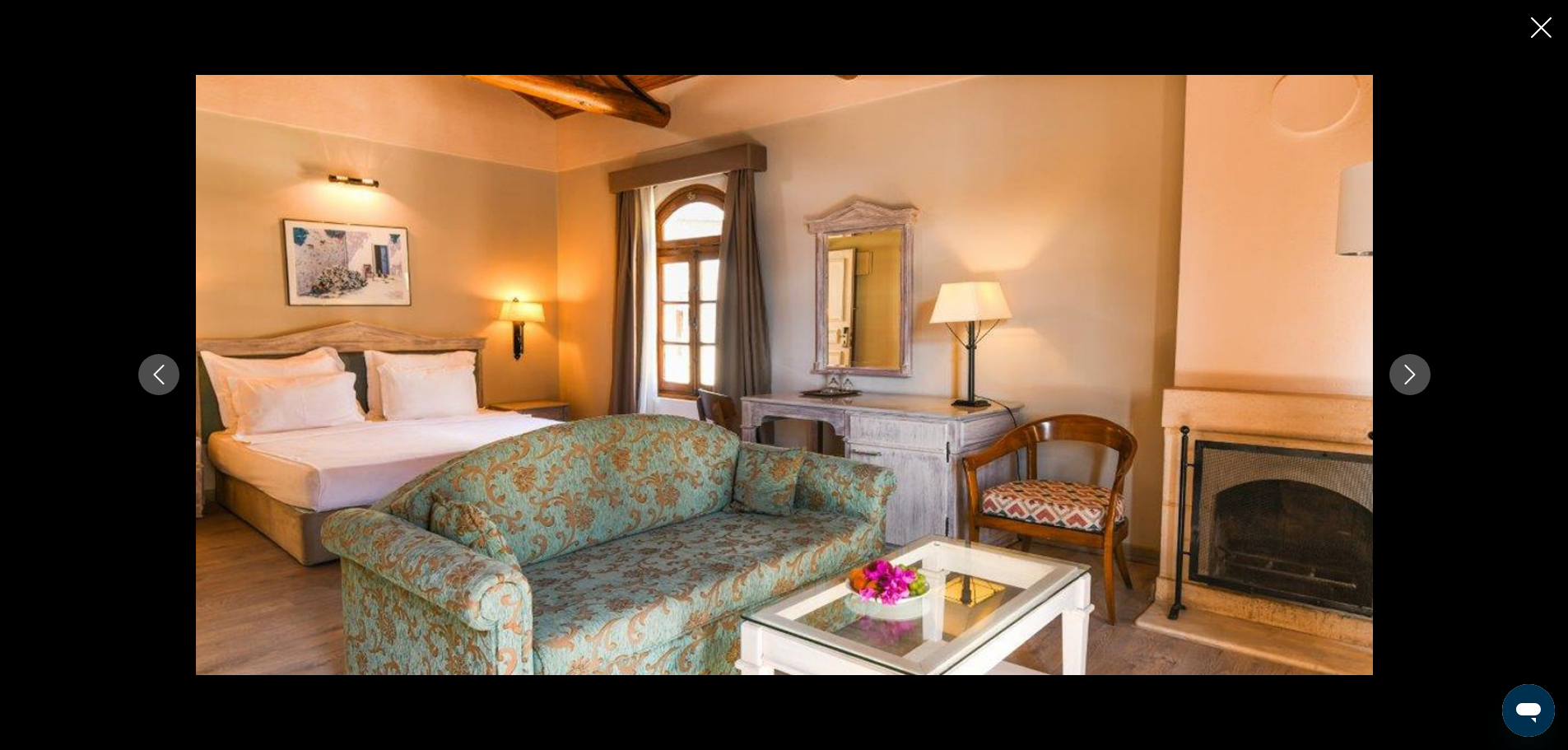
click at [1415, 378] on icon "Next image" at bounding box center [1410, 375] width 20 height 20
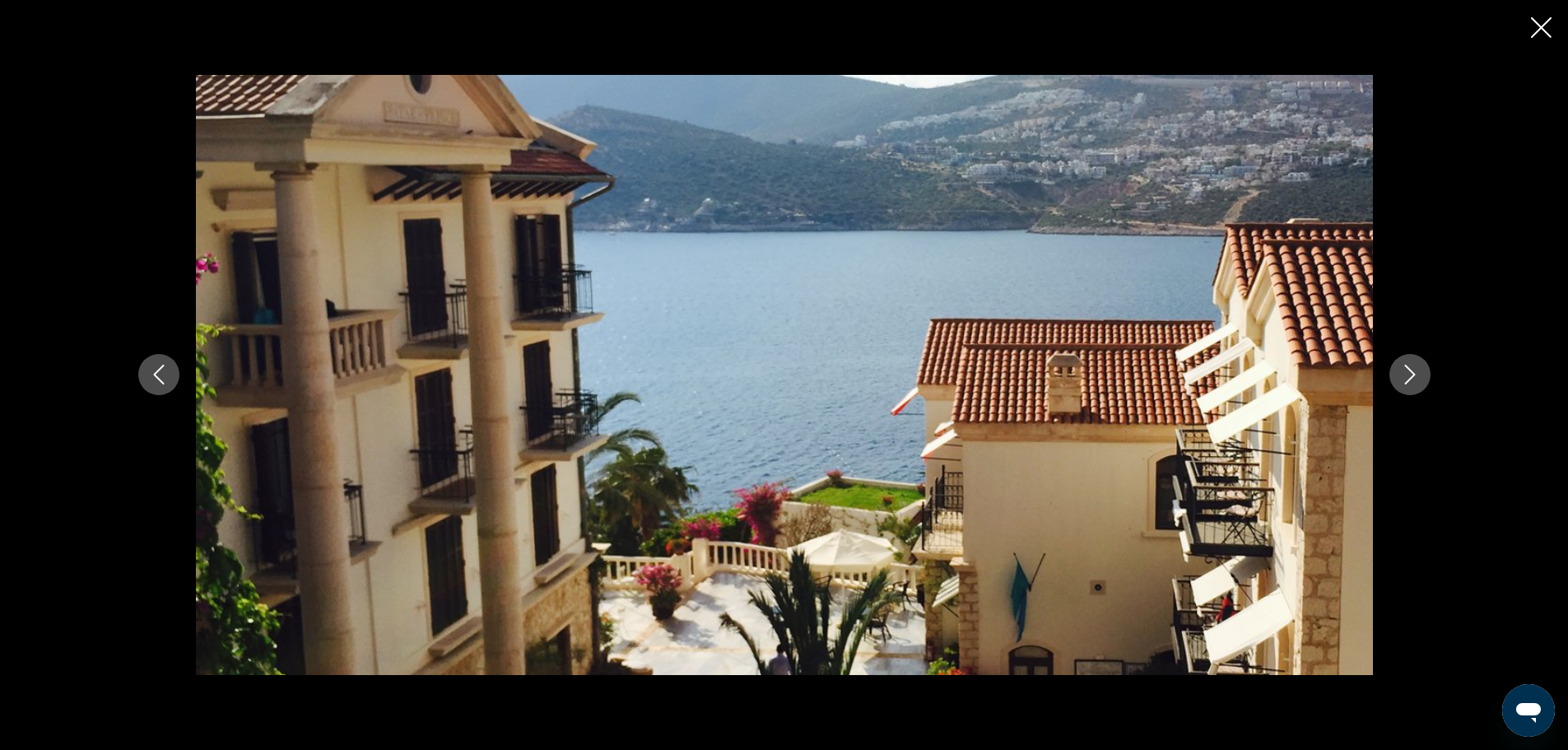
click at [1415, 378] on icon "Next image" at bounding box center [1410, 375] width 20 height 20
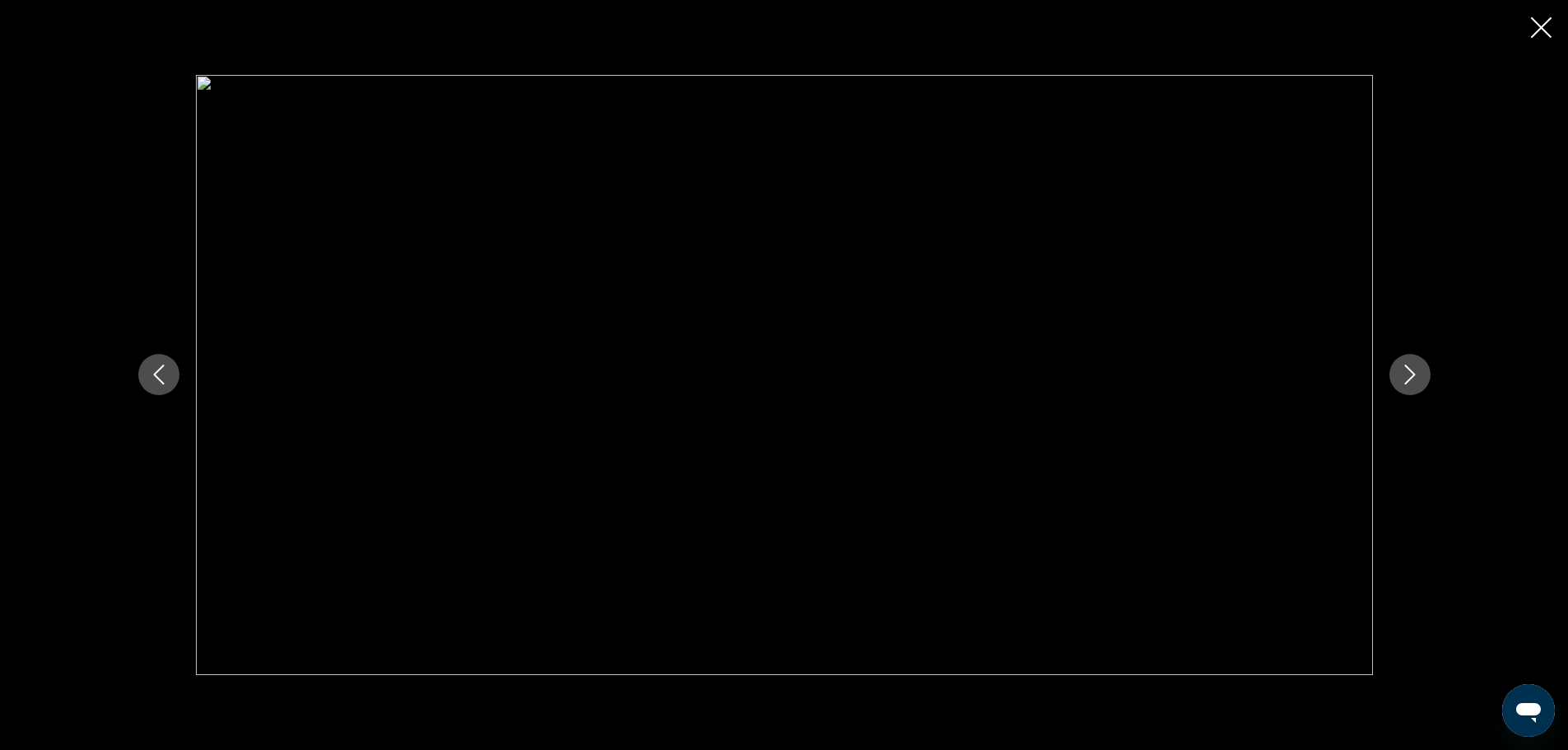
click at [1415, 378] on icon "Next image" at bounding box center [1410, 375] width 20 height 20
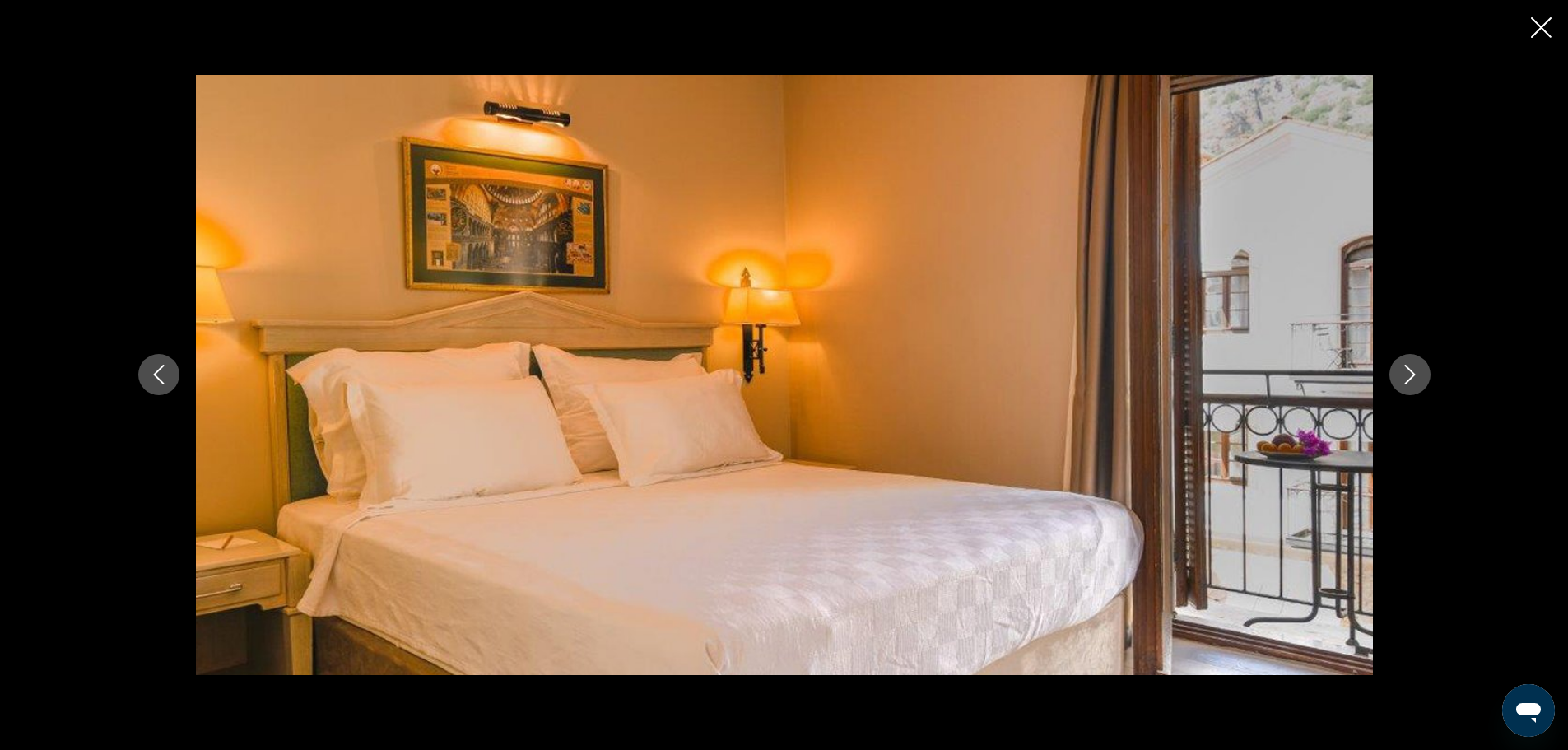
click at [1415, 378] on icon "Next image" at bounding box center [1410, 375] width 20 height 20
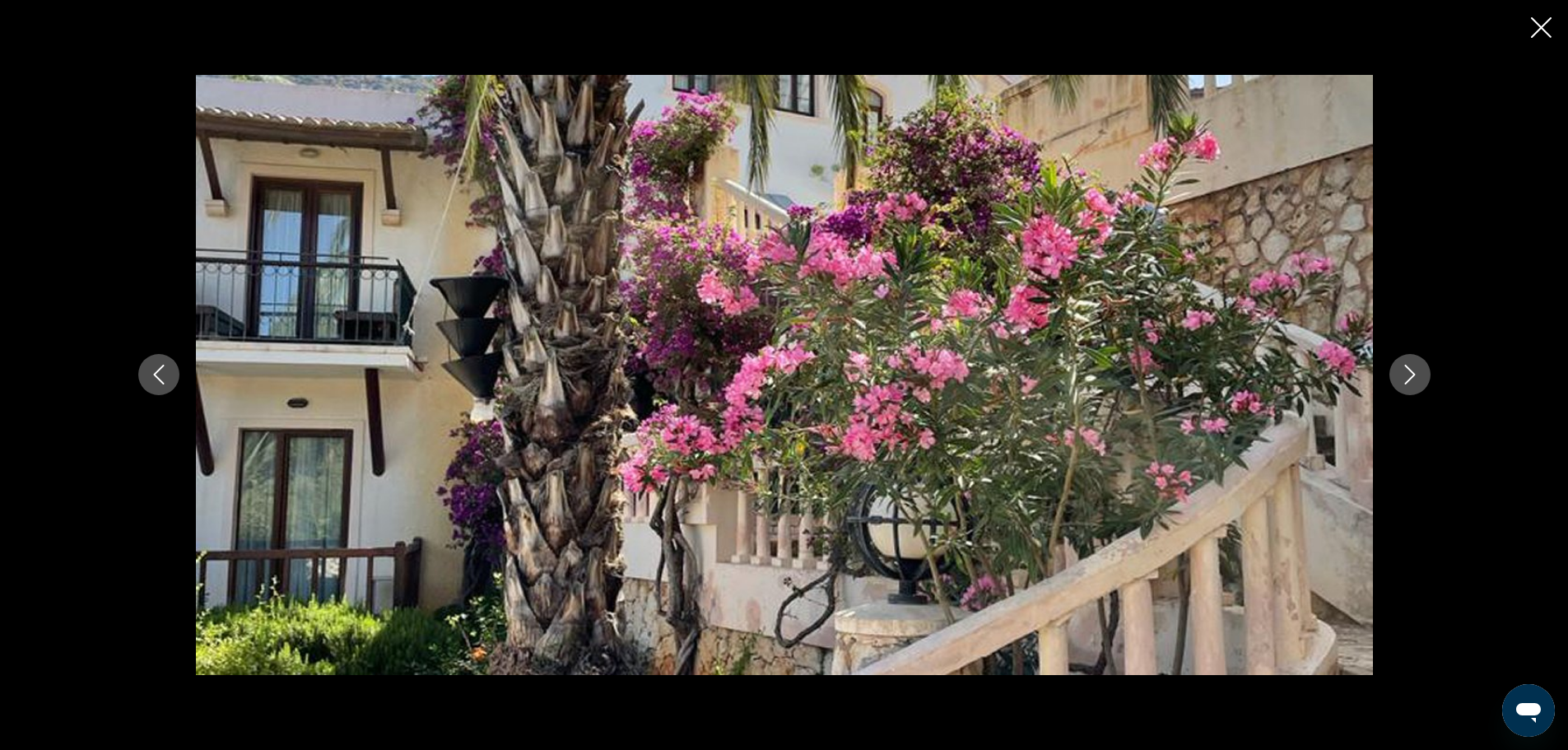
click at [1415, 378] on icon "Next image" at bounding box center [1410, 375] width 20 height 20
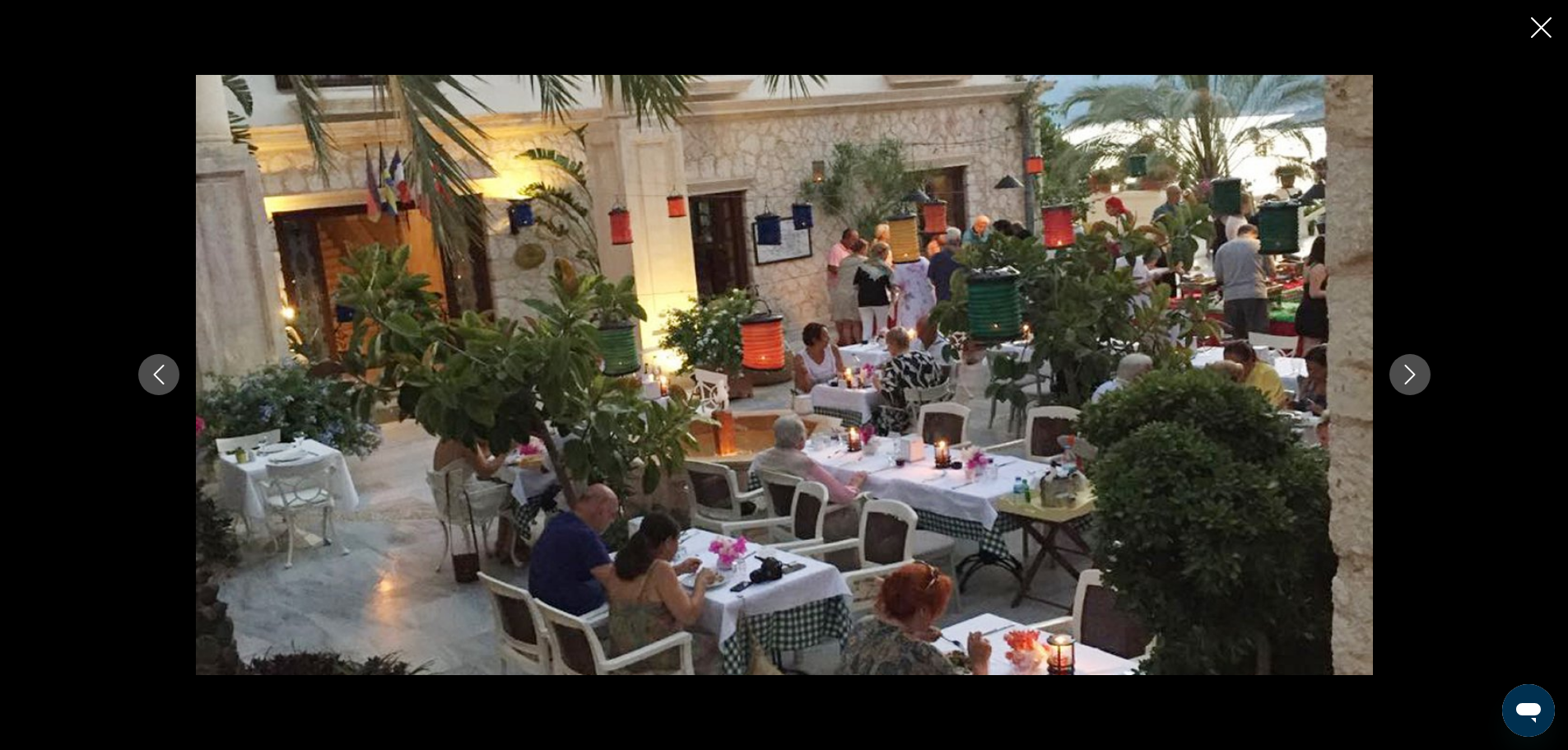
click at [1415, 378] on icon "Next image" at bounding box center [1410, 375] width 20 height 20
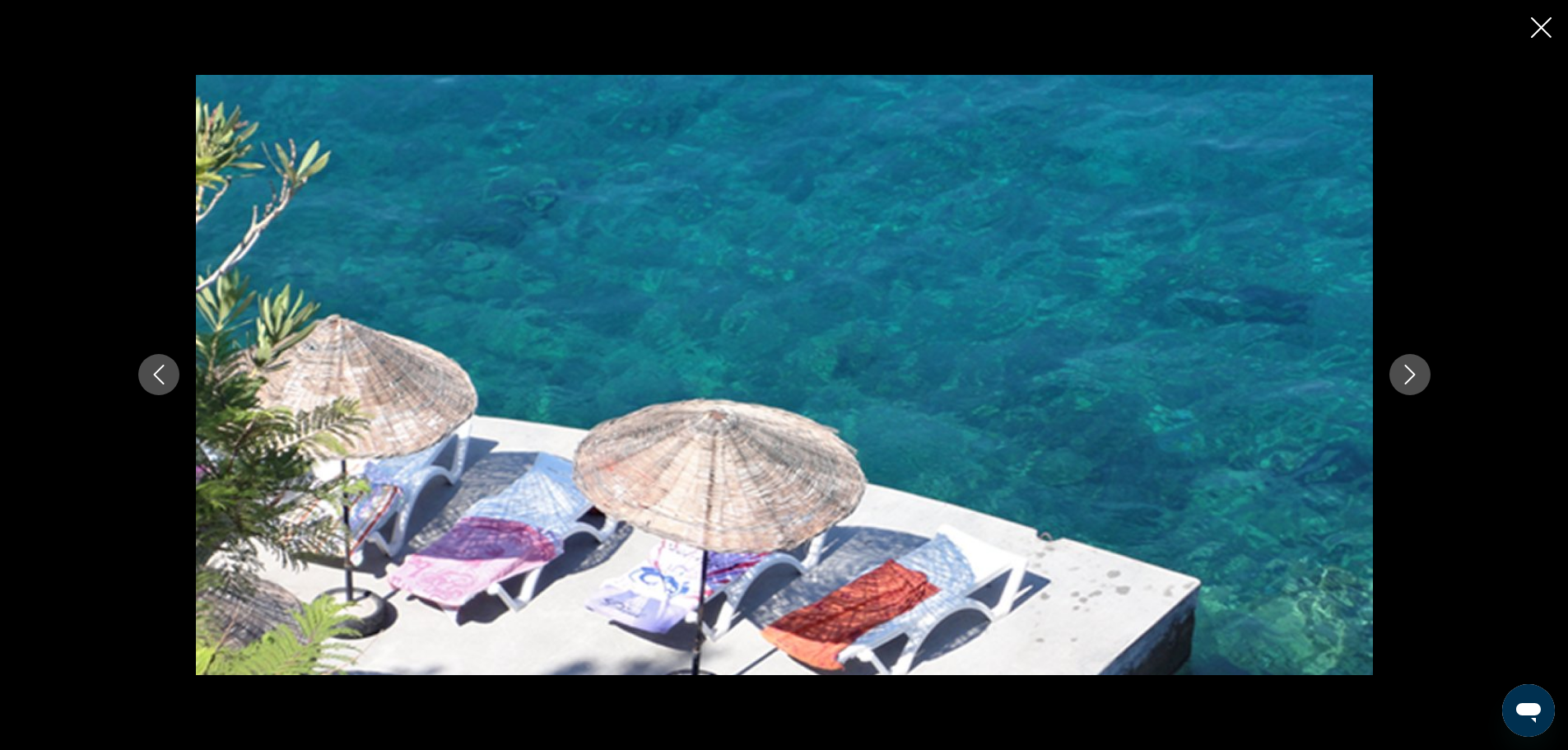
click at [1415, 378] on icon "Next image" at bounding box center [1410, 375] width 20 height 20
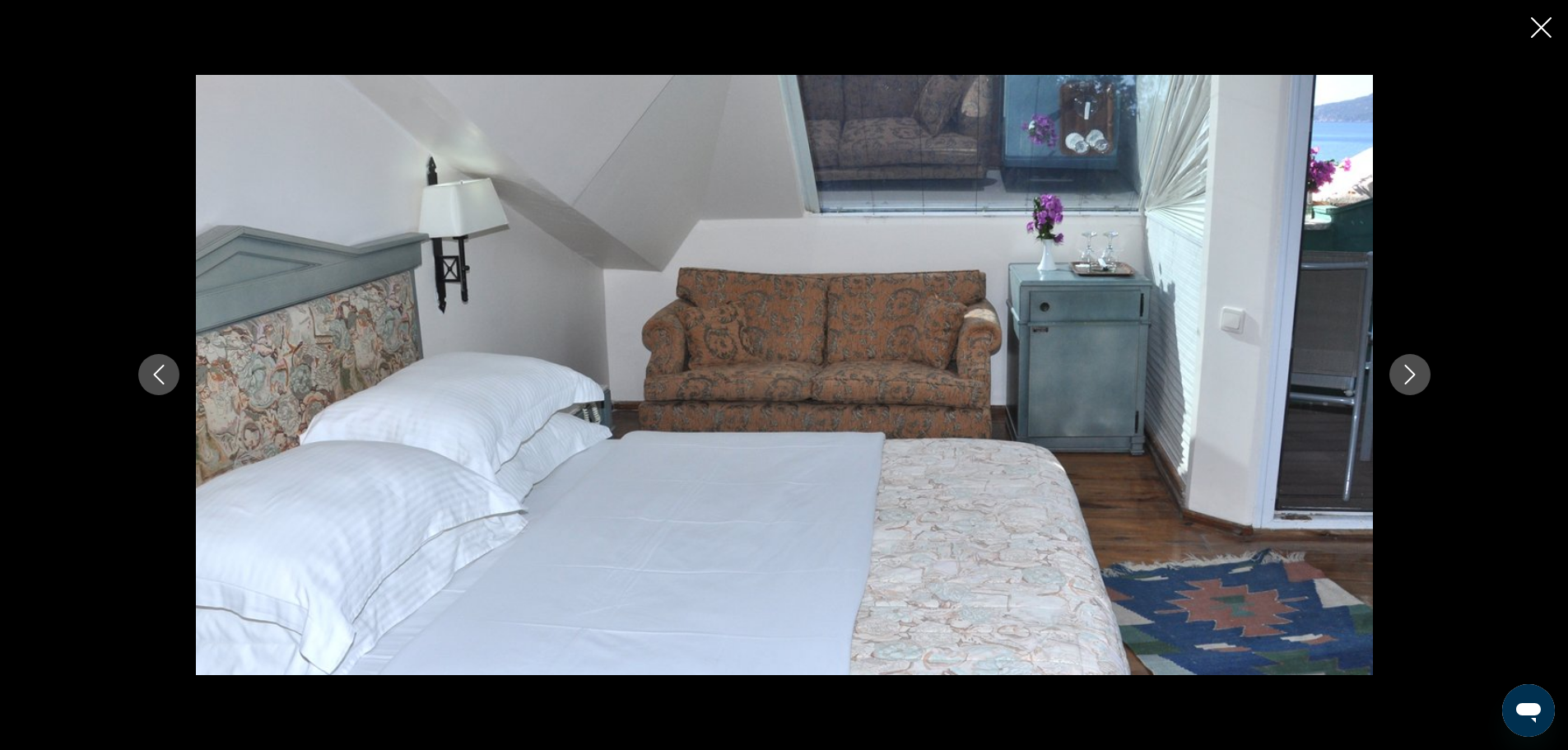
click at [1415, 378] on icon "Next image" at bounding box center [1410, 375] width 20 height 20
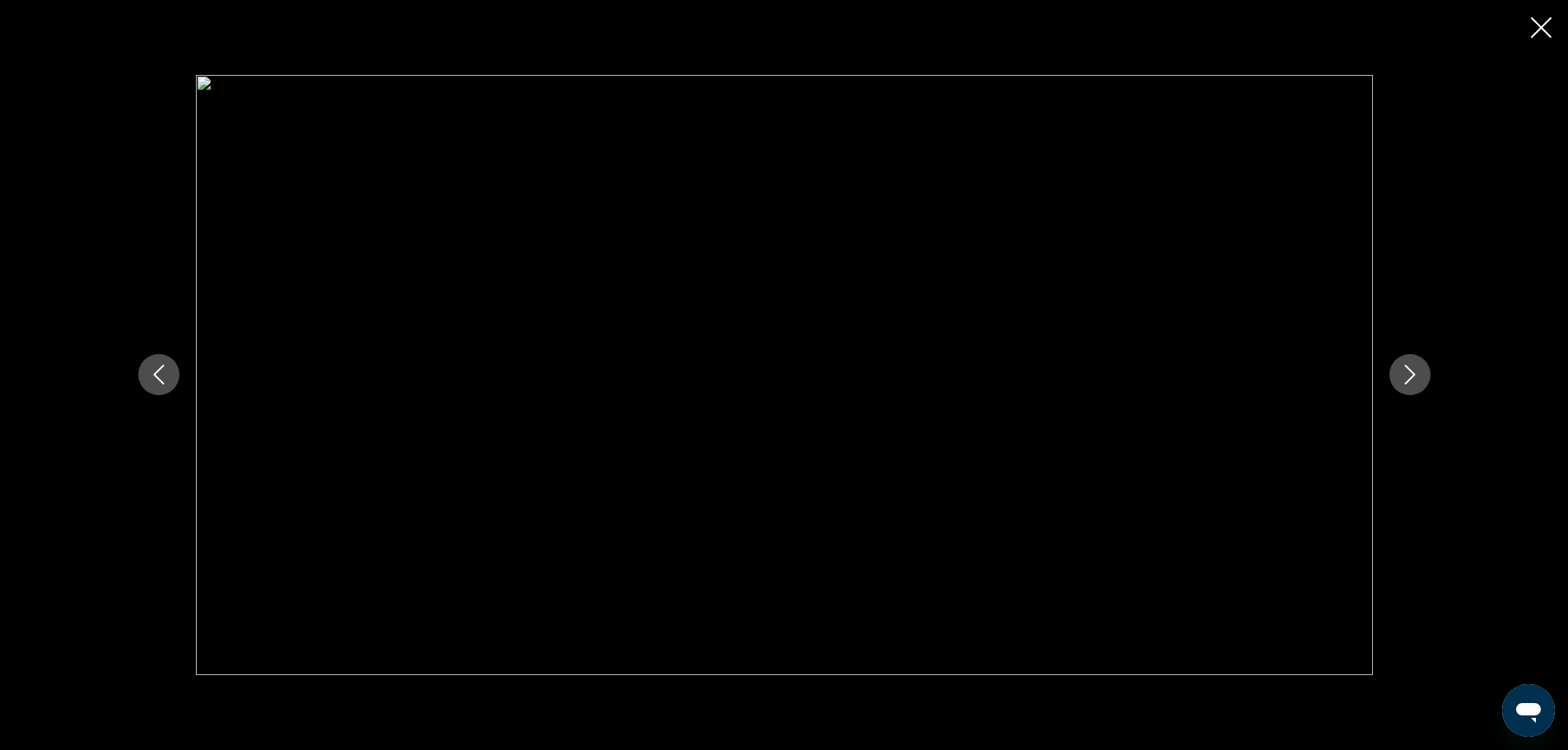
click at [1546, 24] on icon "Close slideshow" at bounding box center [1541, 27] width 21 height 21
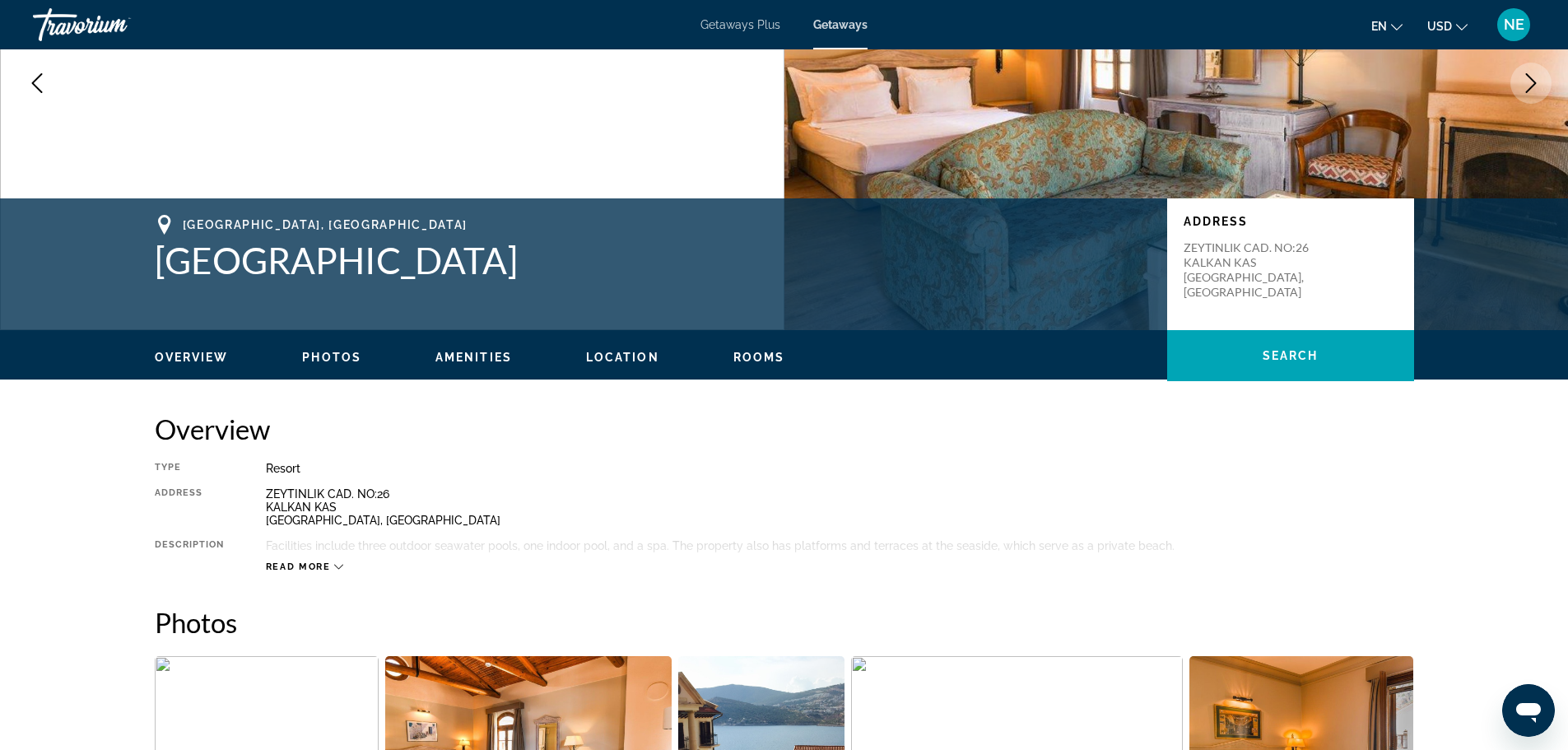
scroll to position [214, 0]
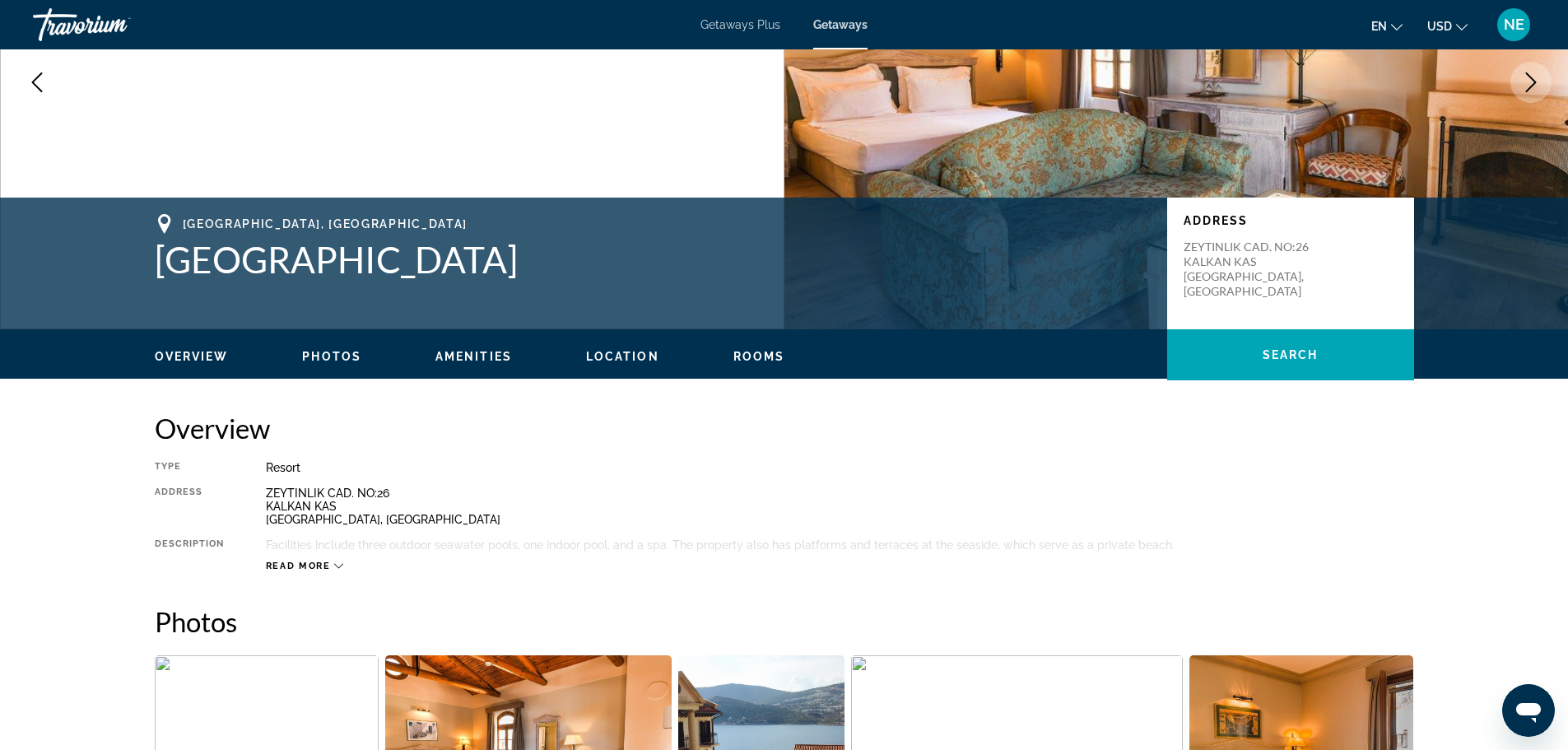
drag, startPoint x: 465, startPoint y: 265, endPoint x: 69, endPoint y: 265, distance: 396.0
click at [69, 265] on div "[GEOGRAPHIC_DATA], [GEOGRAPHIC_DATA] [GEOGRAPHIC_DATA] Address ZEYTINLIK CAD. N…" at bounding box center [784, 263] width 1568 height 132
copy div "[GEOGRAPHIC_DATA], [GEOGRAPHIC_DATA] [GEOGRAPHIC_DATA]"
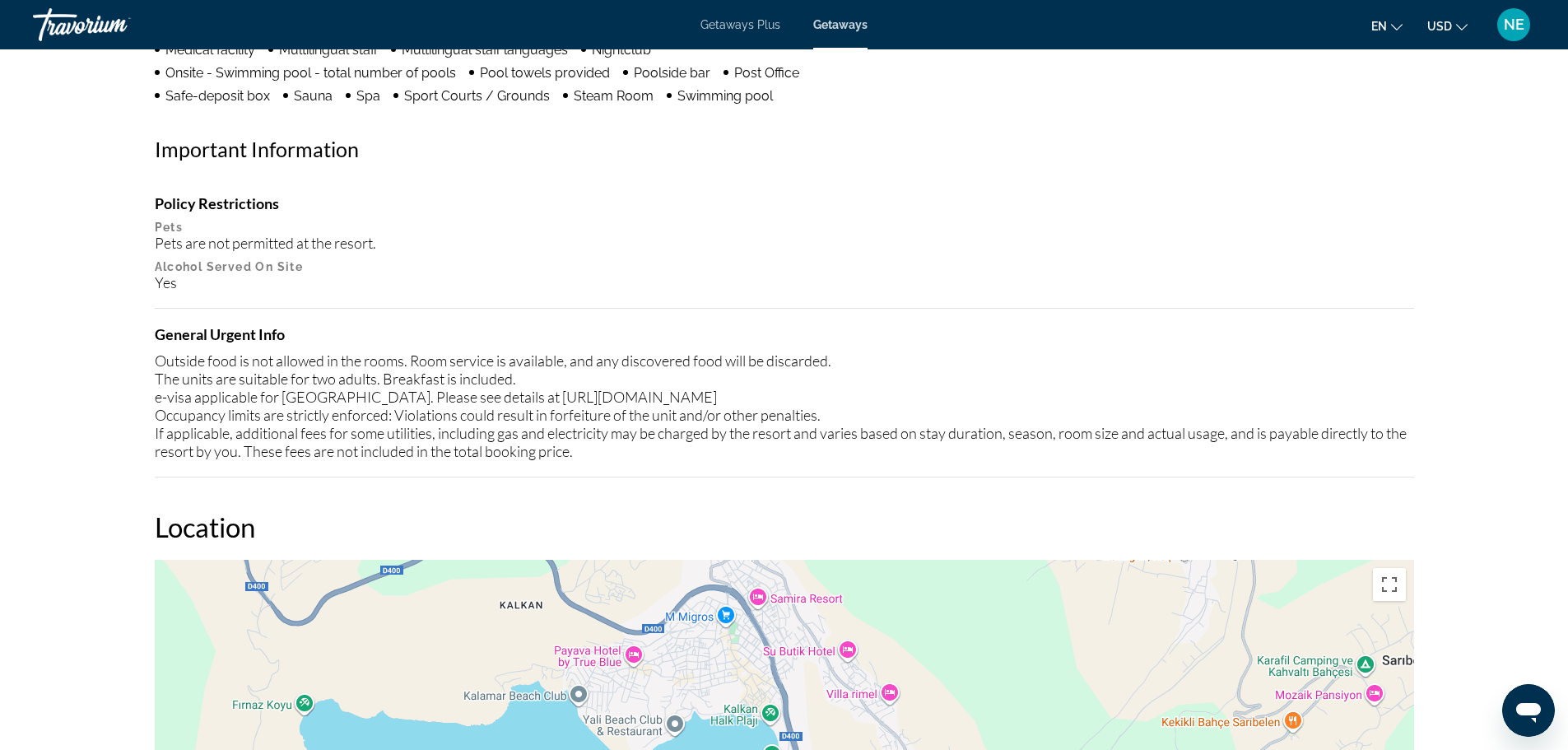
scroll to position [1498, 0]
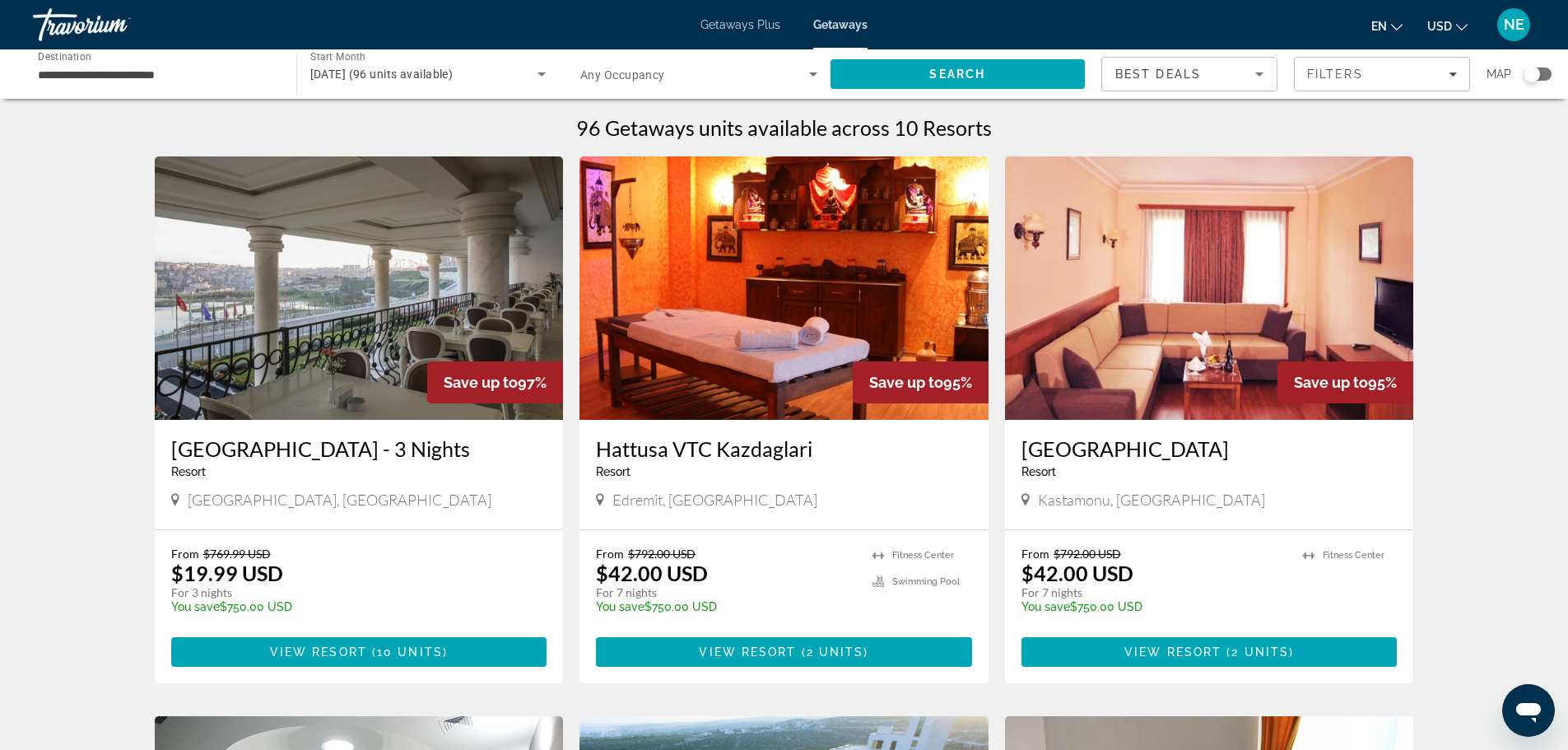
click at [1150, 345] on img "Main content" at bounding box center [1209, 289] width 409 height 264
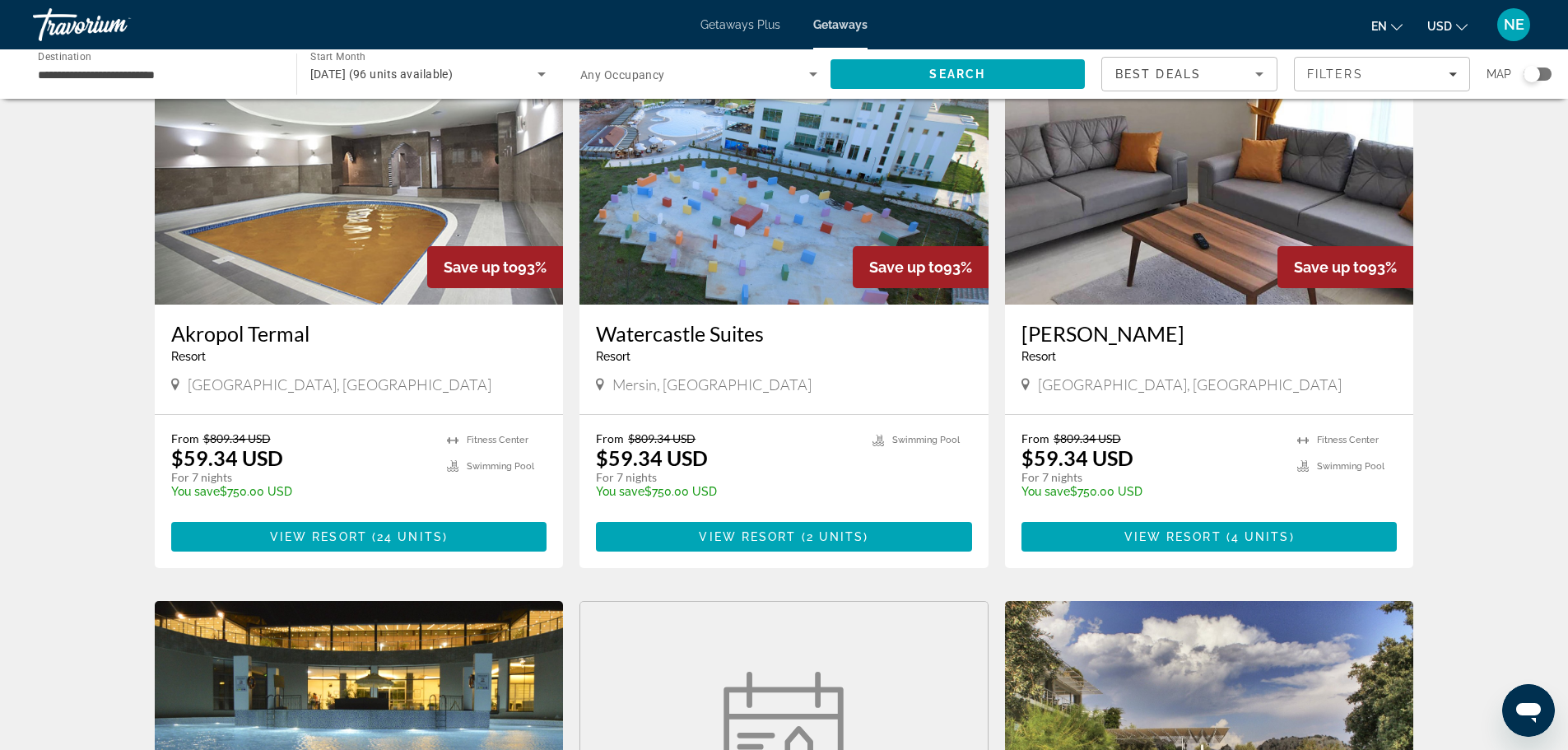
scroll to position [676, 0]
click at [657, 216] on img "Main content" at bounding box center [784, 173] width 409 height 264
